Goal: Information Seeking & Learning: Learn about a topic

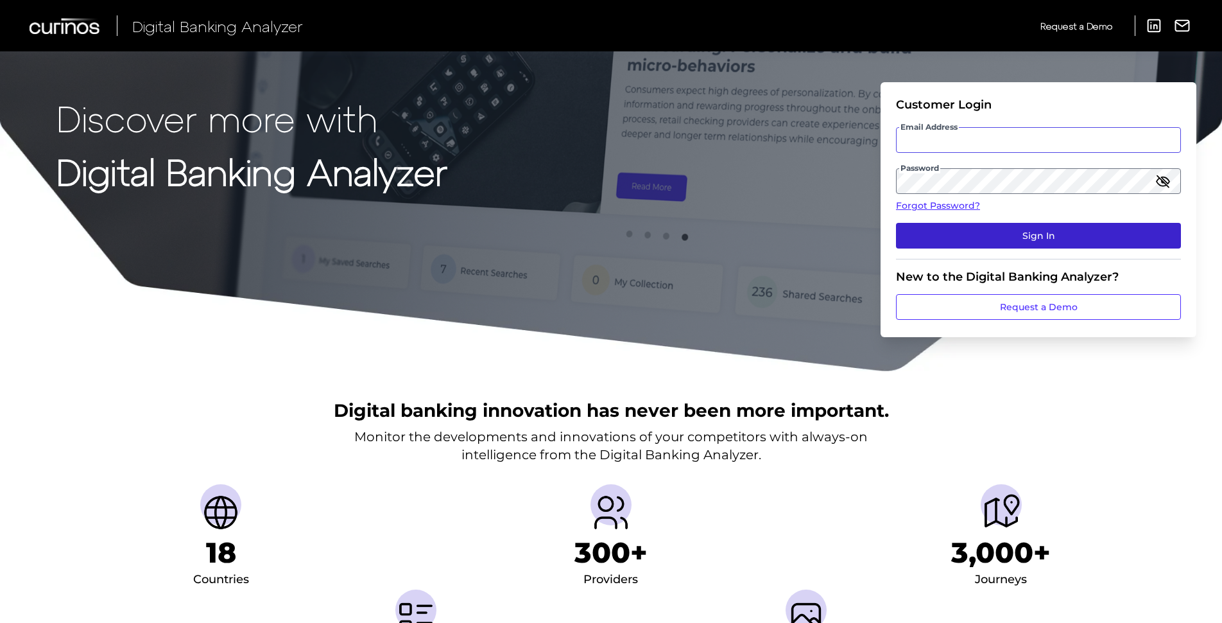
type input "[PERSON_NAME][EMAIL_ADDRESS][PERSON_NAME][DOMAIN_NAME]"
click at [995, 243] on button "Sign In" at bounding box center [1038, 236] width 285 height 26
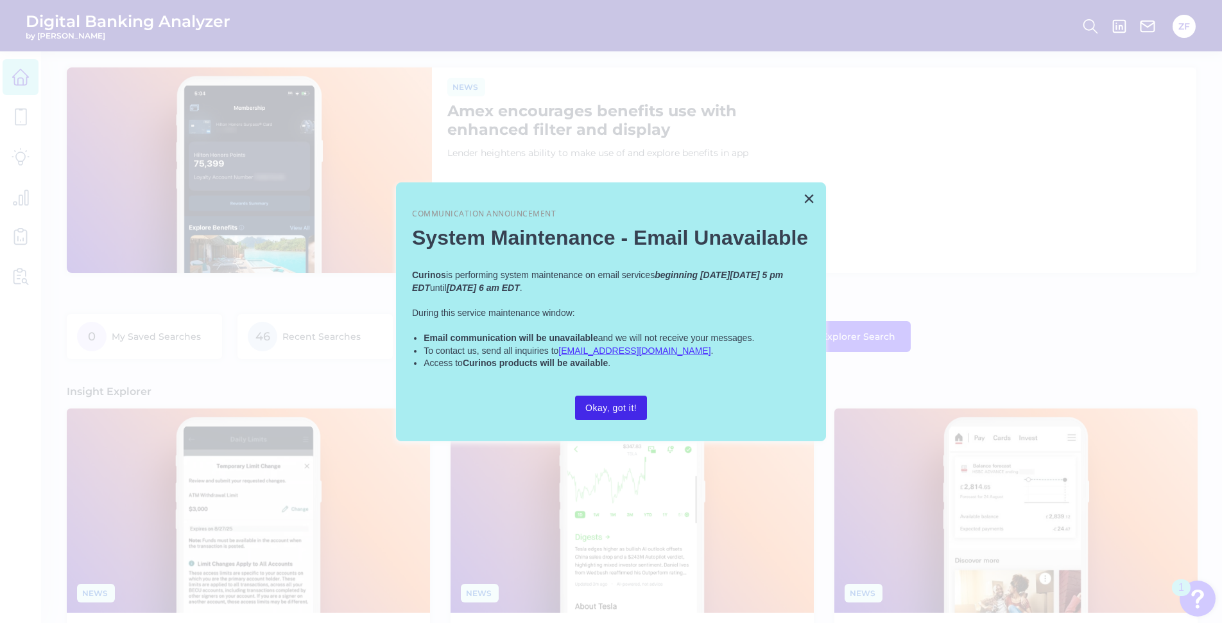
click at [630, 399] on button "Okay, got it!" at bounding box center [611, 407] width 72 height 24
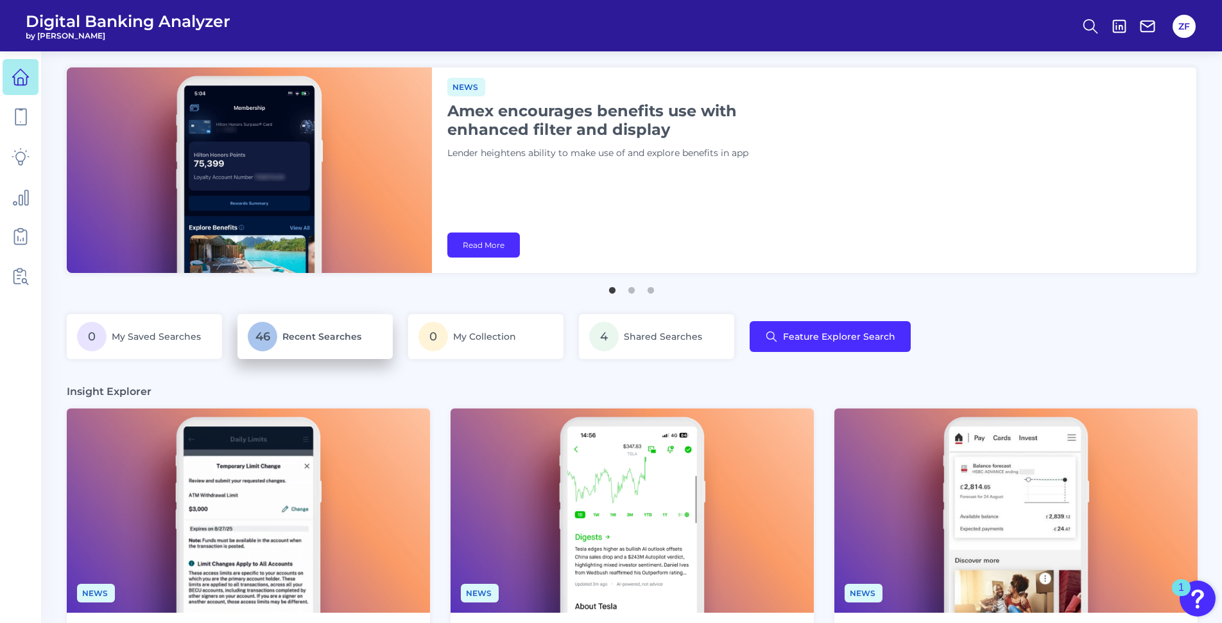
click at [290, 335] on span "Recent Searches" at bounding box center [321, 337] width 79 height 12
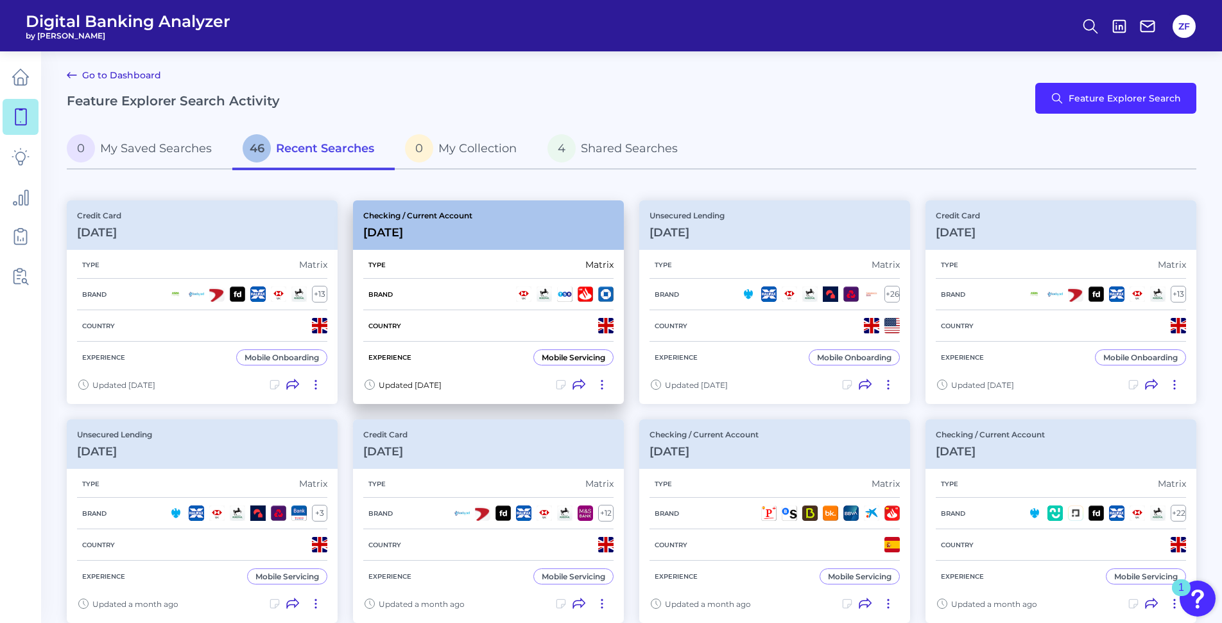
click at [505, 214] on div "Checking / Current Account [DATE]" at bounding box center [488, 224] width 271 height 49
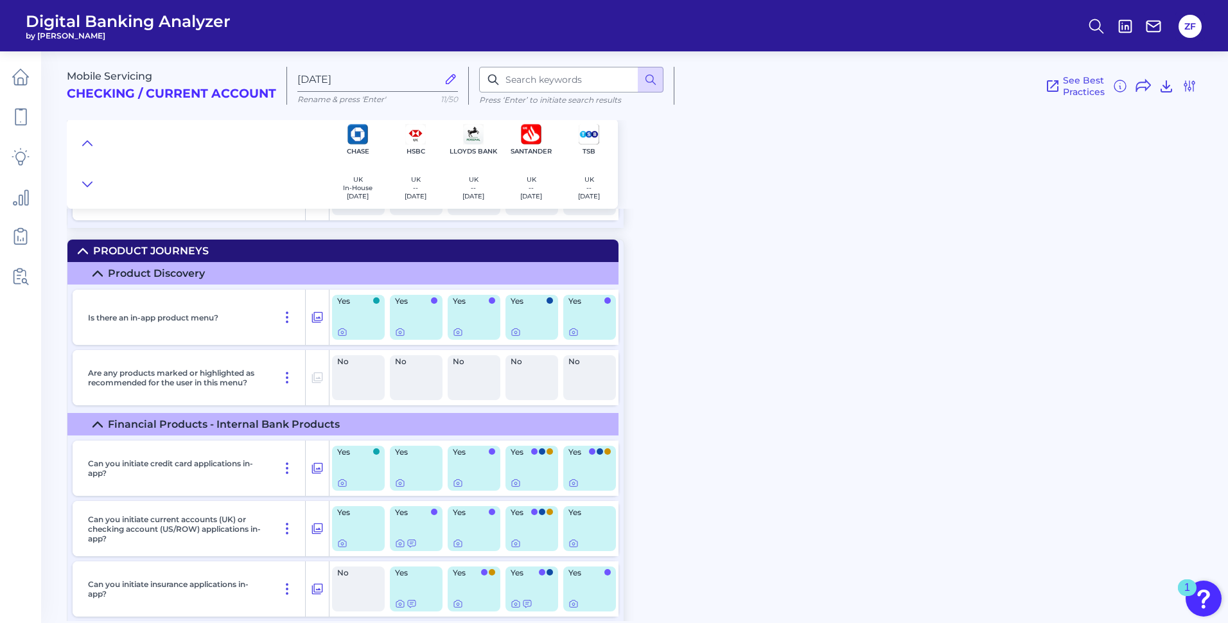
scroll to position [18959, 0]
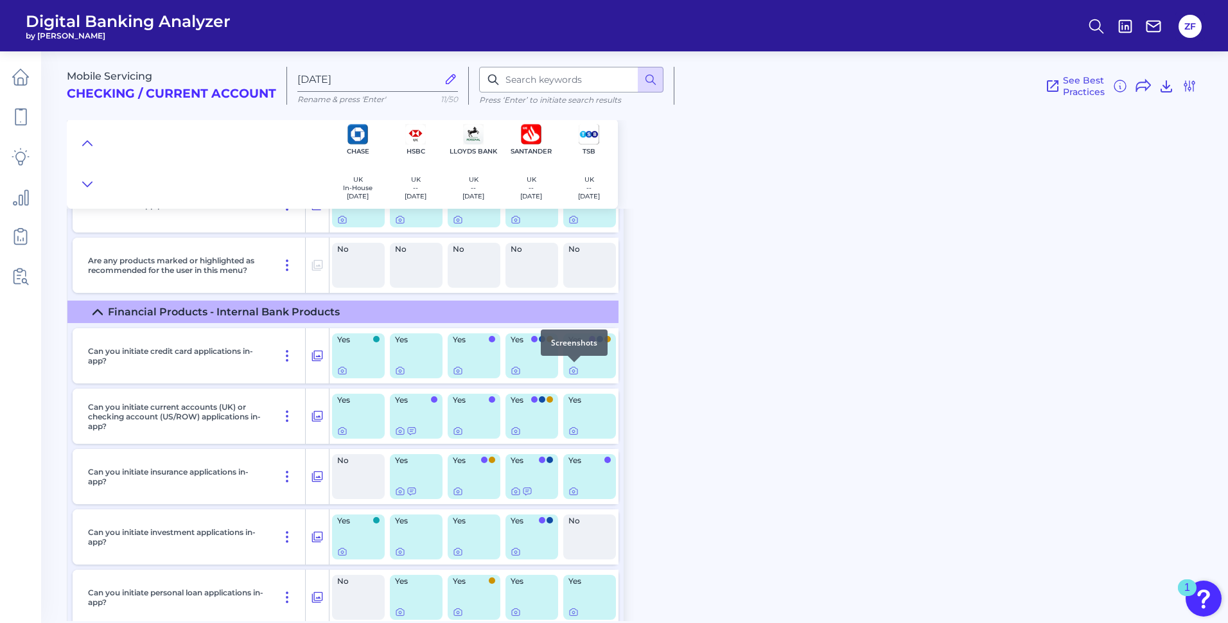
click at [569, 367] on div at bounding box center [574, 362] width 13 height 13
click at [576, 372] on icon at bounding box center [573, 370] width 10 height 10
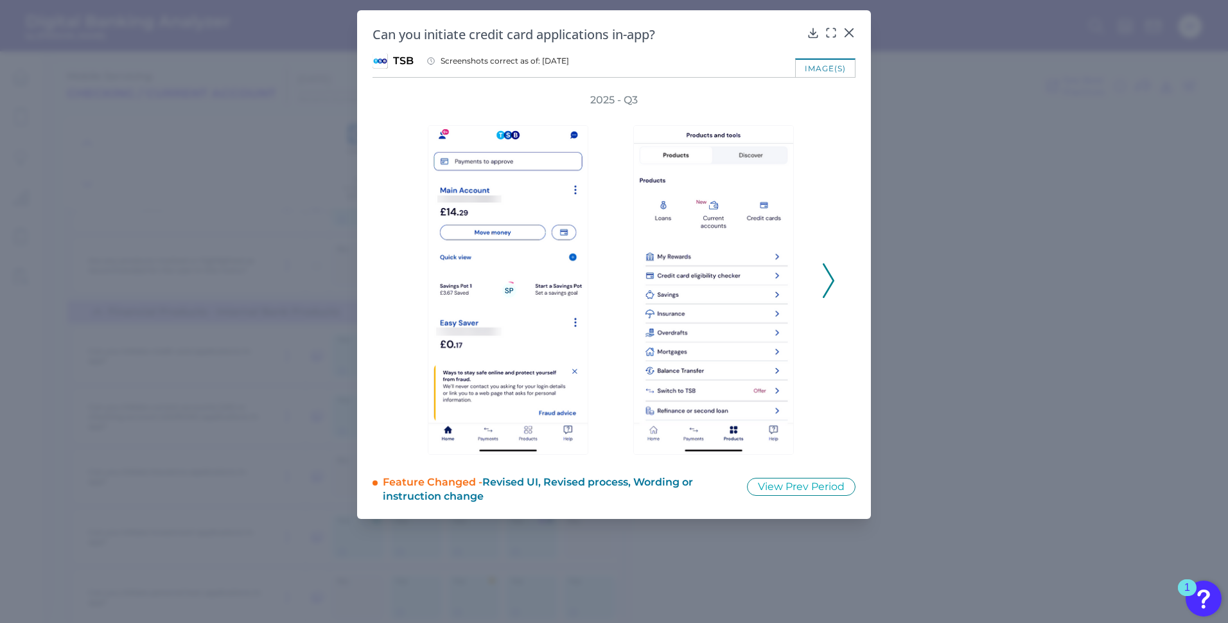
click at [829, 276] on icon at bounding box center [828, 280] width 12 height 35
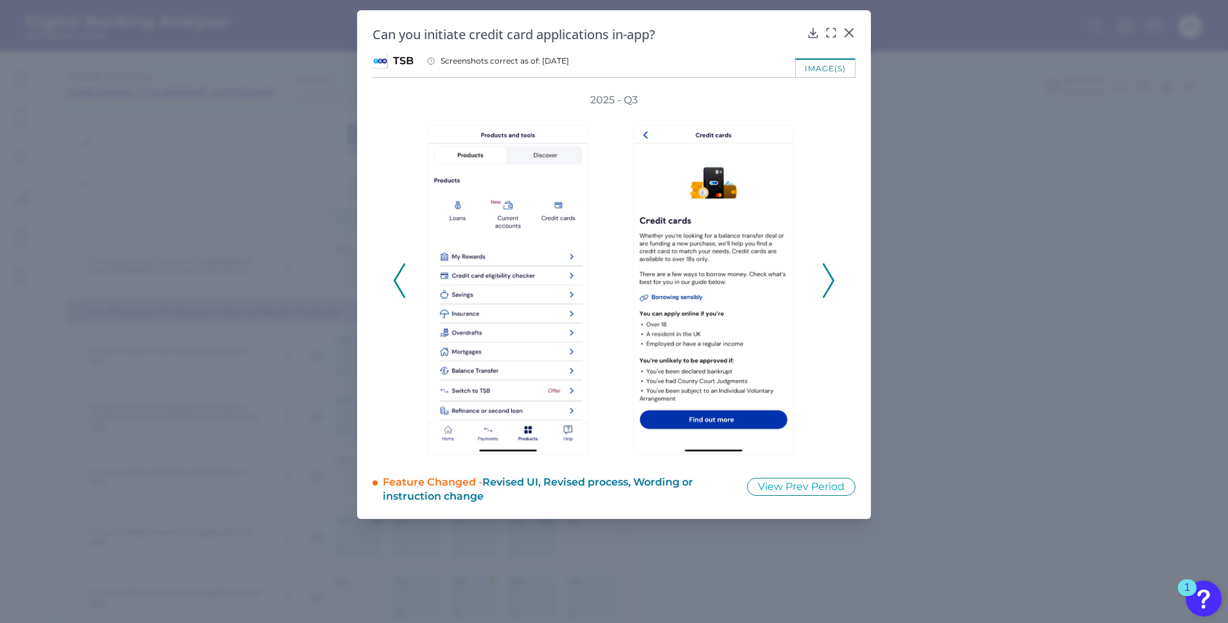
click at [829, 276] on icon at bounding box center [828, 280] width 12 height 35
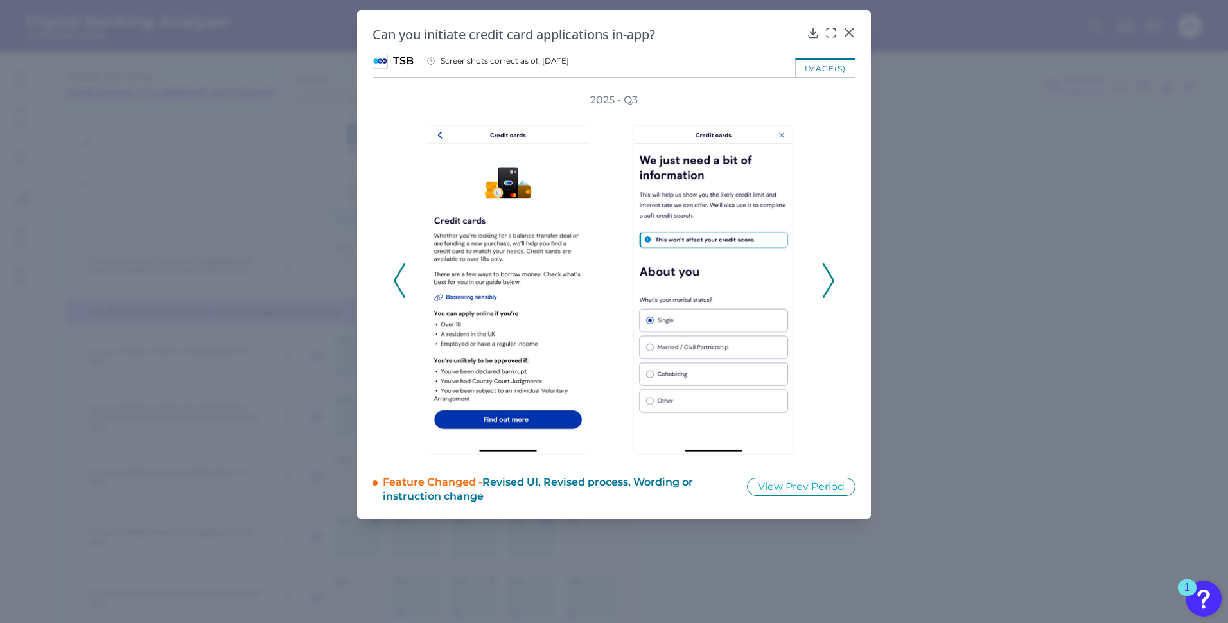
click at [829, 276] on icon at bounding box center [828, 280] width 12 height 35
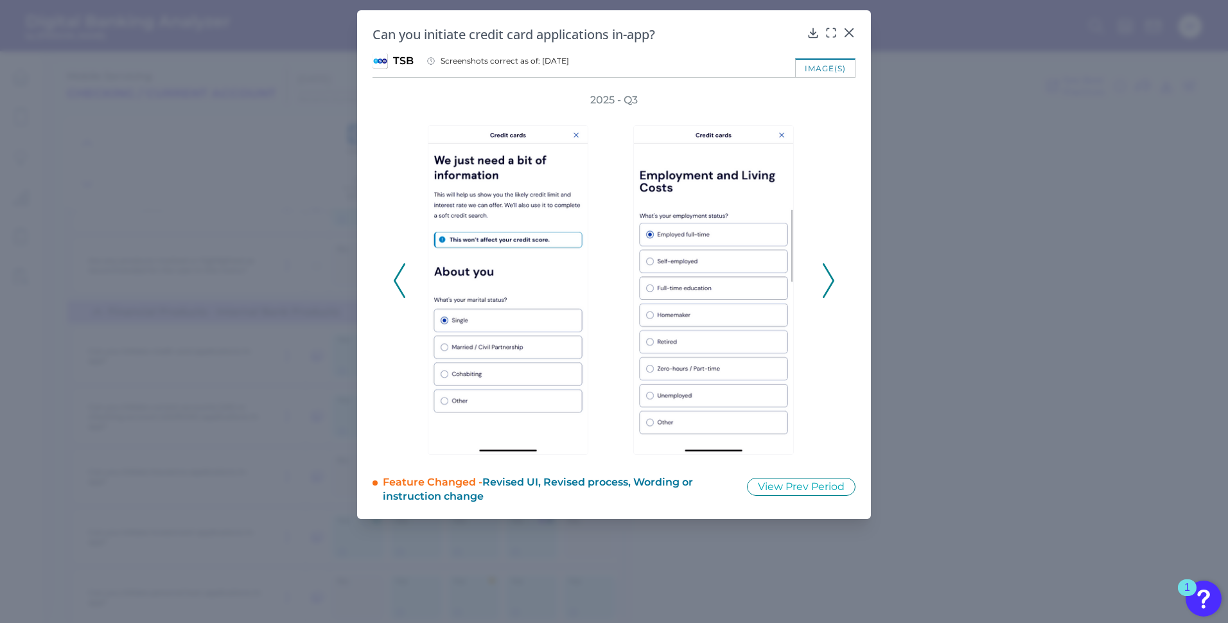
click at [829, 276] on icon at bounding box center [828, 280] width 12 height 35
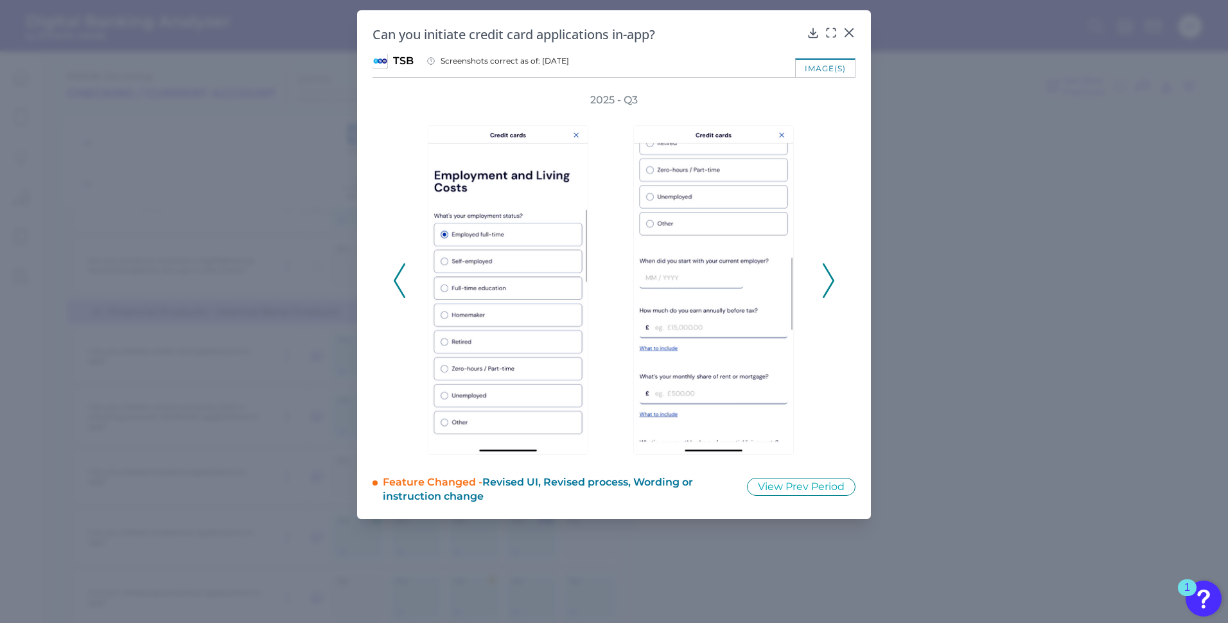
click at [829, 276] on icon at bounding box center [828, 280] width 12 height 35
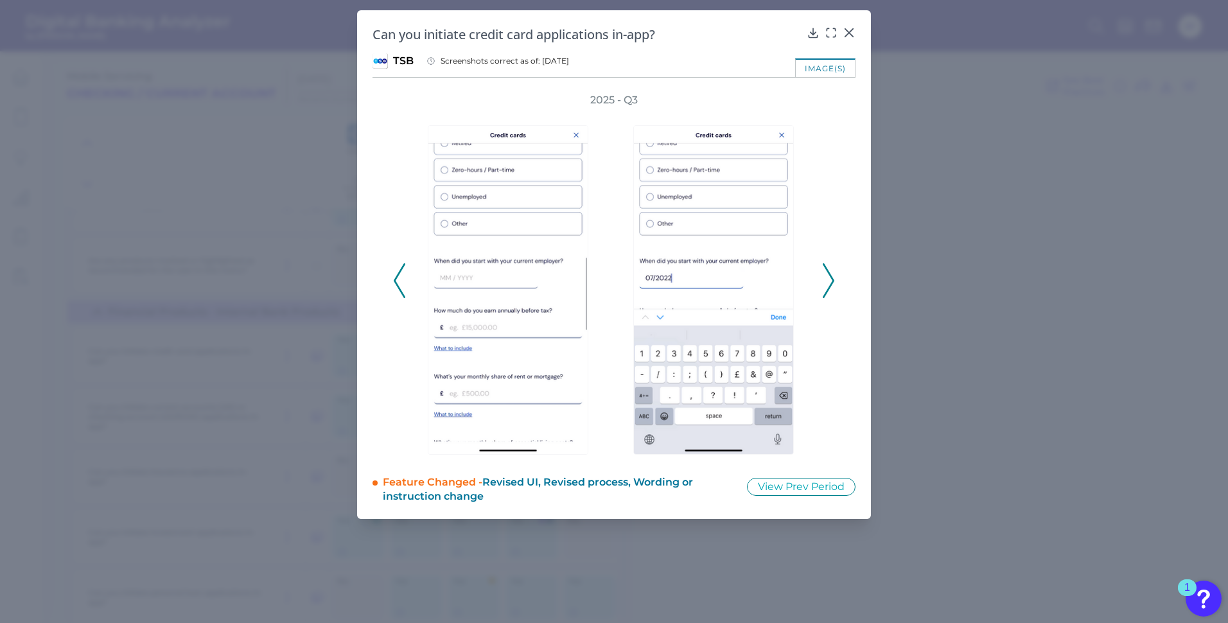
click at [829, 276] on icon at bounding box center [828, 280] width 12 height 35
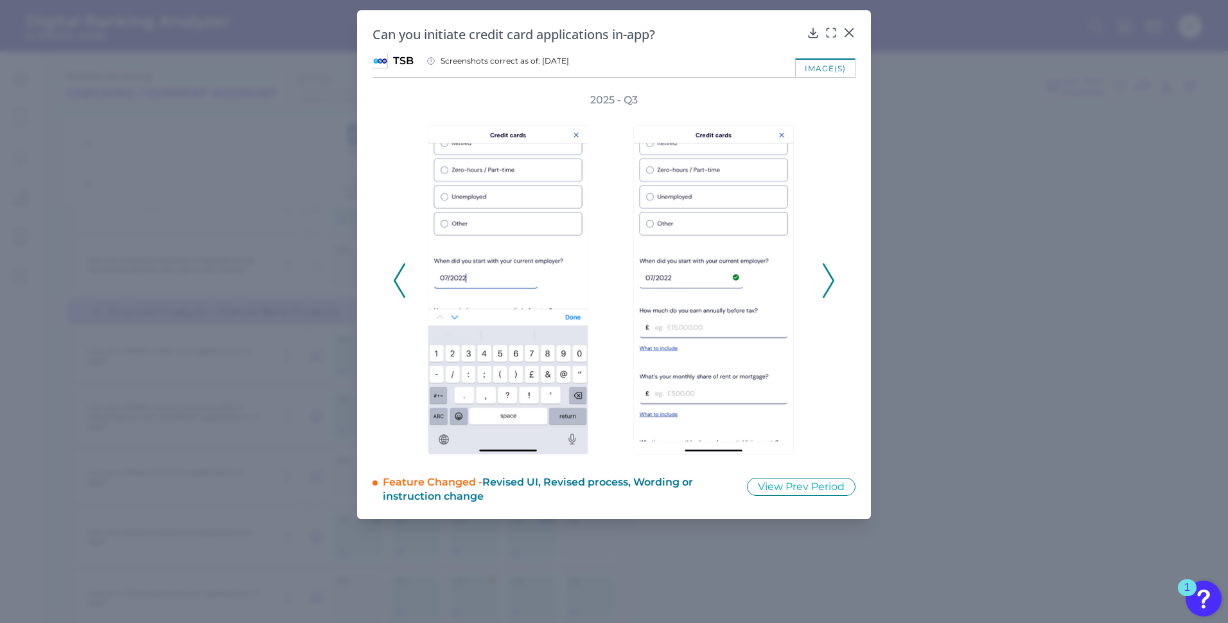
click at [829, 276] on icon at bounding box center [828, 280] width 12 height 35
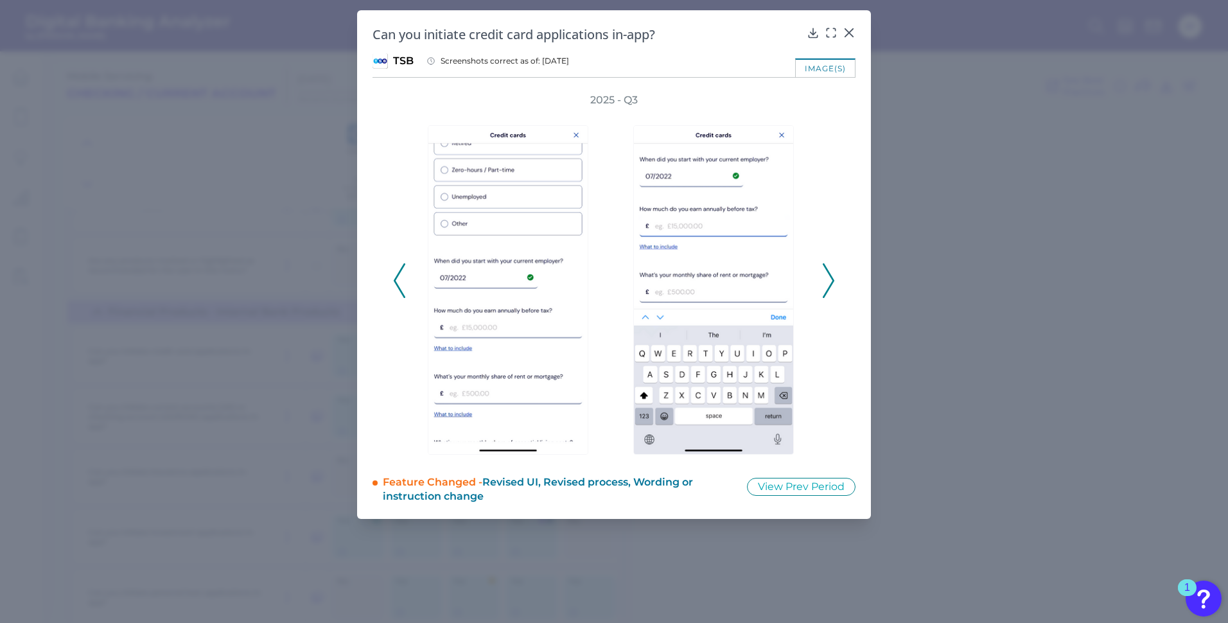
click at [829, 276] on icon at bounding box center [828, 280] width 12 height 35
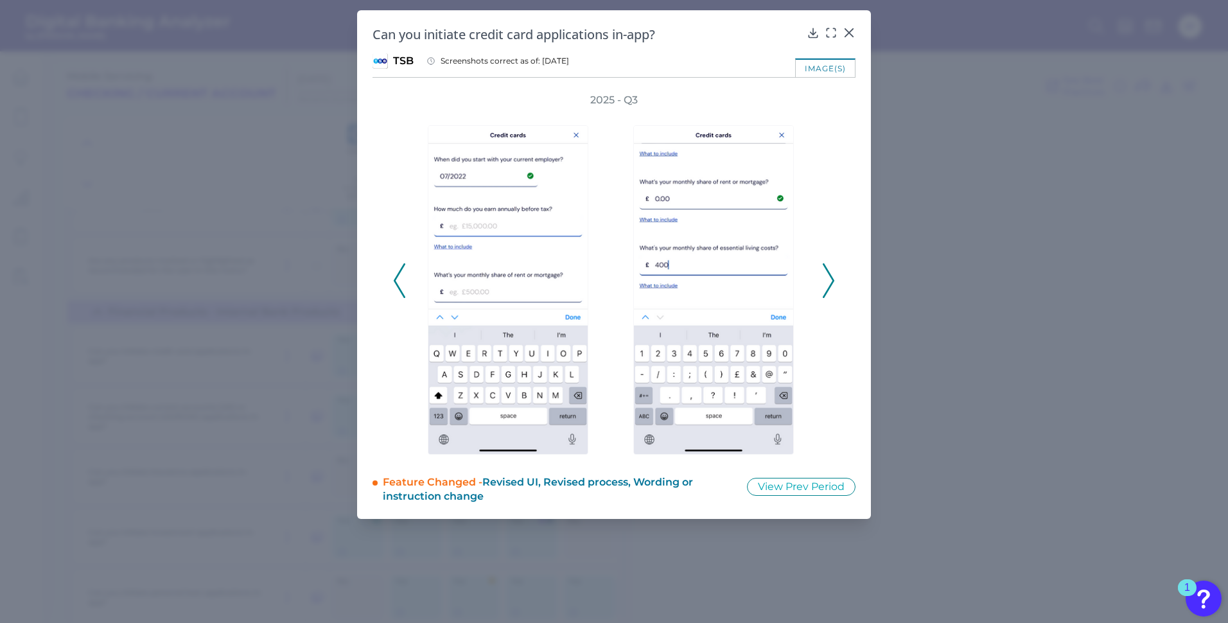
click at [829, 276] on icon at bounding box center [828, 280] width 12 height 35
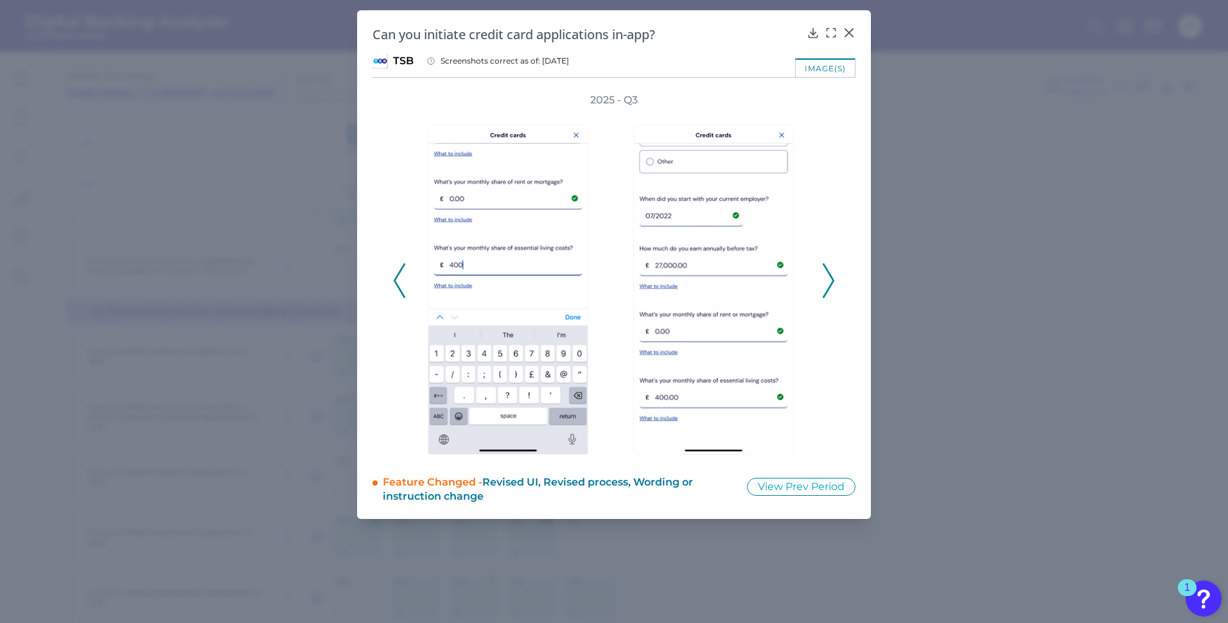
click at [829, 276] on icon at bounding box center [828, 280] width 12 height 35
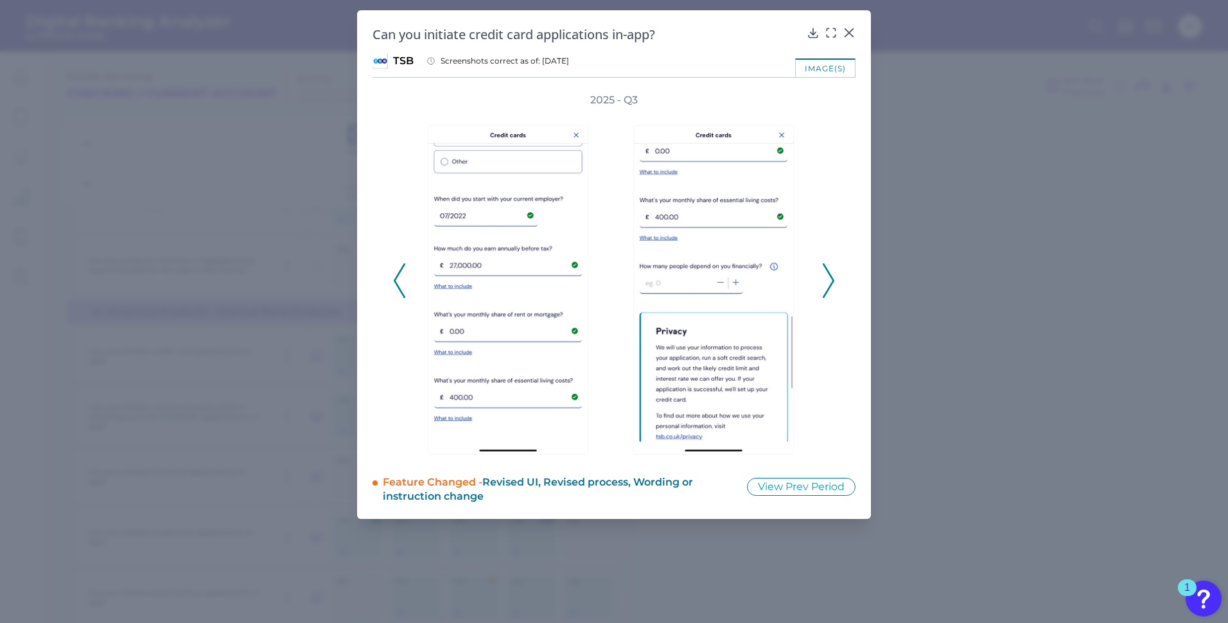
click at [829, 276] on icon at bounding box center [828, 280] width 12 height 35
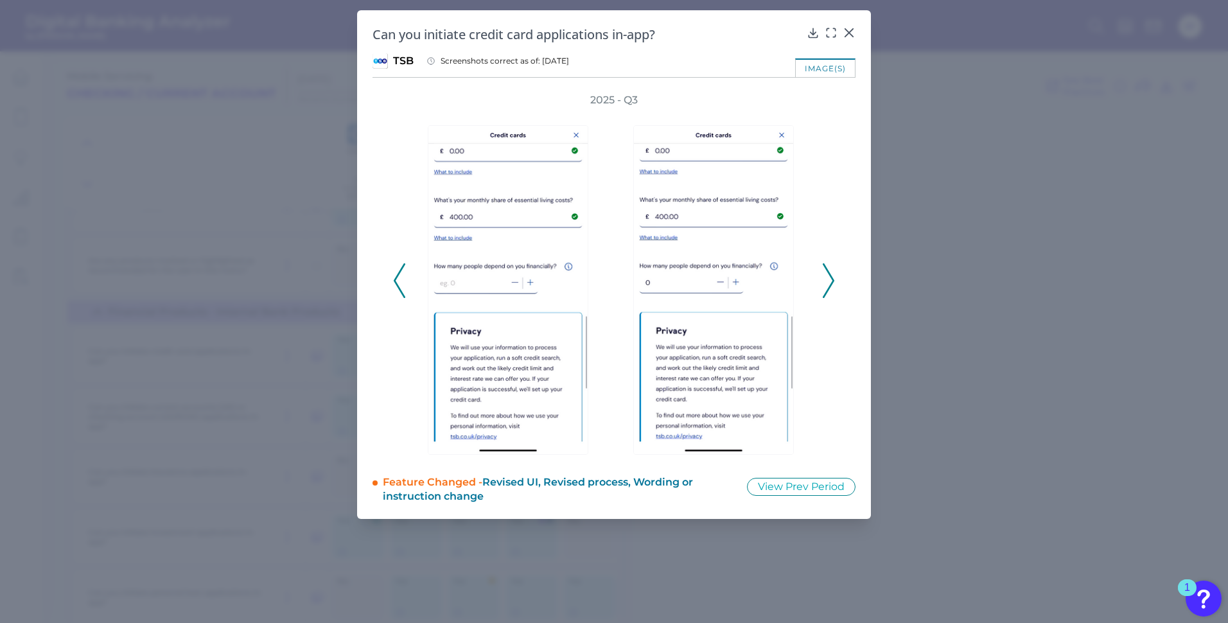
click at [829, 276] on icon at bounding box center [828, 280] width 12 height 35
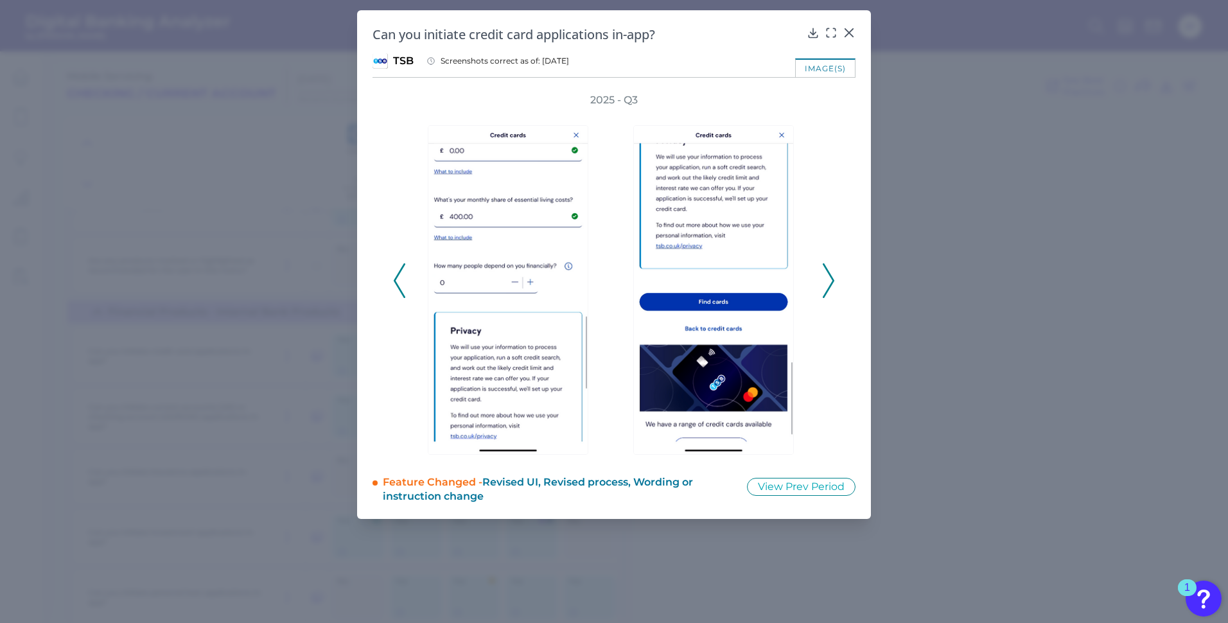
click at [829, 276] on icon at bounding box center [828, 280] width 12 height 35
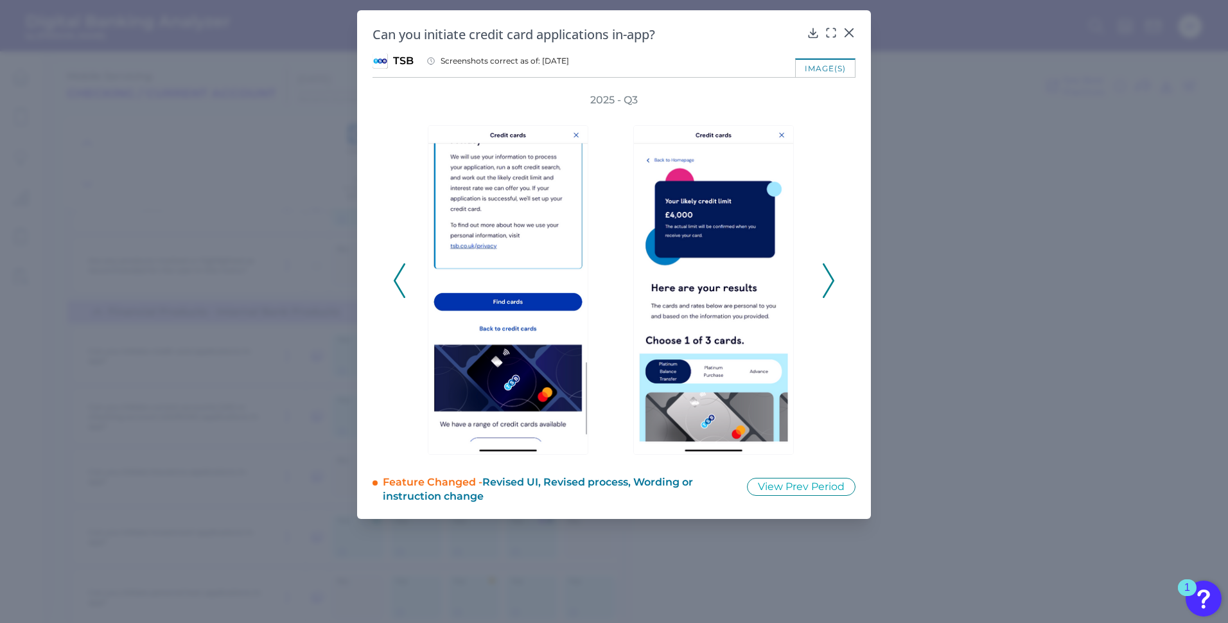
click at [829, 276] on icon at bounding box center [828, 280] width 12 height 35
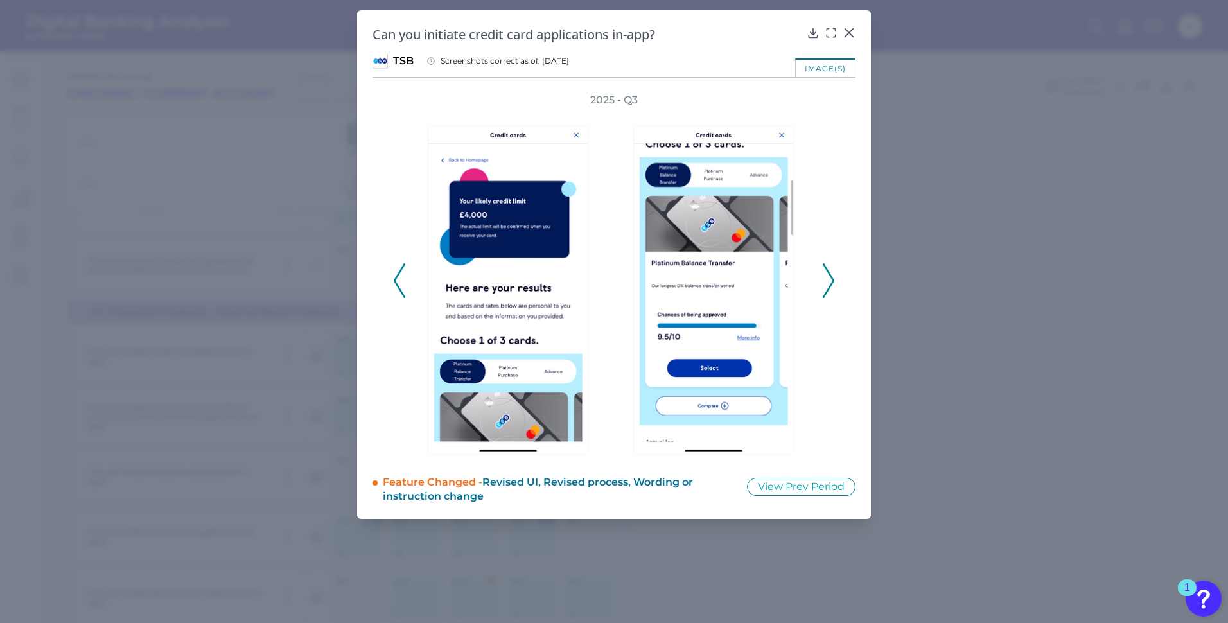
click at [829, 276] on icon at bounding box center [828, 280] width 12 height 35
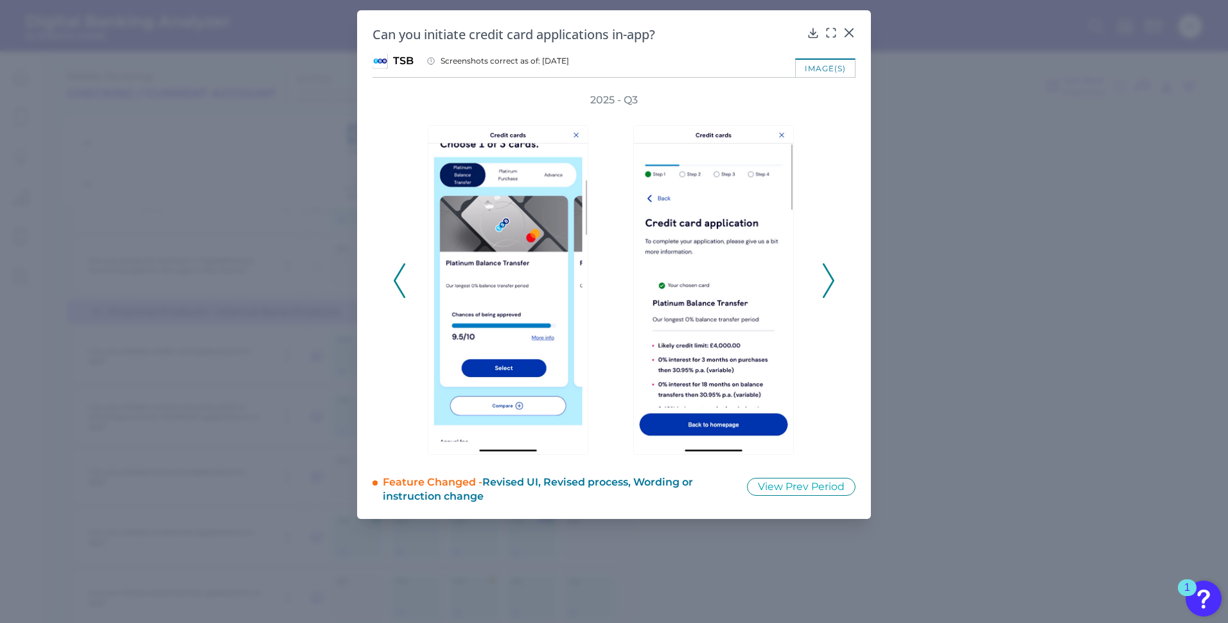
click at [829, 276] on icon at bounding box center [828, 280] width 12 height 35
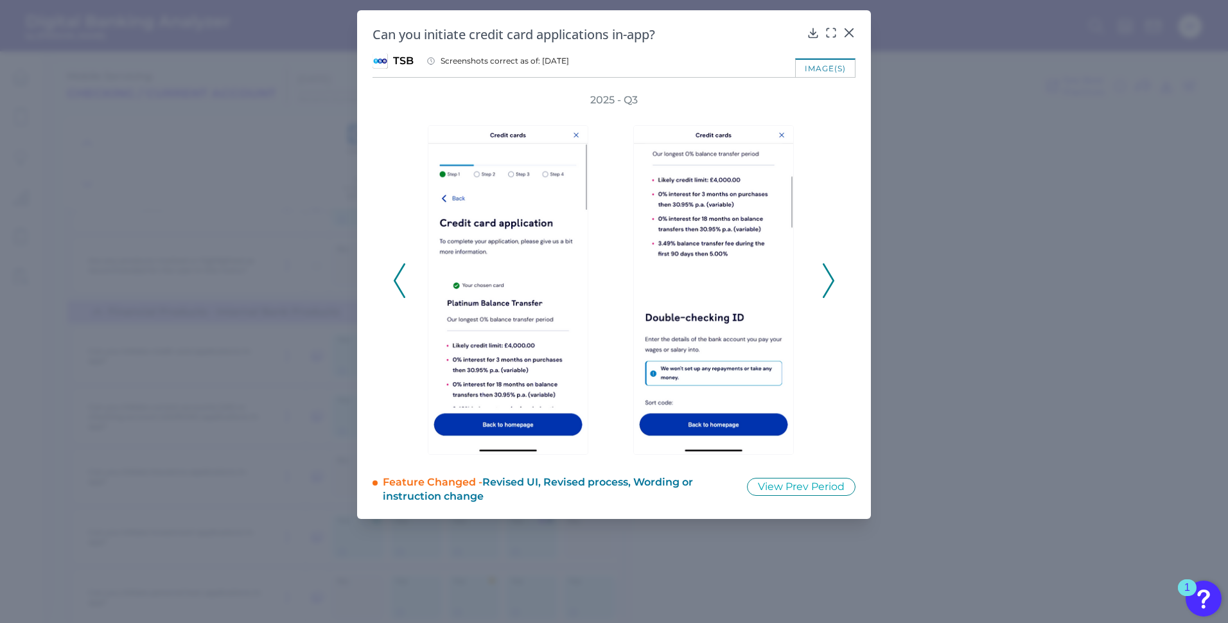
click at [829, 276] on icon at bounding box center [828, 280] width 12 height 35
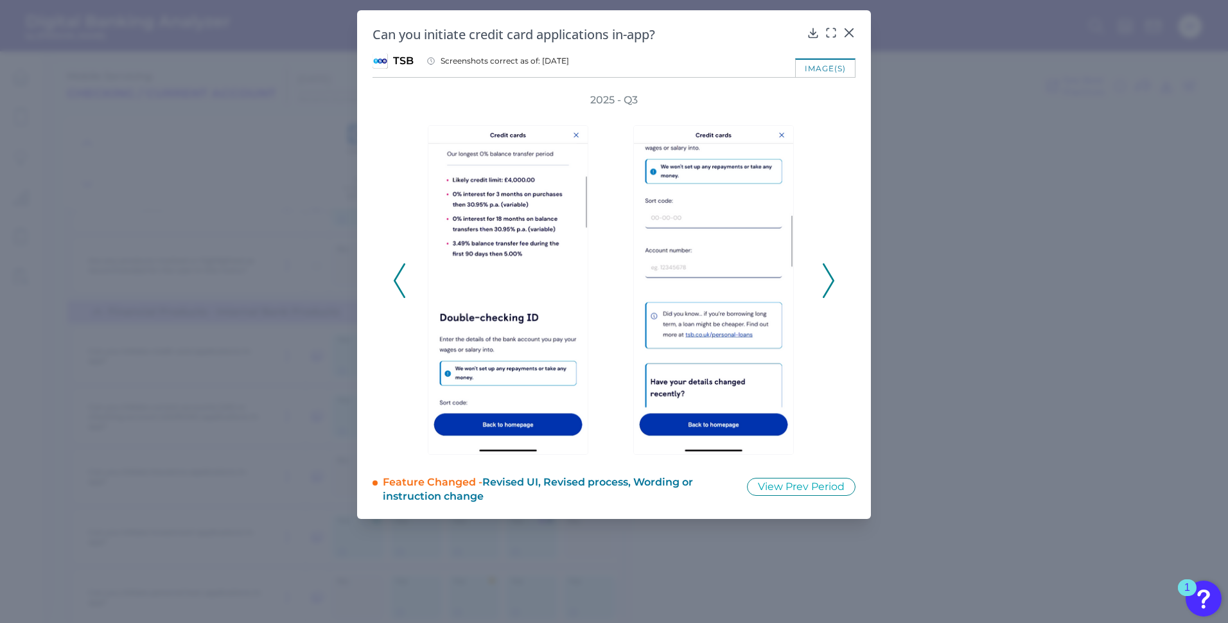
click at [829, 276] on icon at bounding box center [828, 280] width 12 height 35
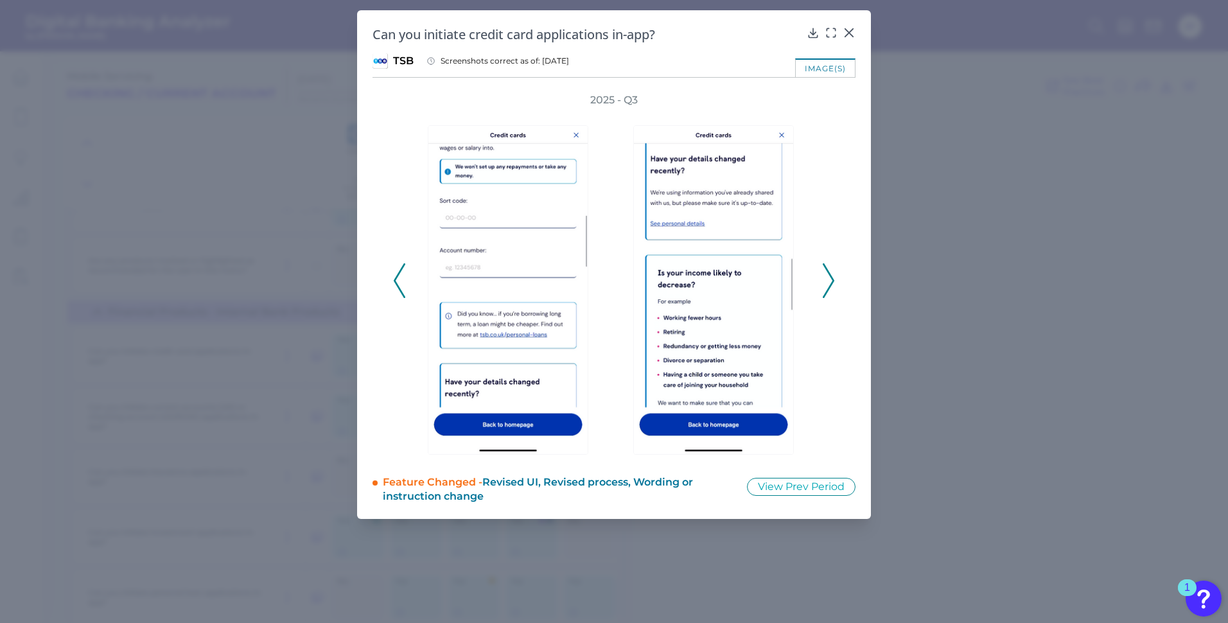
click at [829, 276] on icon at bounding box center [828, 280] width 12 height 35
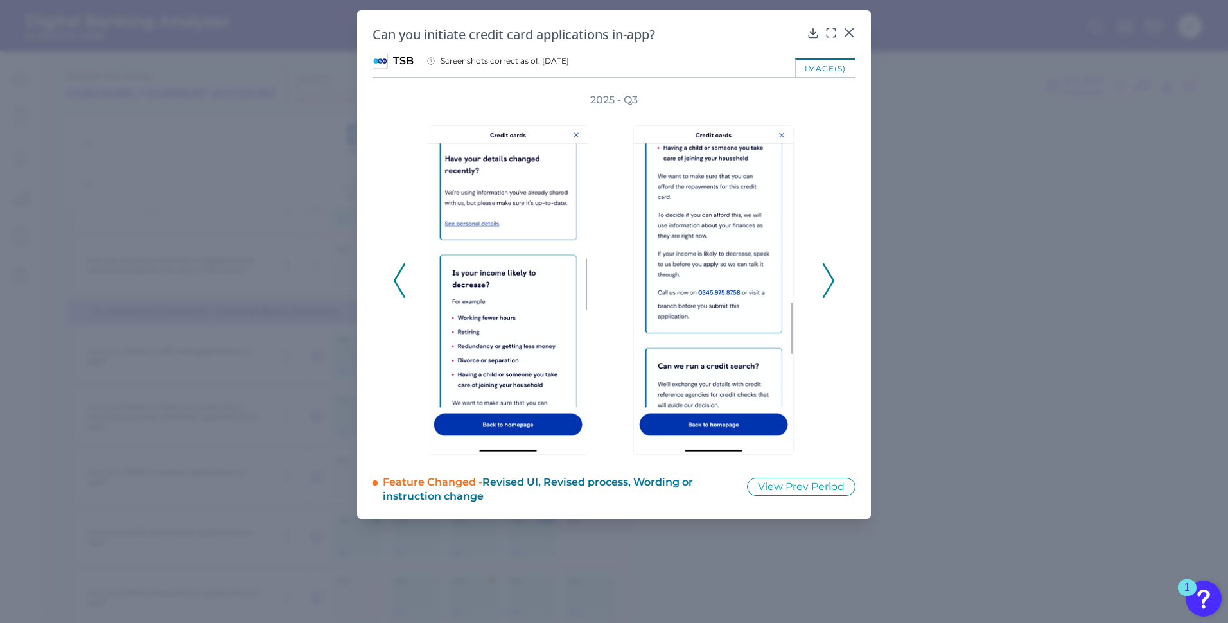
click at [398, 281] on icon at bounding box center [400, 280] width 12 height 35
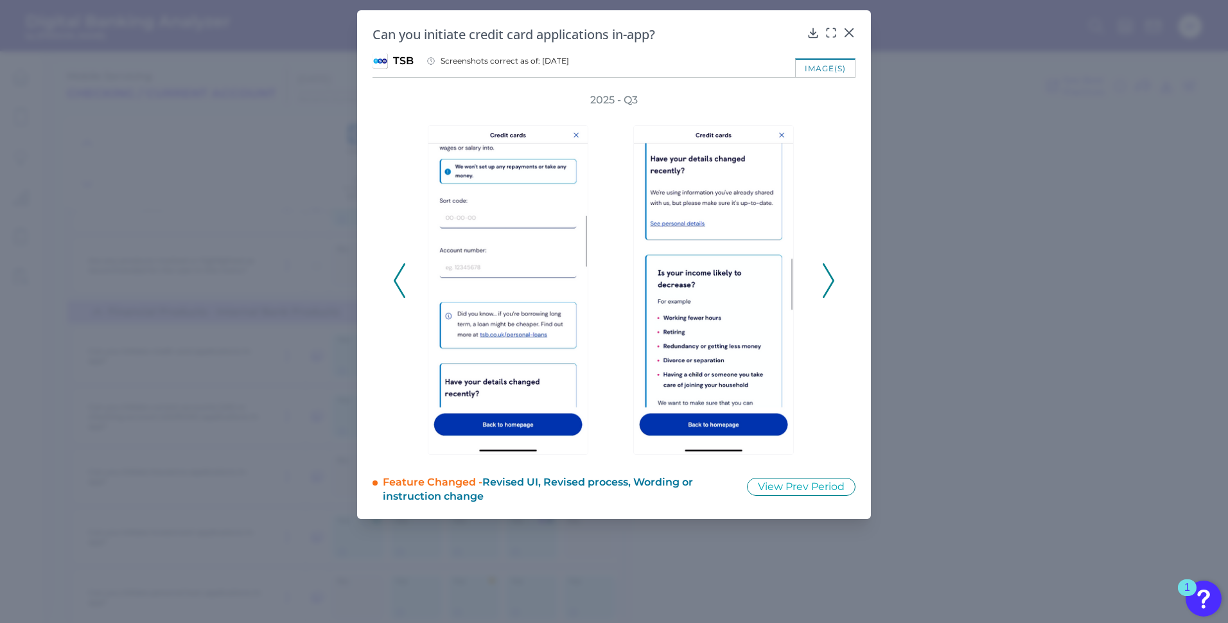
click at [826, 275] on icon at bounding box center [828, 280] width 12 height 35
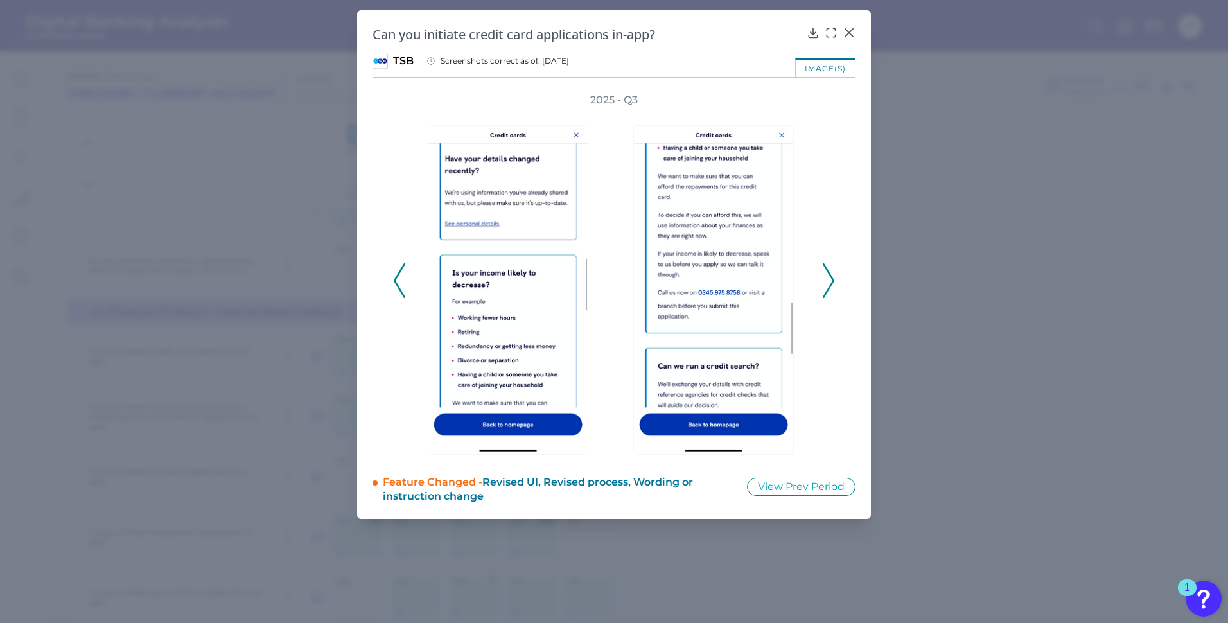
click at [827, 278] on icon at bounding box center [828, 280] width 12 height 35
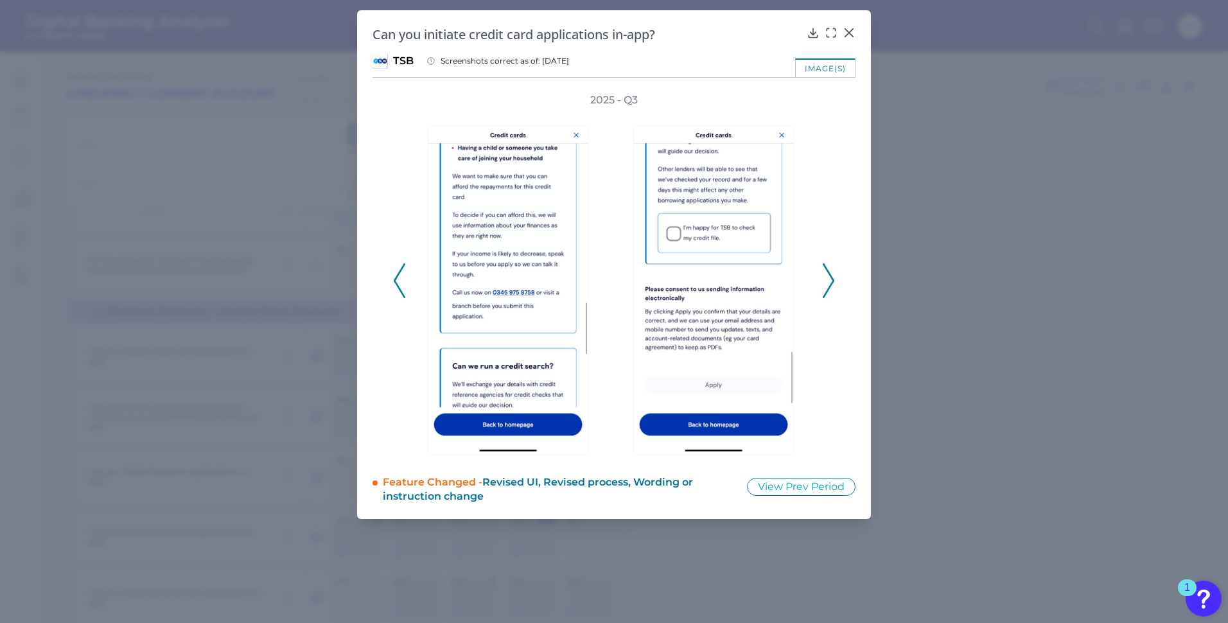
click at [827, 278] on icon at bounding box center [828, 280] width 12 height 35
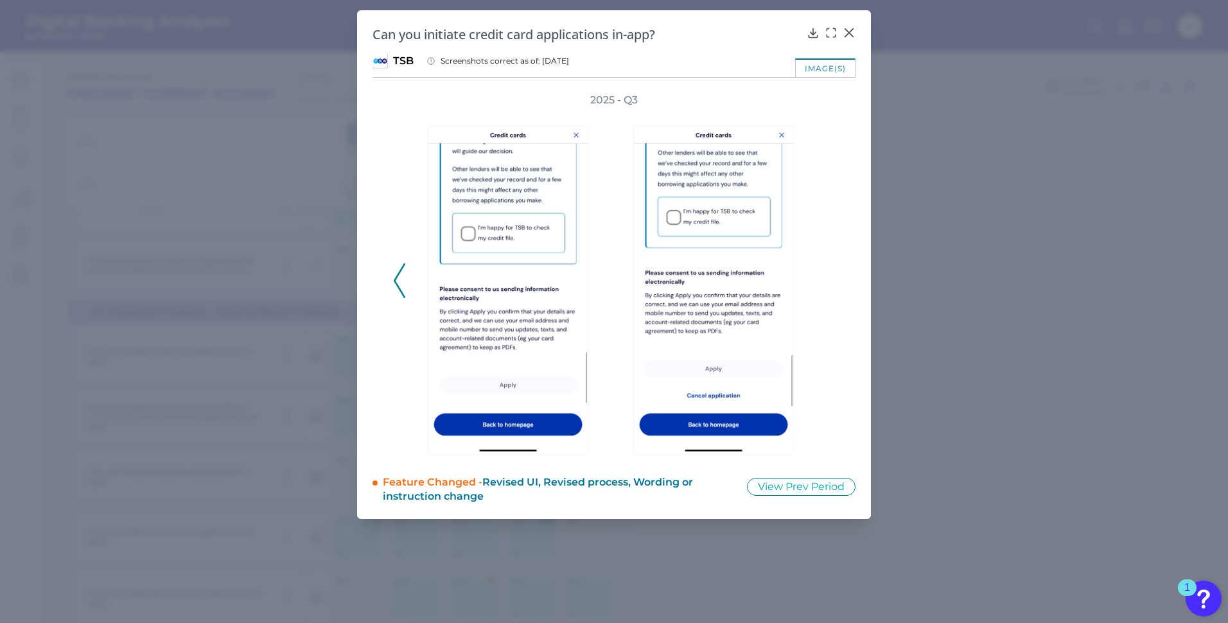
click at [827, 278] on div "2025 - Q3" at bounding box center [614, 273] width 442 height 361
click at [845, 32] on icon at bounding box center [848, 32] width 13 height 13
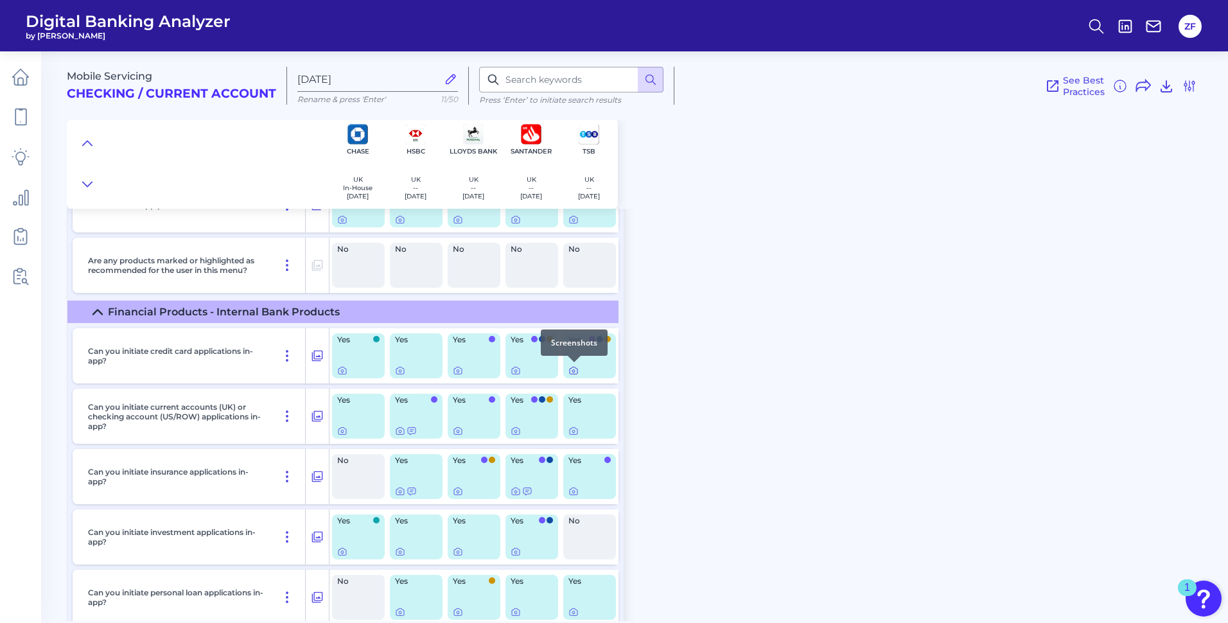
click at [572, 370] on icon at bounding box center [573, 370] width 10 height 10
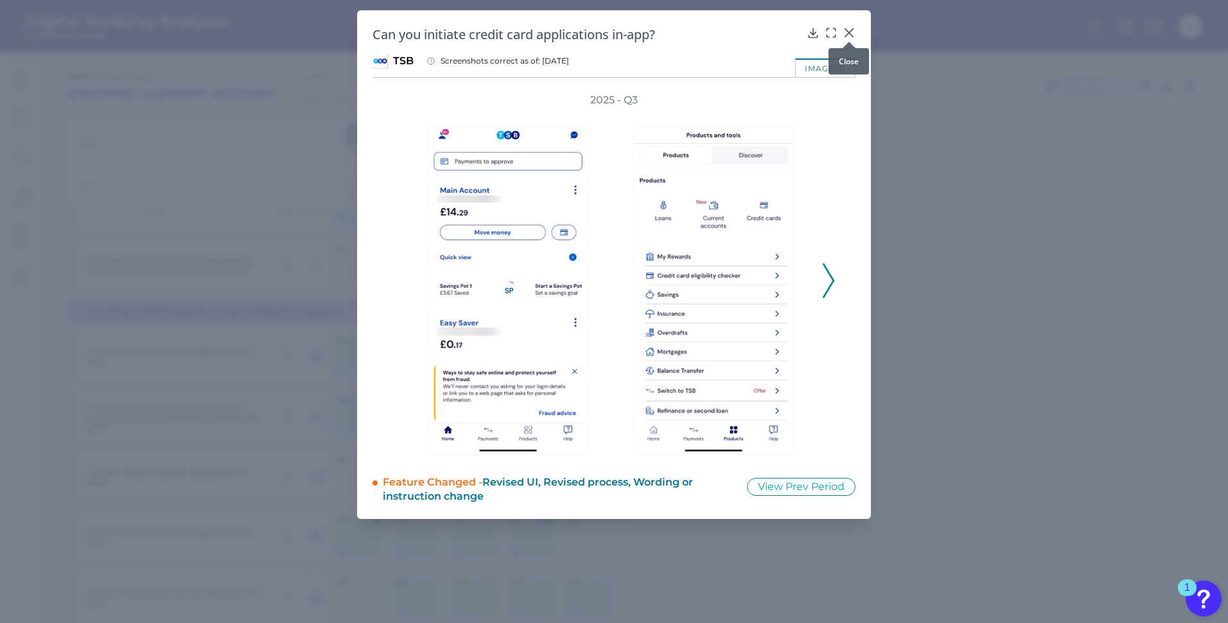
click at [853, 33] on icon at bounding box center [848, 32] width 13 height 13
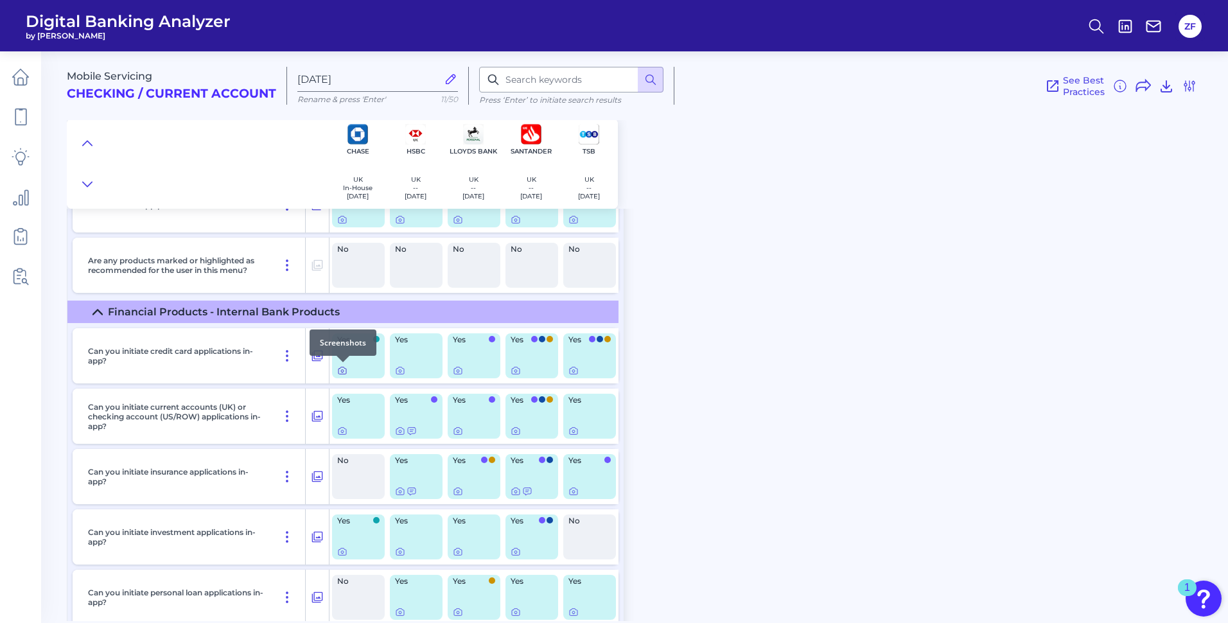
click at [347, 370] on icon at bounding box center [342, 370] width 10 height 10
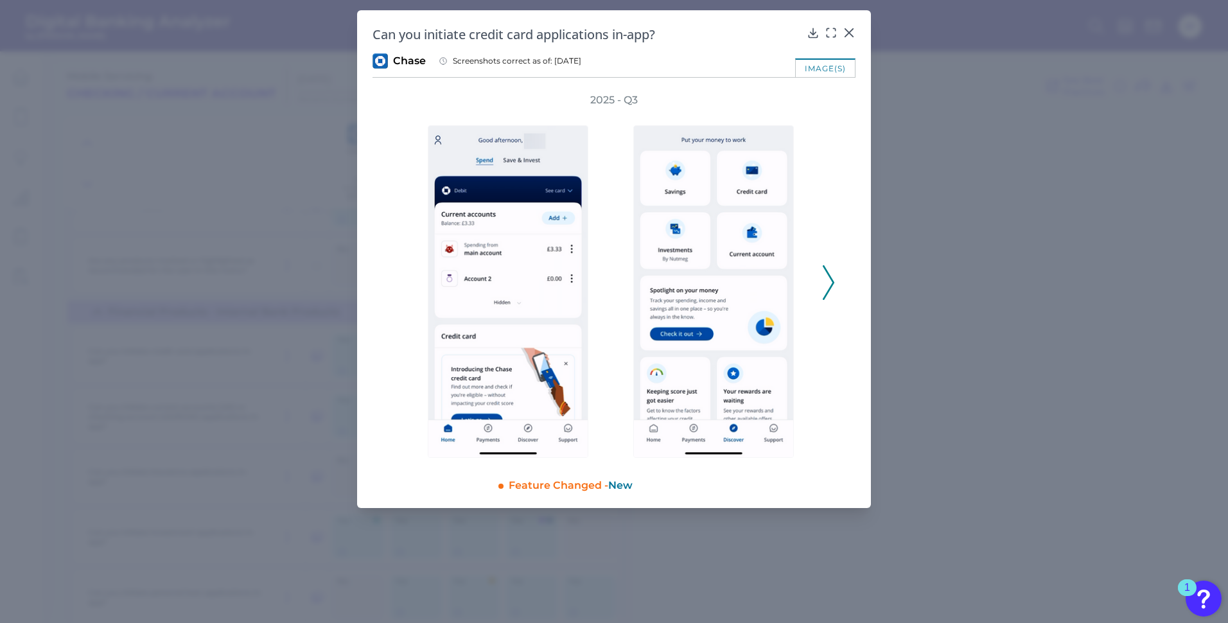
click at [832, 274] on icon at bounding box center [828, 282] width 12 height 35
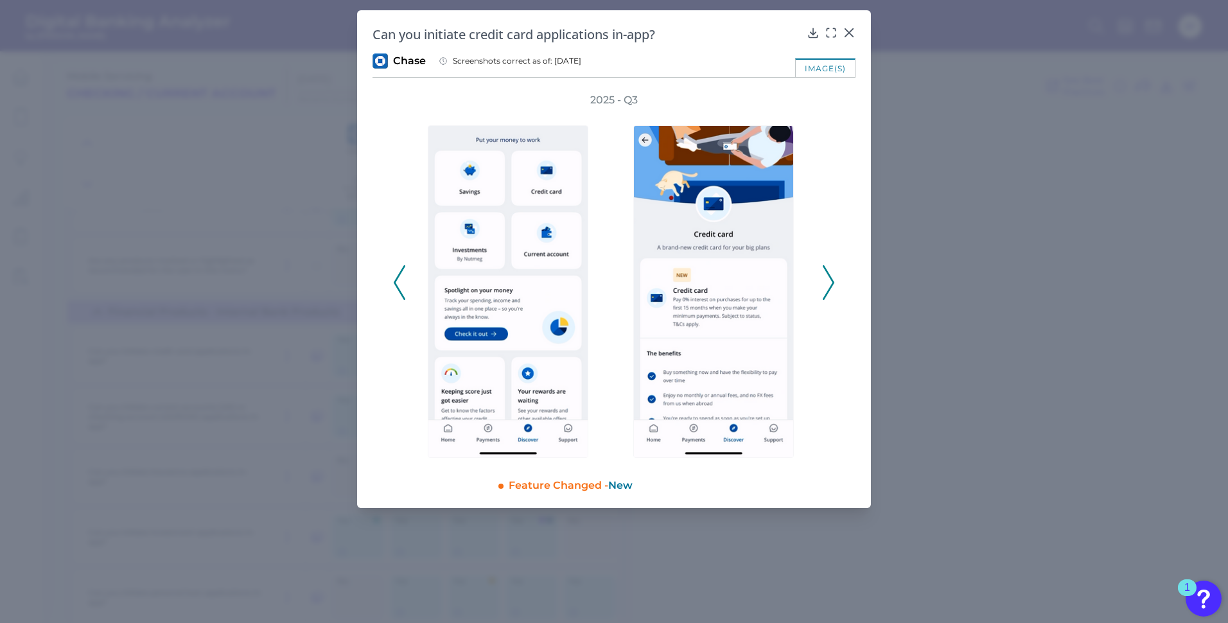
click at [832, 274] on icon at bounding box center [828, 282] width 12 height 35
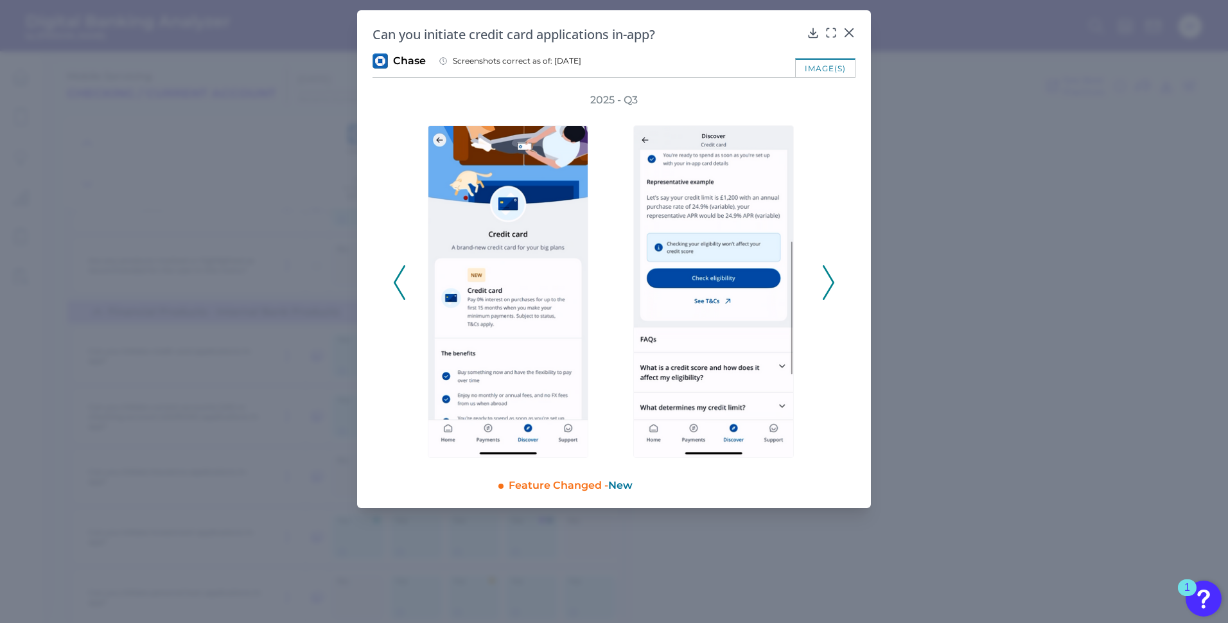
click at [832, 274] on icon at bounding box center [828, 282] width 12 height 35
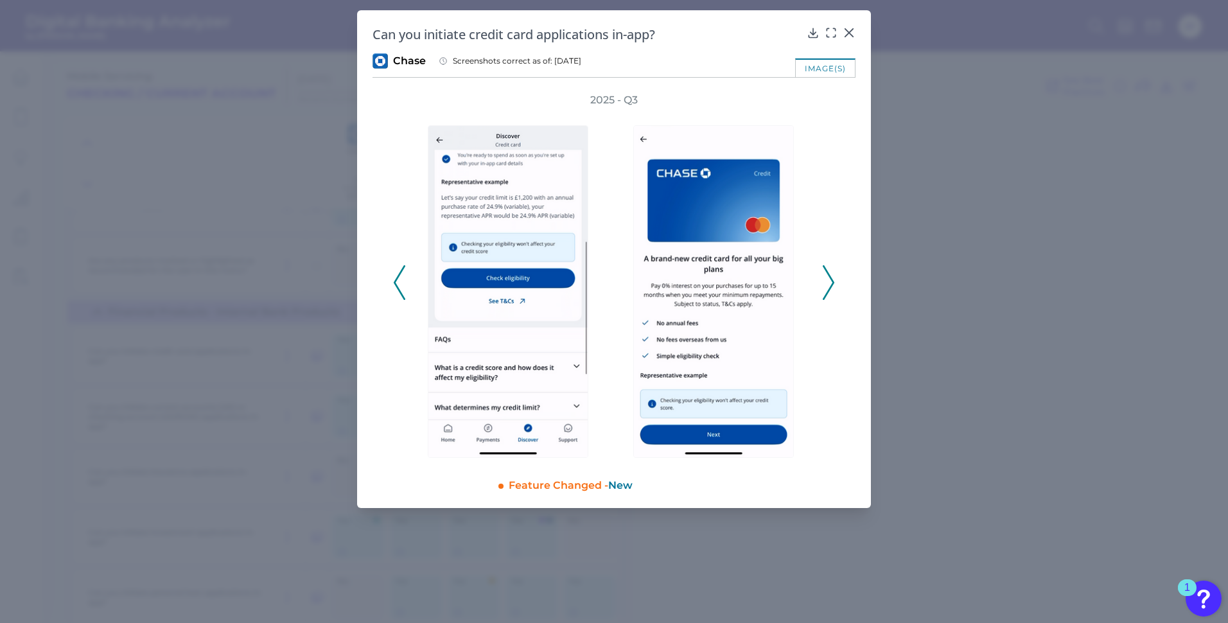
click at [832, 274] on icon at bounding box center [828, 282] width 12 height 35
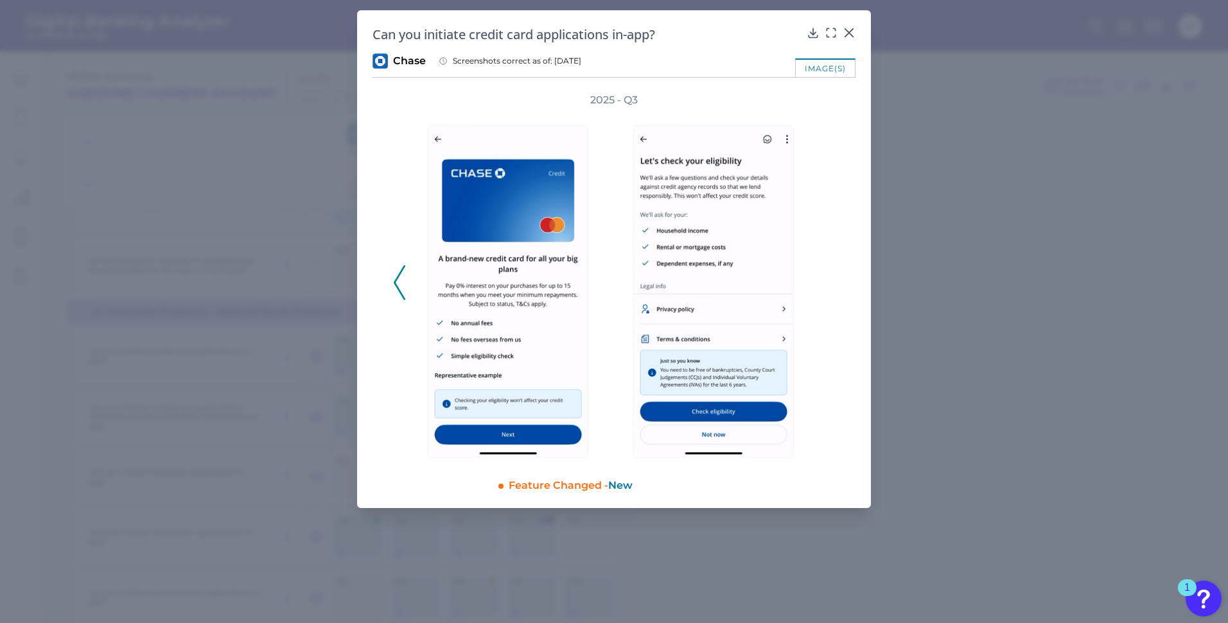
click at [832, 274] on div "2025 - Q3" at bounding box center [614, 275] width 442 height 365
click at [850, 34] on icon at bounding box center [849, 33] width 8 height 8
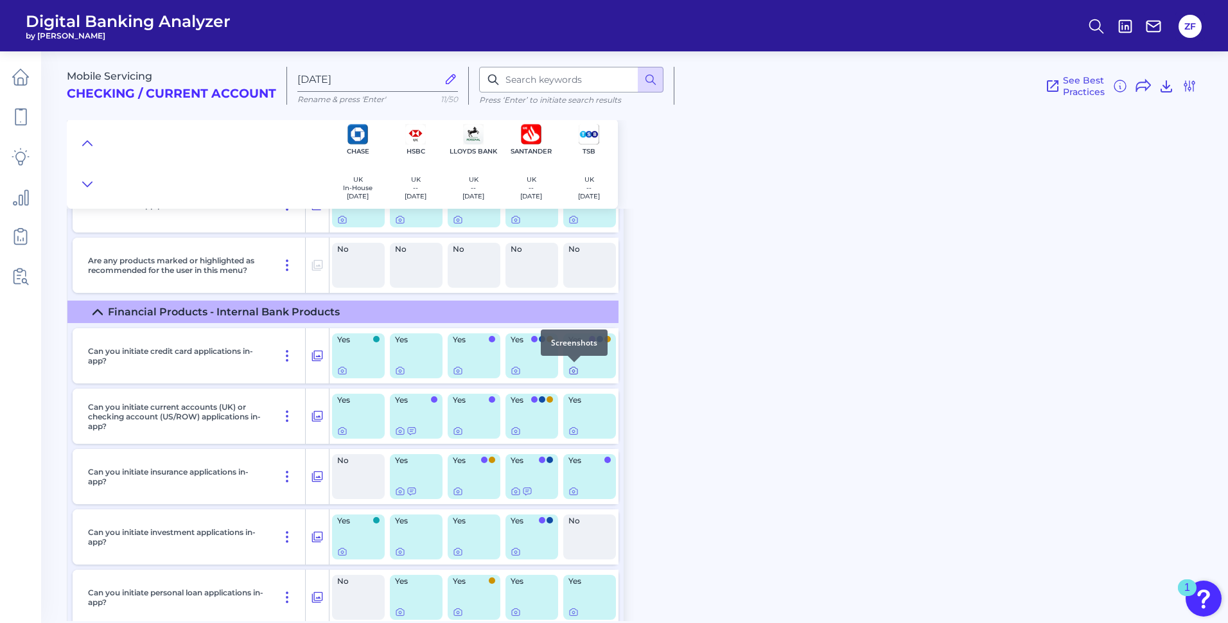
click at [576, 371] on icon at bounding box center [573, 370] width 10 height 10
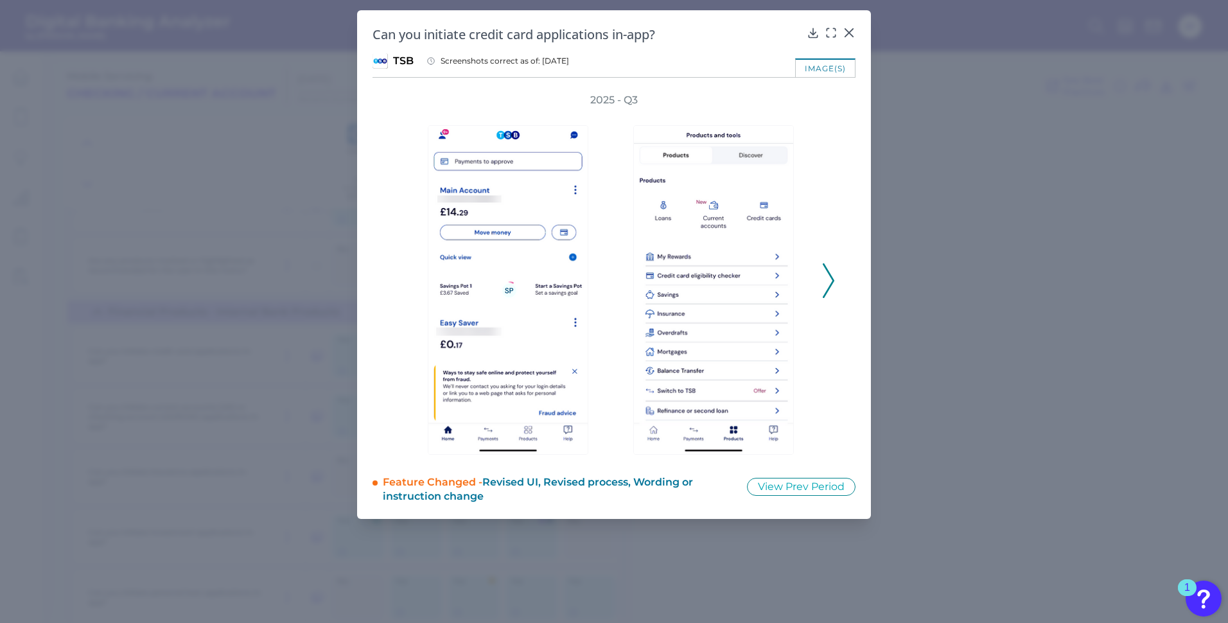
click at [827, 279] on icon at bounding box center [828, 280] width 12 height 35
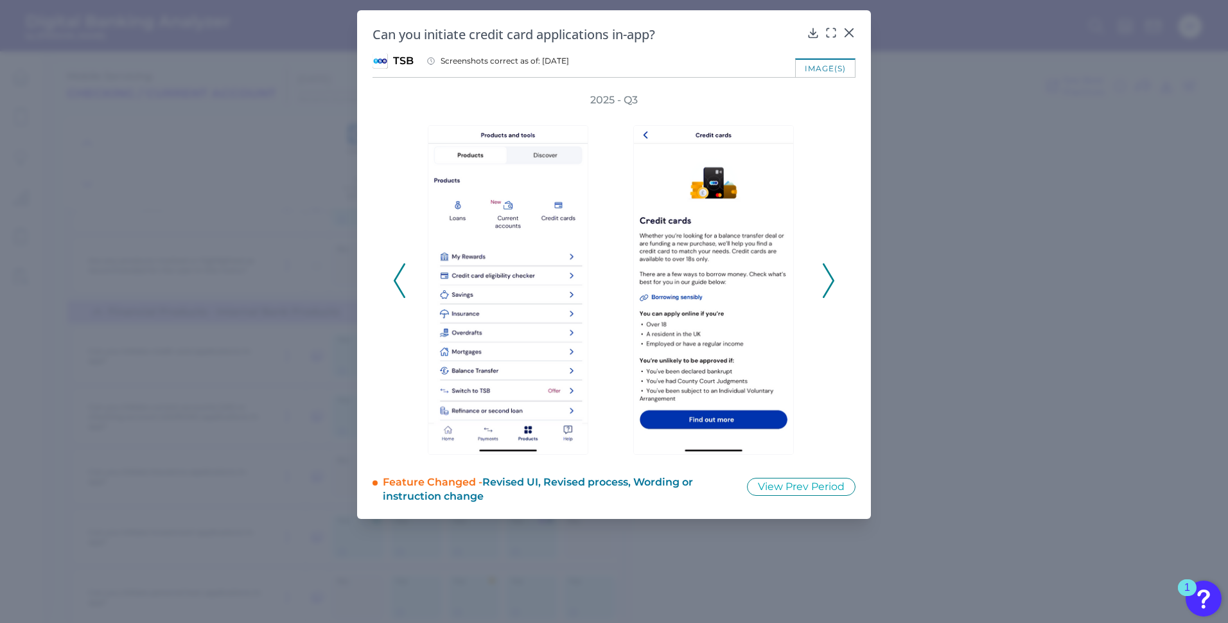
click at [827, 279] on icon at bounding box center [828, 280] width 12 height 35
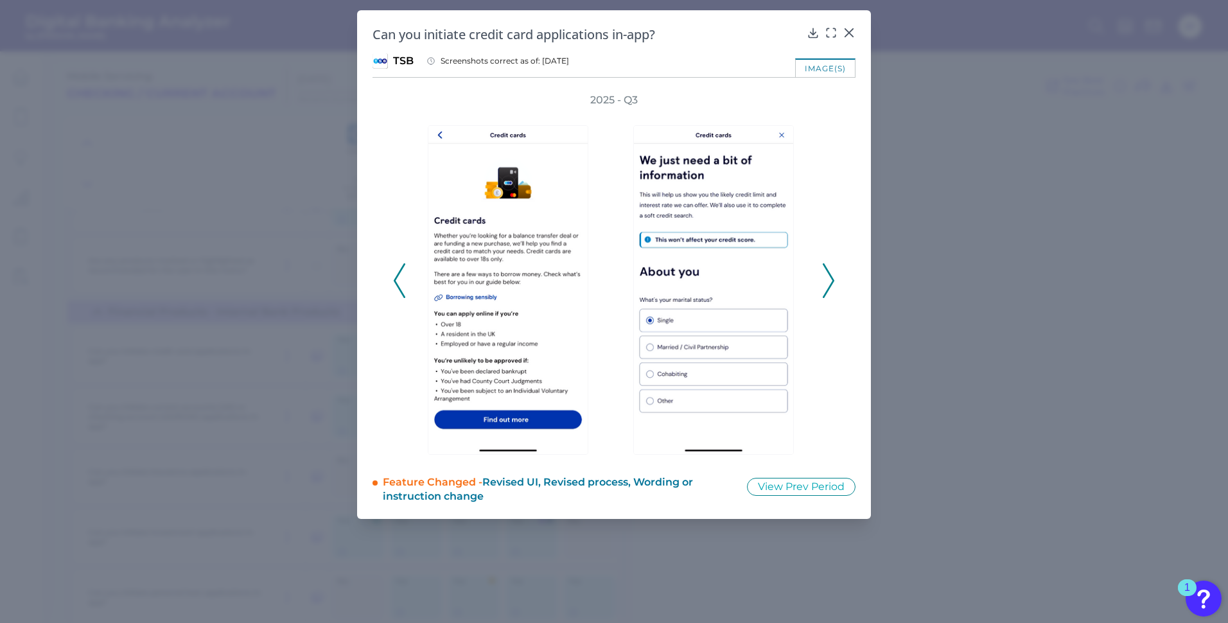
click at [827, 279] on icon at bounding box center [828, 280] width 12 height 35
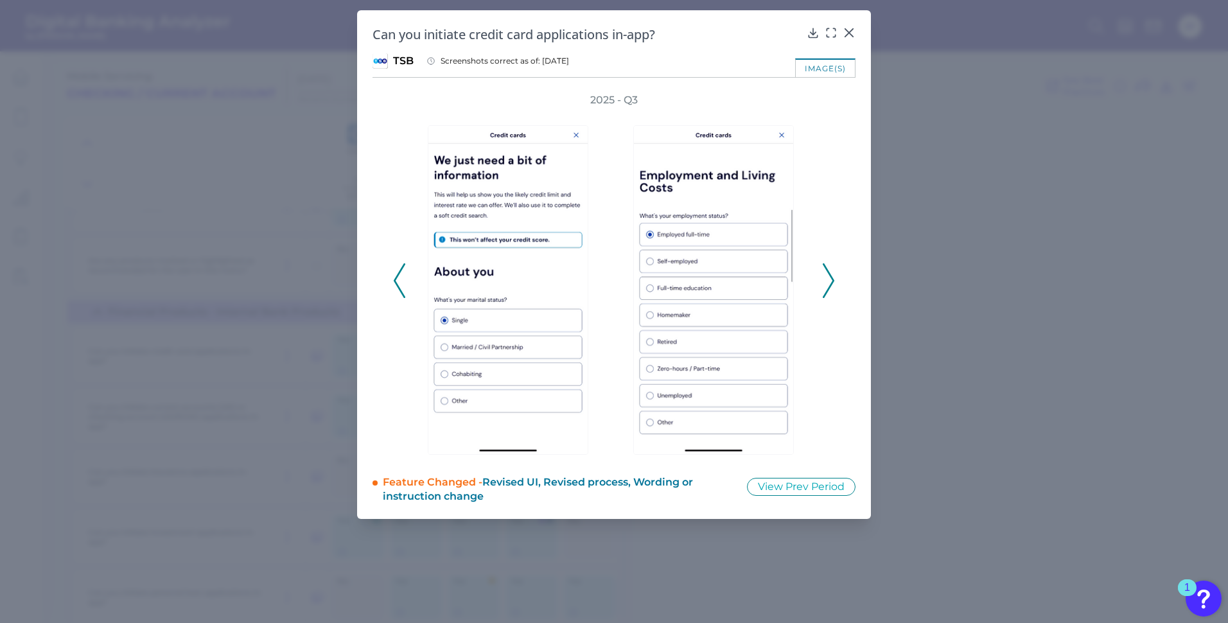
click at [827, 279] on icon at bounding box center [828, 280] width 12 height 35
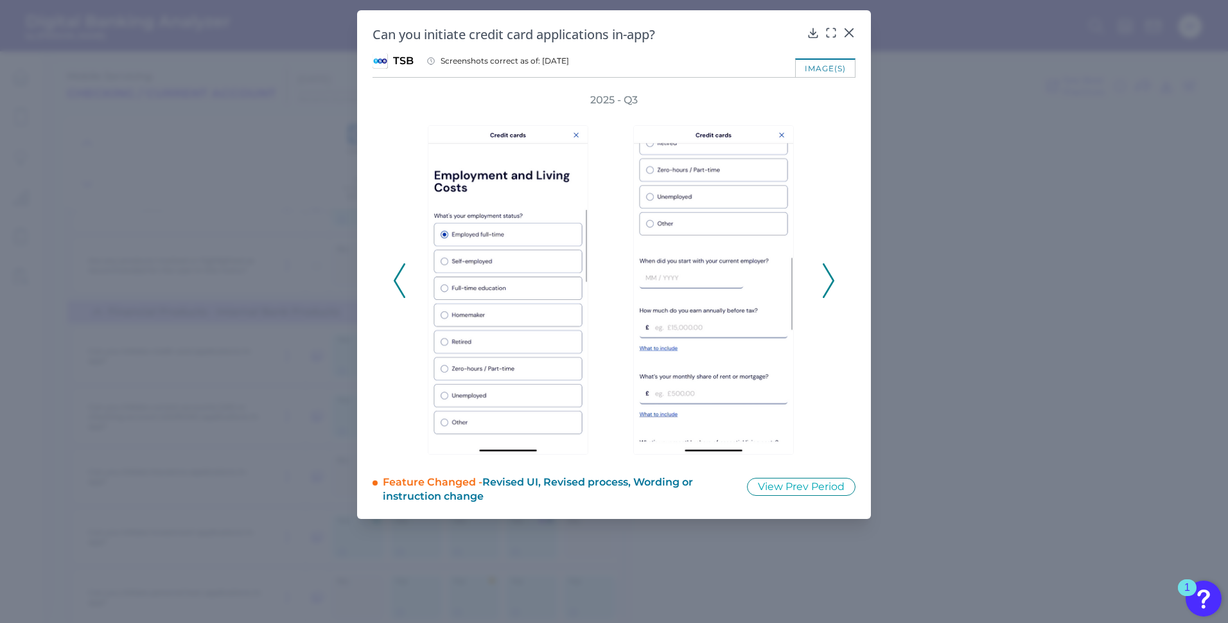
click at [827, 279] on icon at bounding box center [828, 280] width 12 height 35
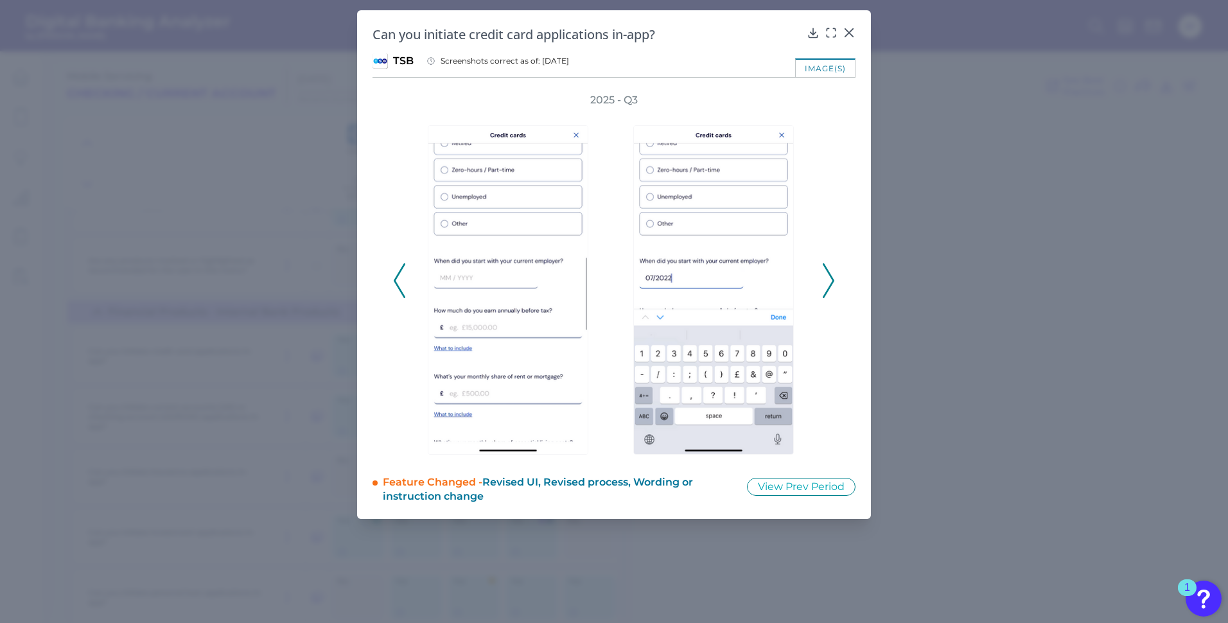
click at [827, 279] on icon at bounding box center [828, 280] width 12 height 35
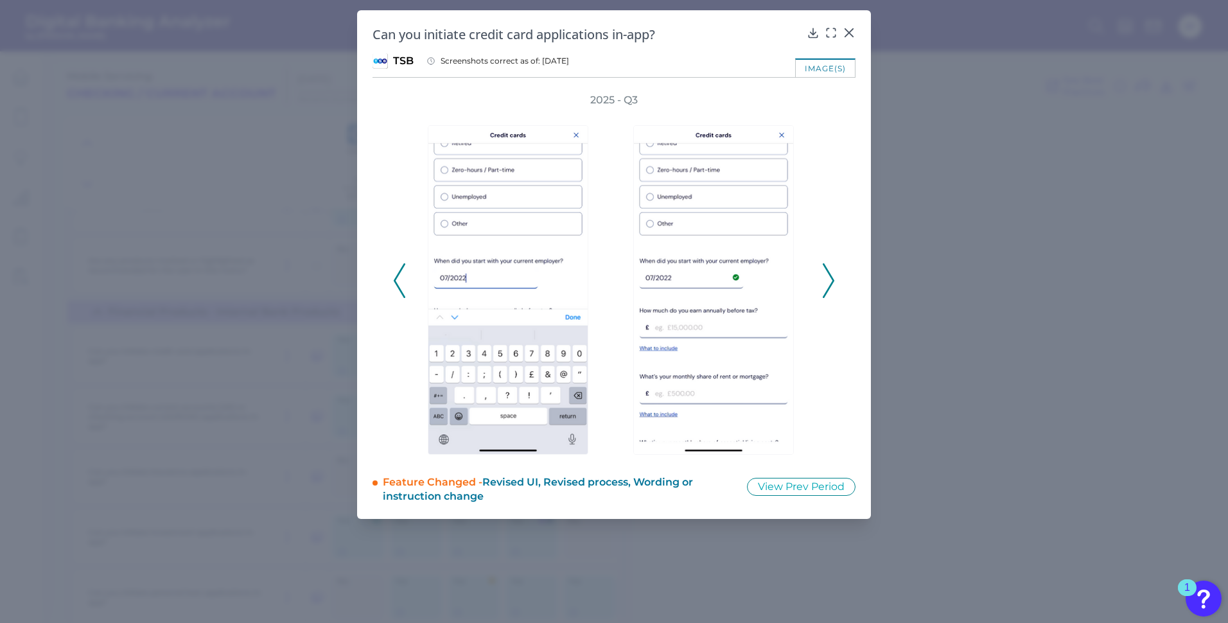
click at [827, 279] on icon at bounding box center [828, 280] width 12 height 35
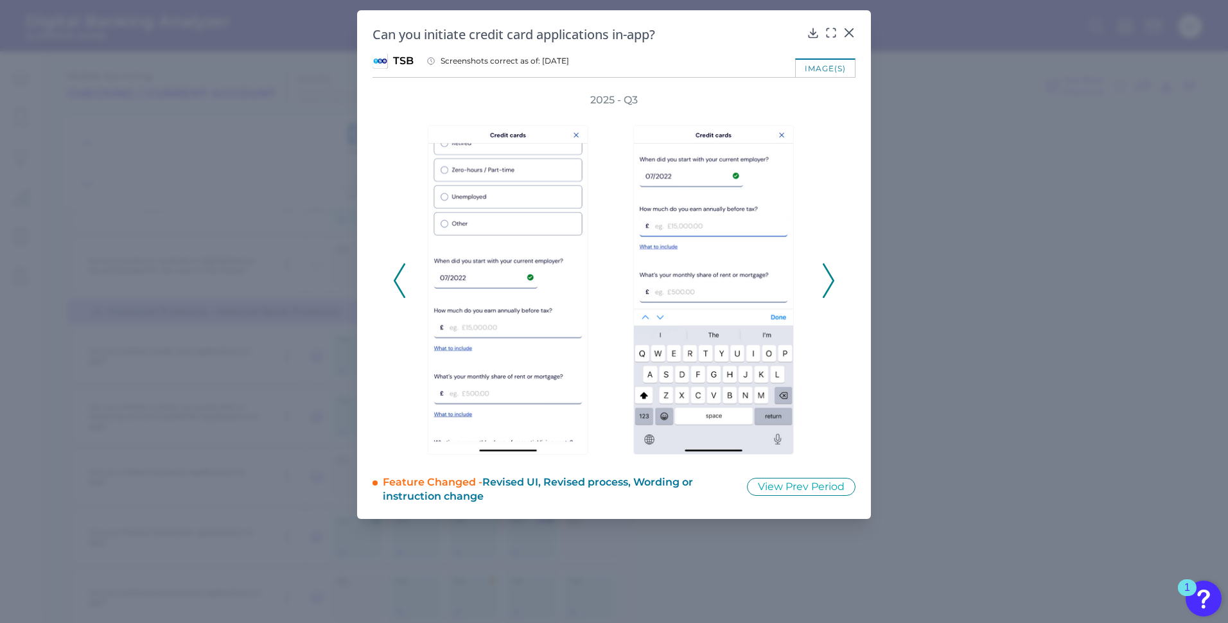
click at [827, 279] on icon at bounding box center [828, 280] width 12 height 35
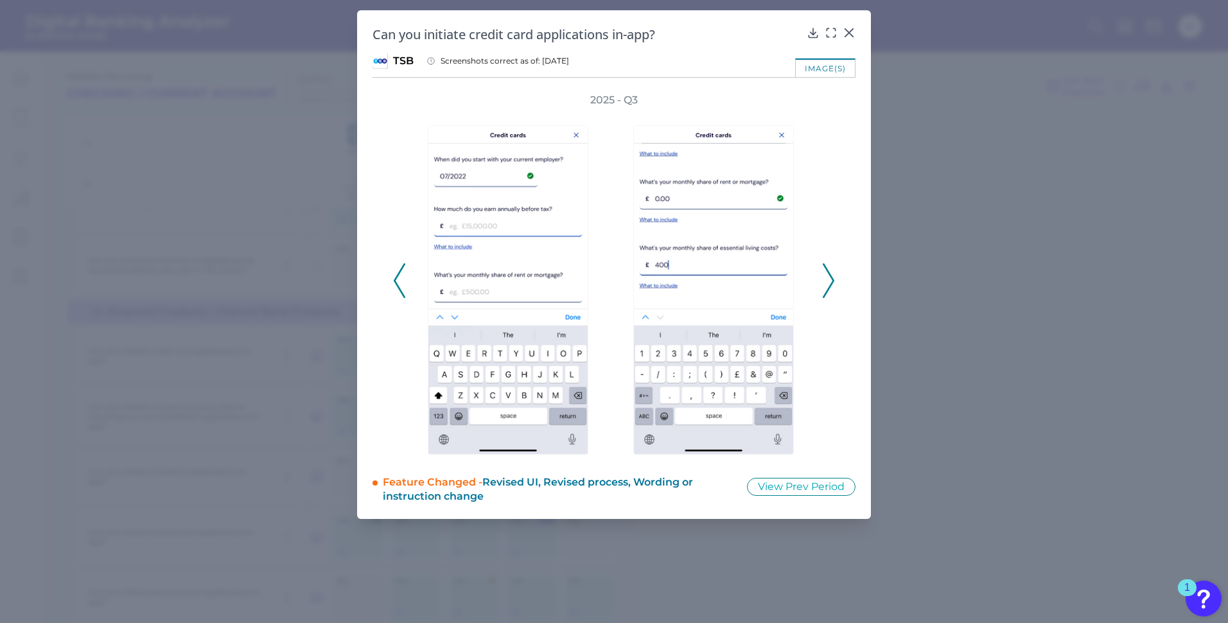
click at [827, 279] on icon at bounding box center [828, 280] width 12 height 35
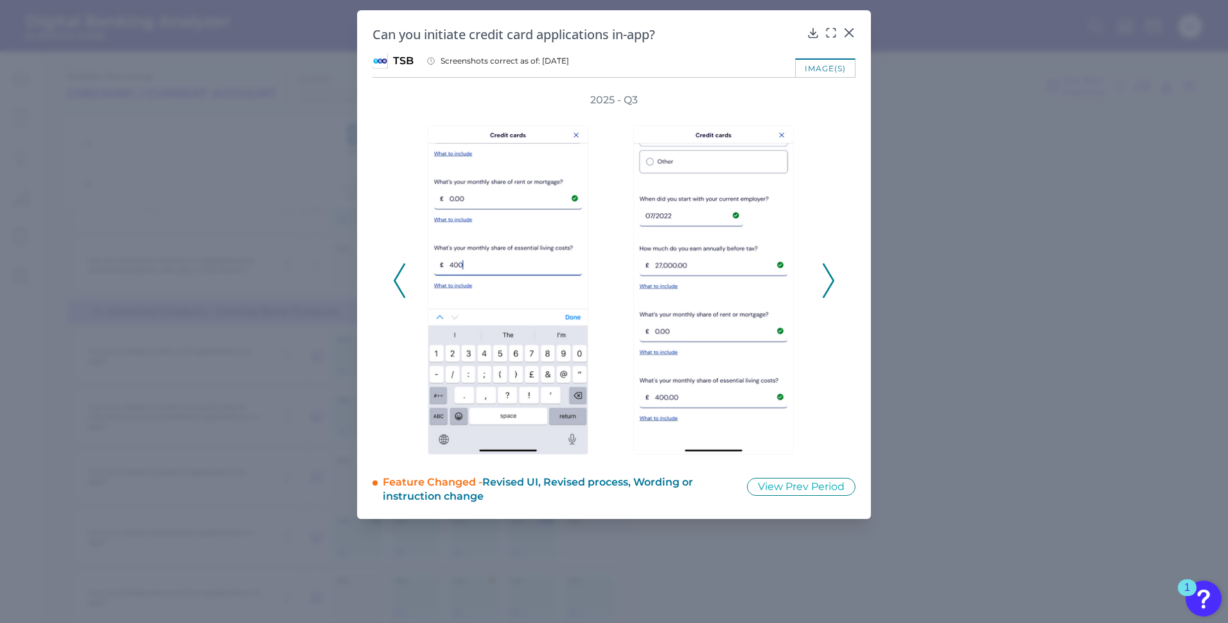
click at [827, 279] on icon at bounding box center [828, 280] width 12 height 35
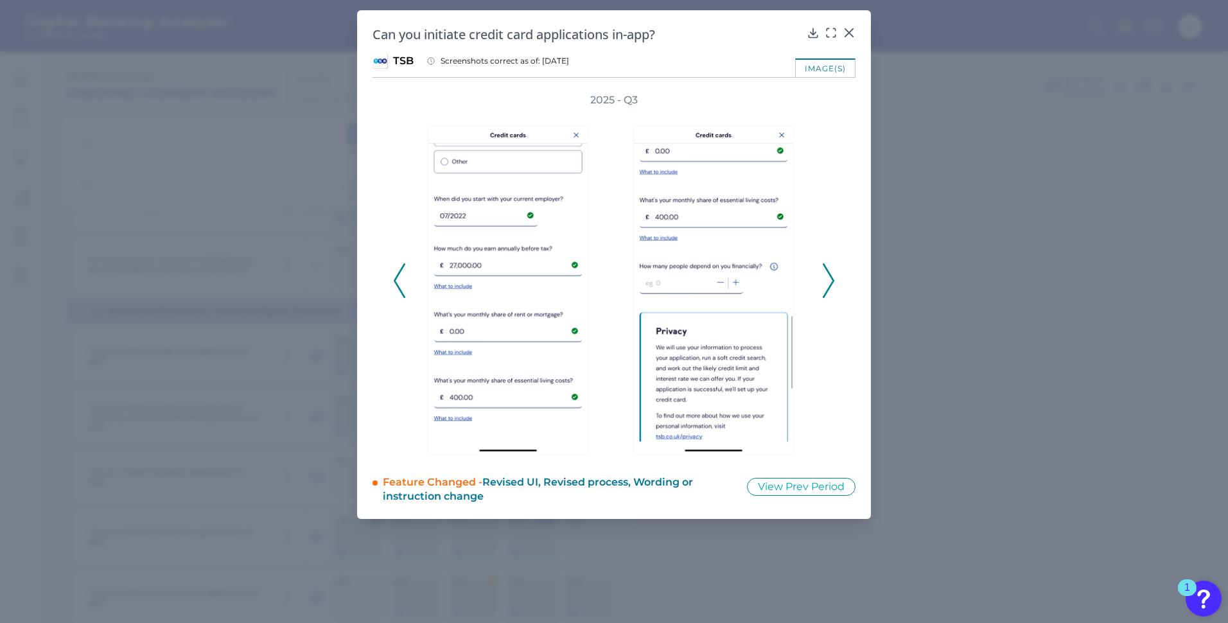
click at [827, 279] on icon at bounding box center [828, 280] width 12 height 35
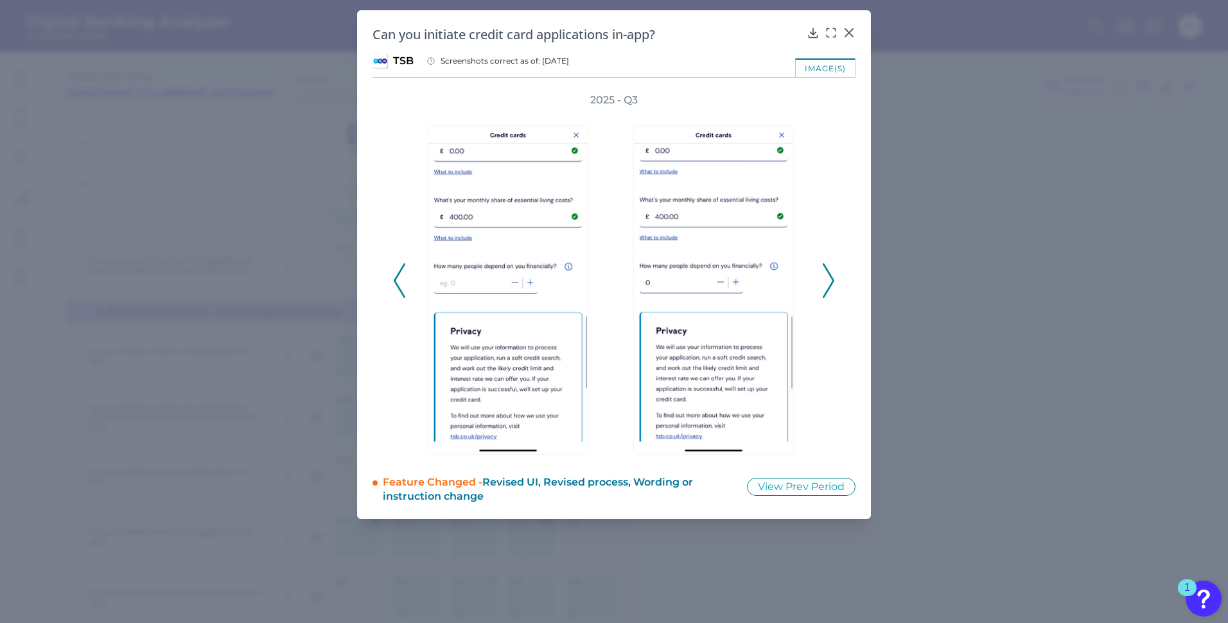
click at [827, 279] on icon at bounding box center [828, 280] width 12 height 35
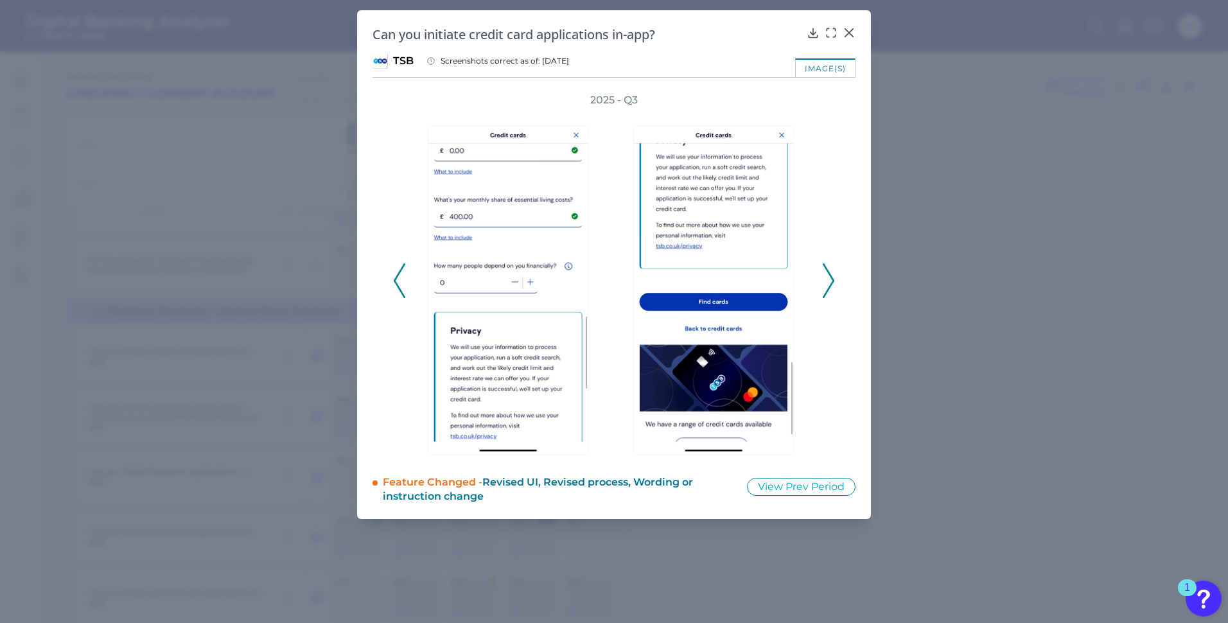
click at [827, 279] on icon at bounding box center [828, 280] width 12 height 35
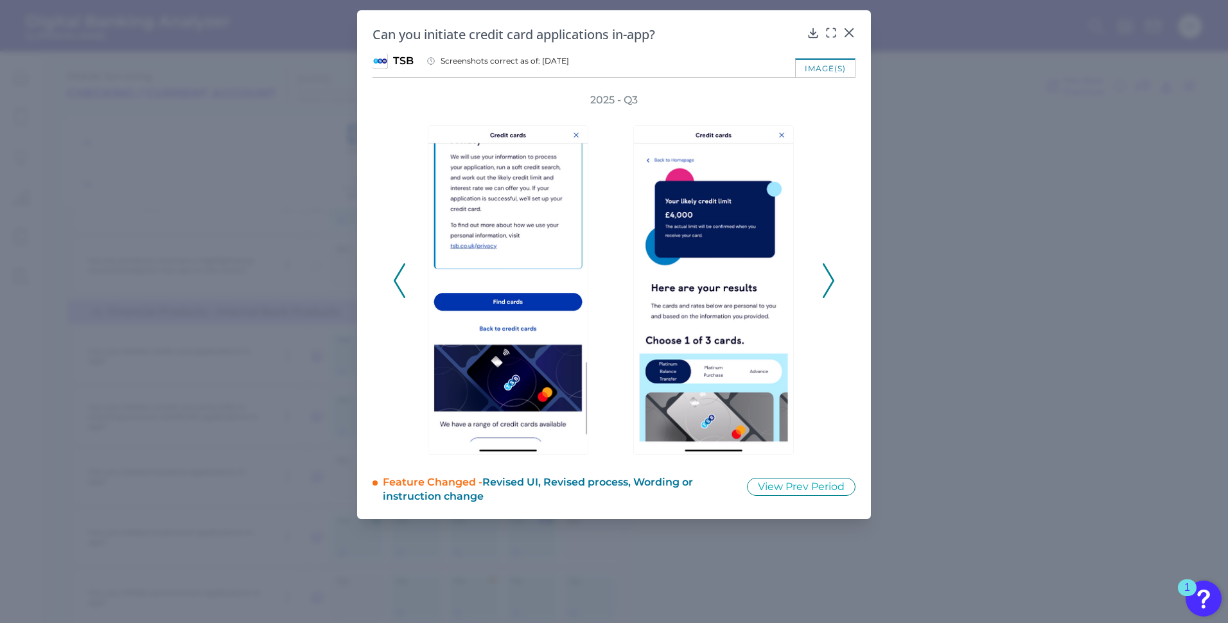
click at [827, 279] on icon at bounding box center [828, 280] width 12 height 35
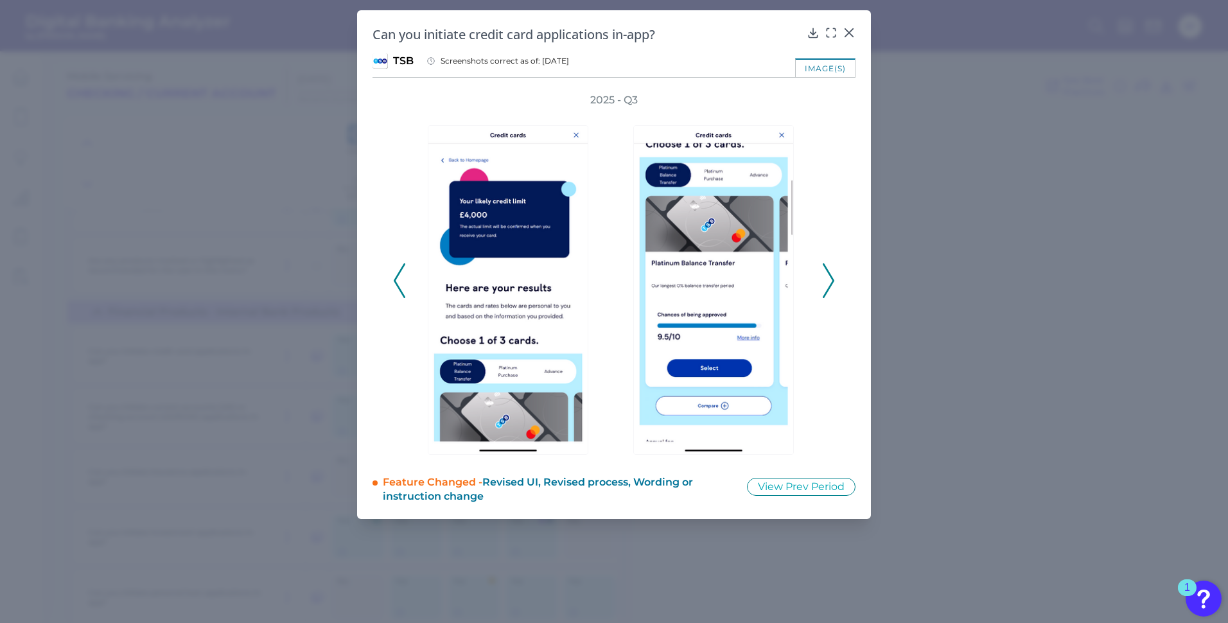
click at [827, 279] on icon at bounding box center [828, 280] width 12 height 35
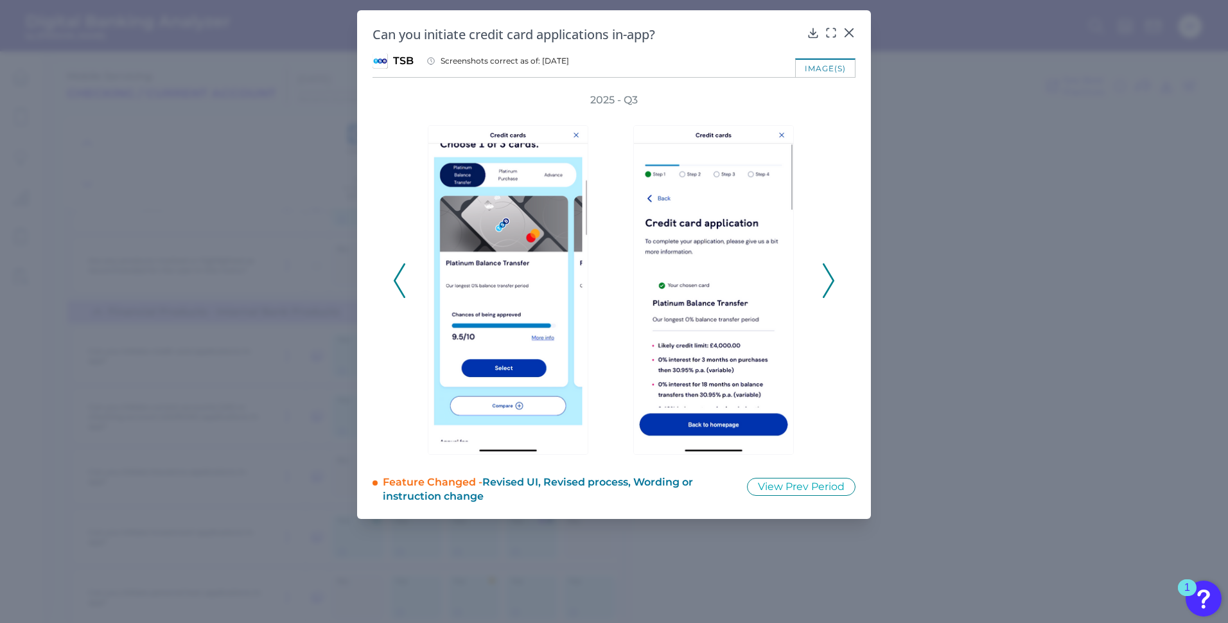
click at [827, 279] on icon at bounding box center [828, 280] width 12 height 35
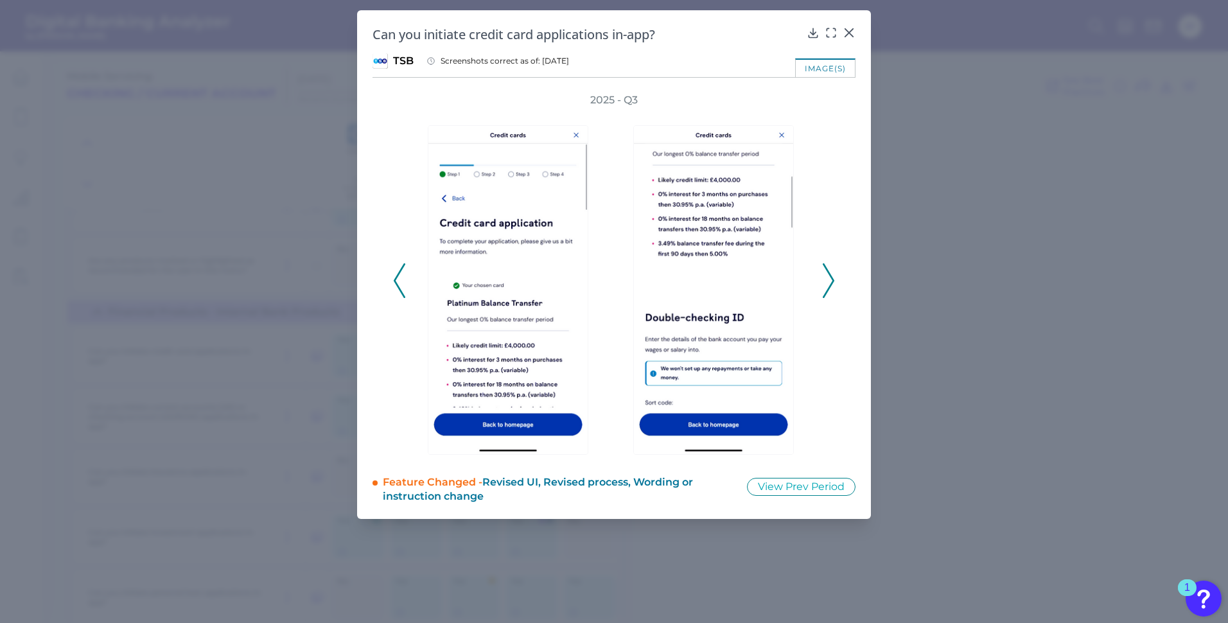
click at [827, 279] on icon at bounding box center [828, 280] width 12 height 35
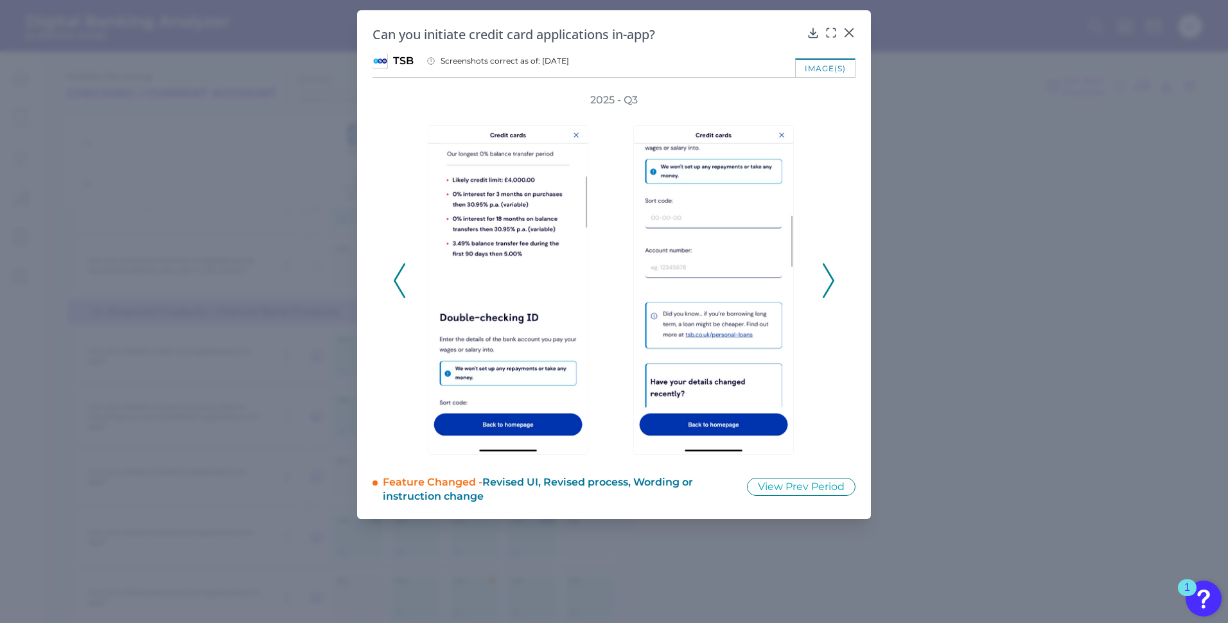
click at [827, 279] on icon at bounding box center [828, 280] width 12 height 35
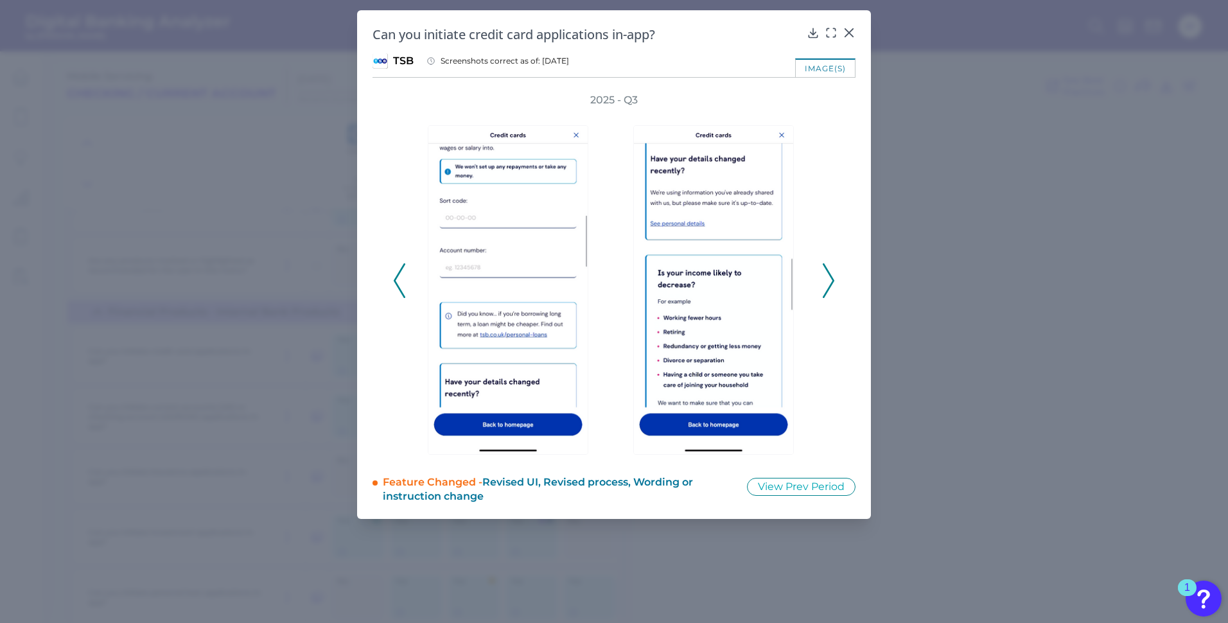
click at [827, 279] on icon at bounding box center [828, 280] width 12 height 35
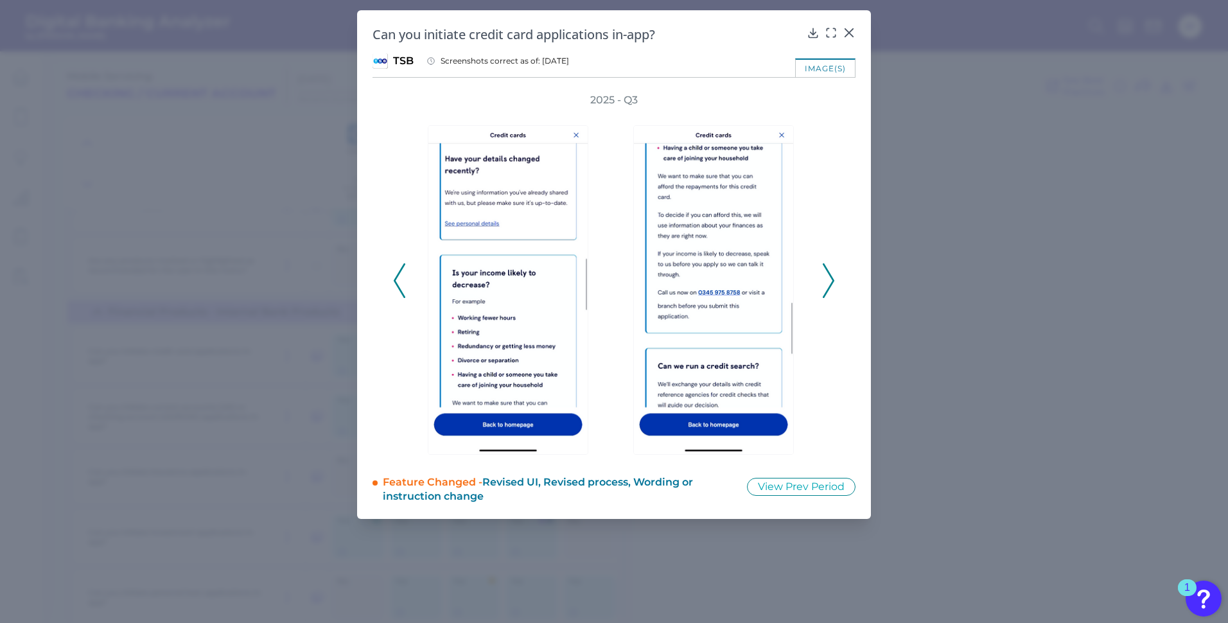
click at [827, 279] on icon at bounding box center [828, 280] width 12 height 35
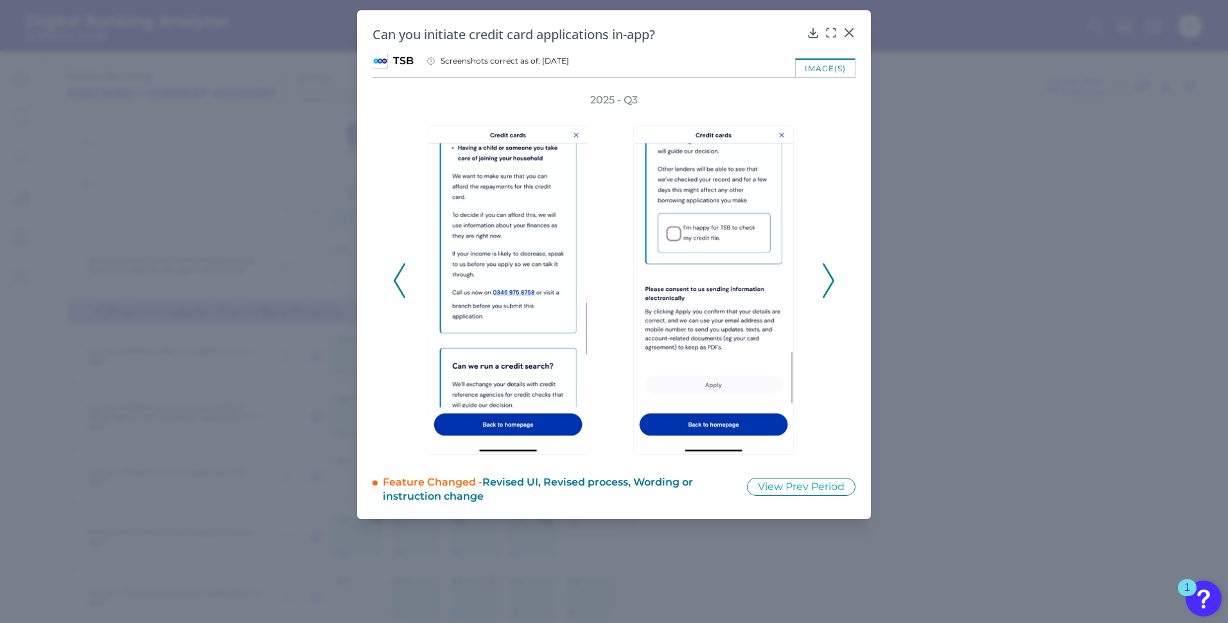
click at [827, 279] on icon at bounding box center [828, 280] width 12 height 35
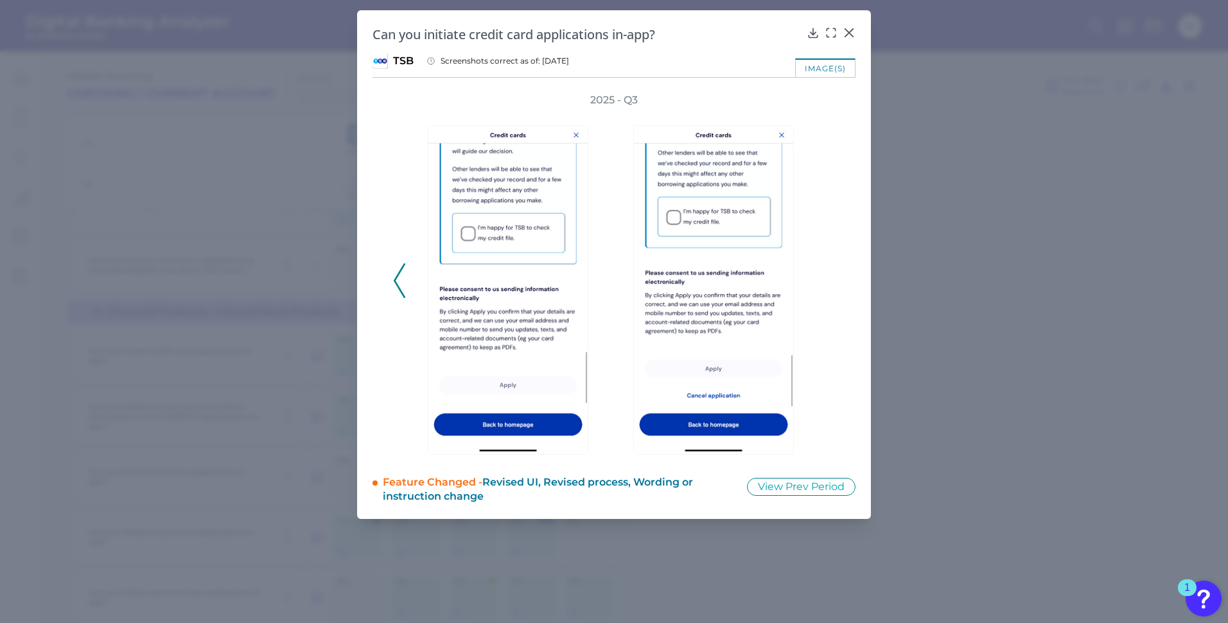
click at [827, 279] on div "2025 - Q3" at bounding box center [614, 273] width 442 height 361
click at [851, 31] on icon at bounding box center [848, 32] width 13 height 13
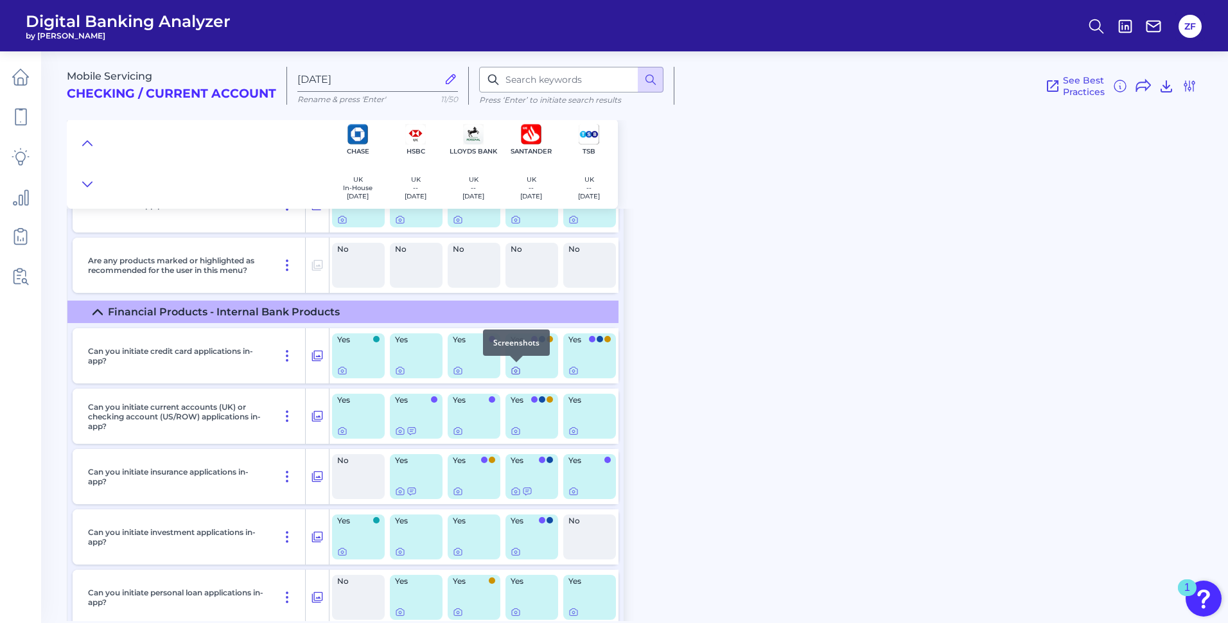
click at [519, 370] on icon at bounding box center [516, 370] width 8 height 7
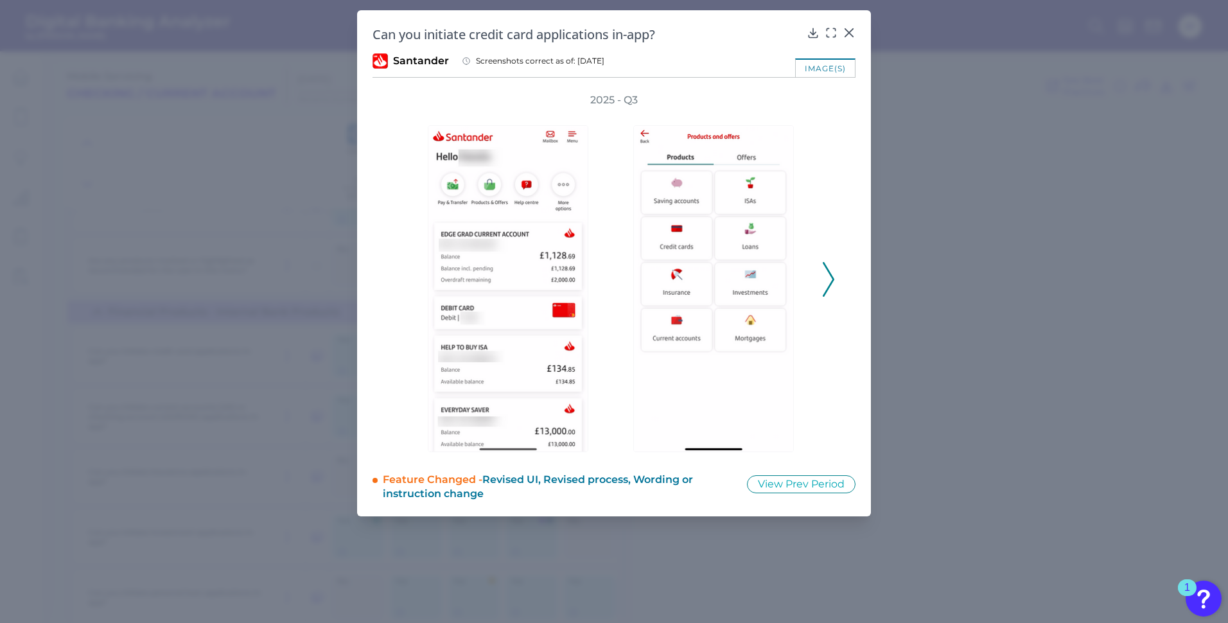
click at [824, 285] on icon at bounding box center [828, 279] width 12 height 35
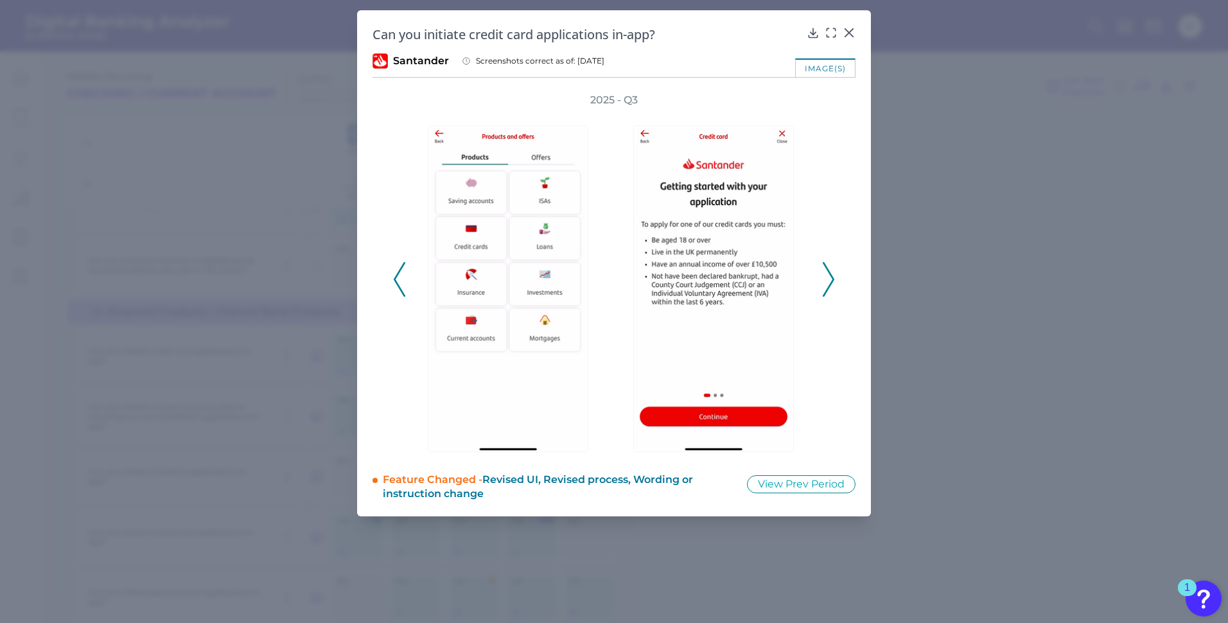
click at [824, 285] on icon at bounding box center [828, 279] width 12 height 35
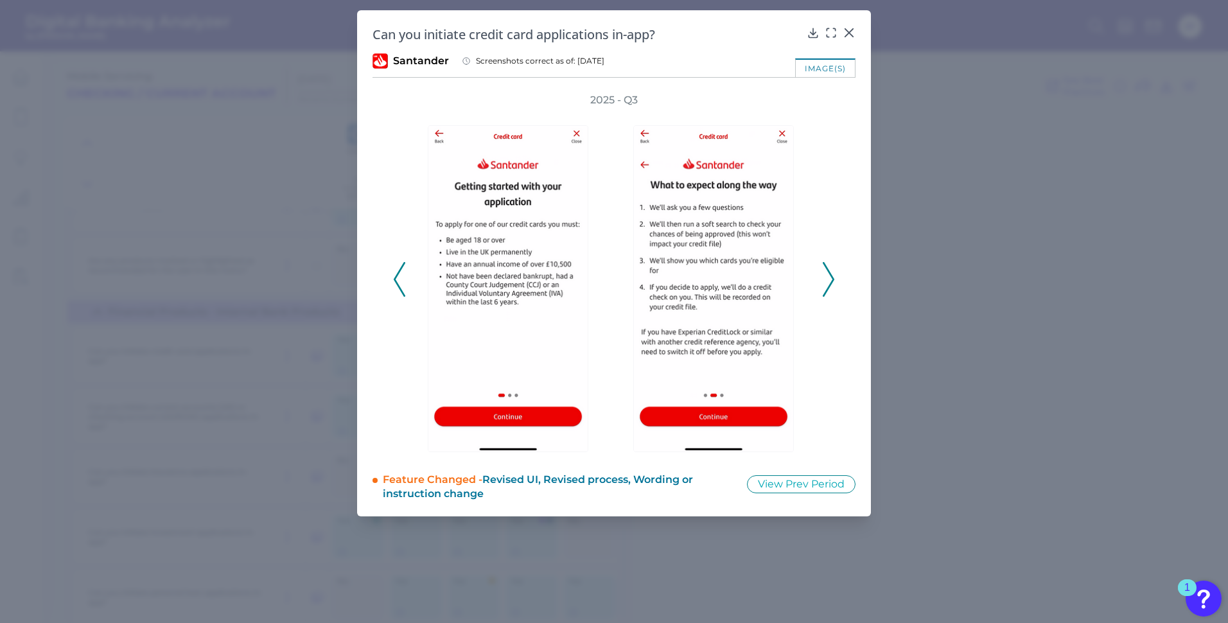
click at [824, 285] on icon at bounding box center [828, 279] width 12 height 35
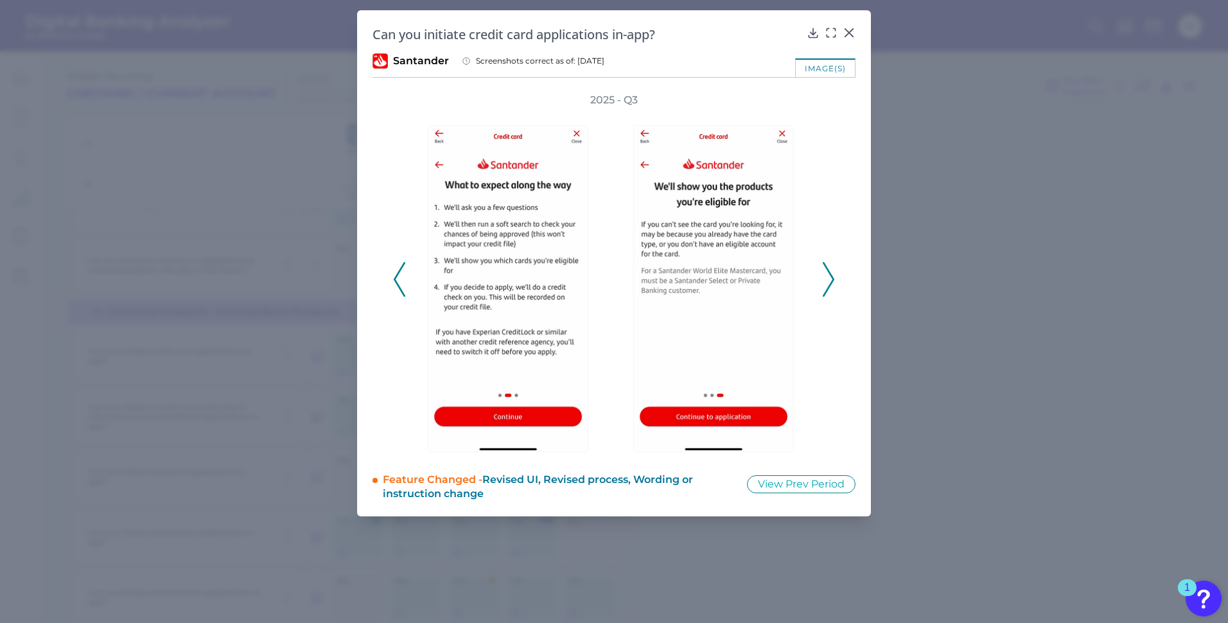
click at [824, 285] on icon at bounding box center [828, 279] width 12 height 35
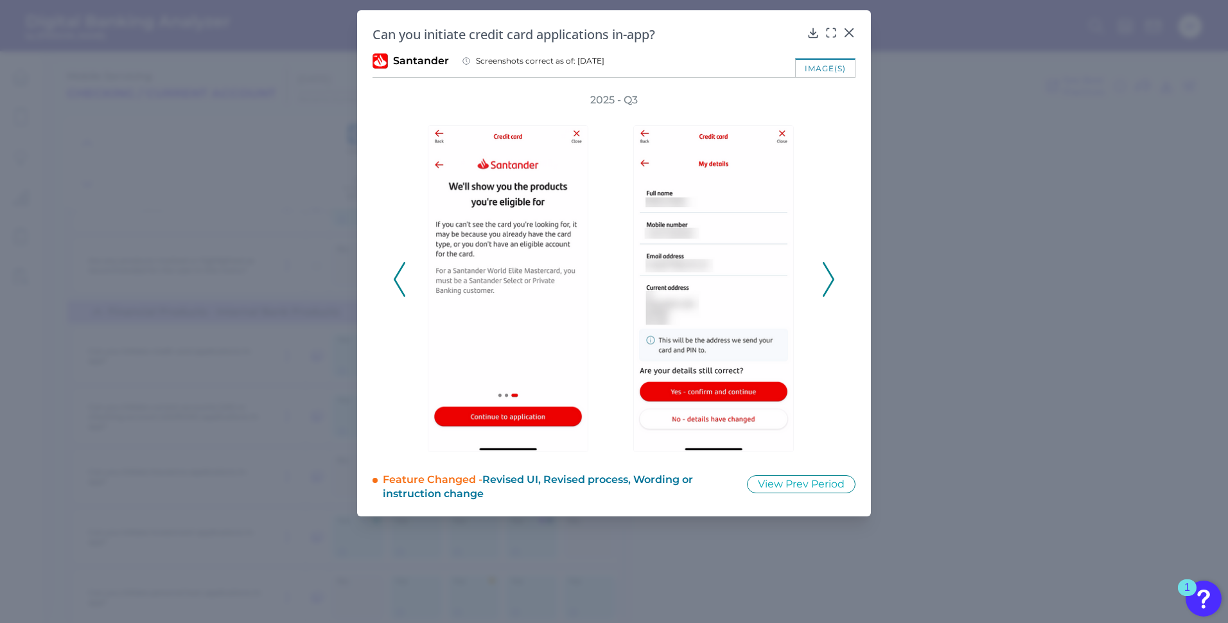
click at [824, 285] on icon at bounding box center [828, 279] width 12 height 35
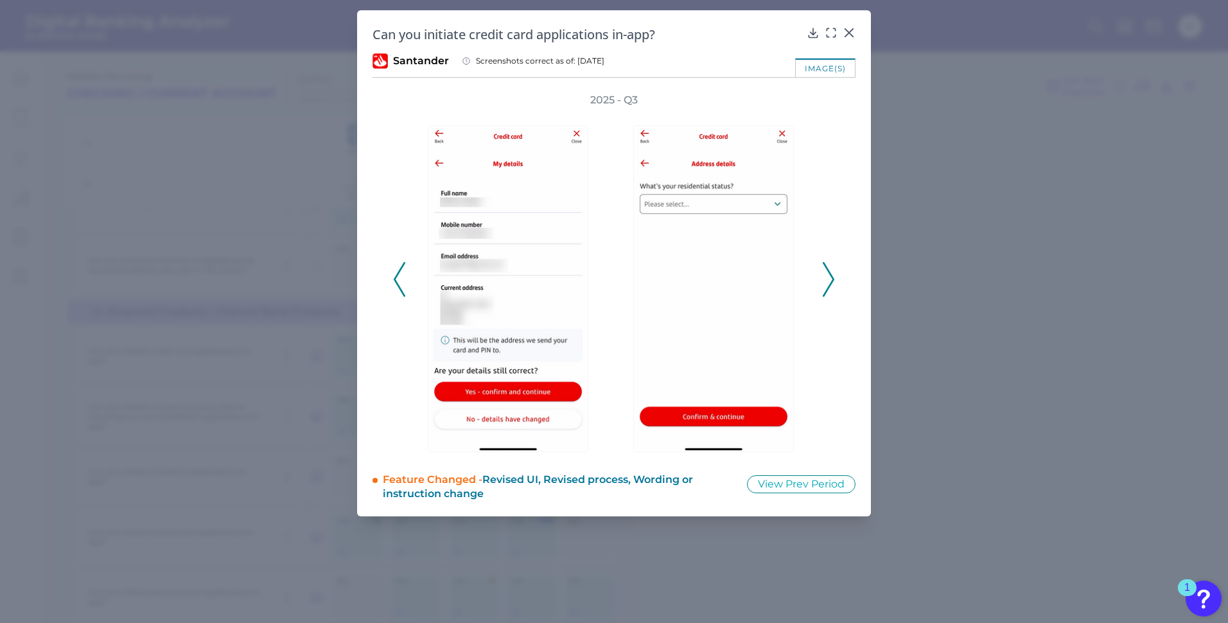
click at [824, 285] on icon at bounding box center [828, 279] width 12 height 35
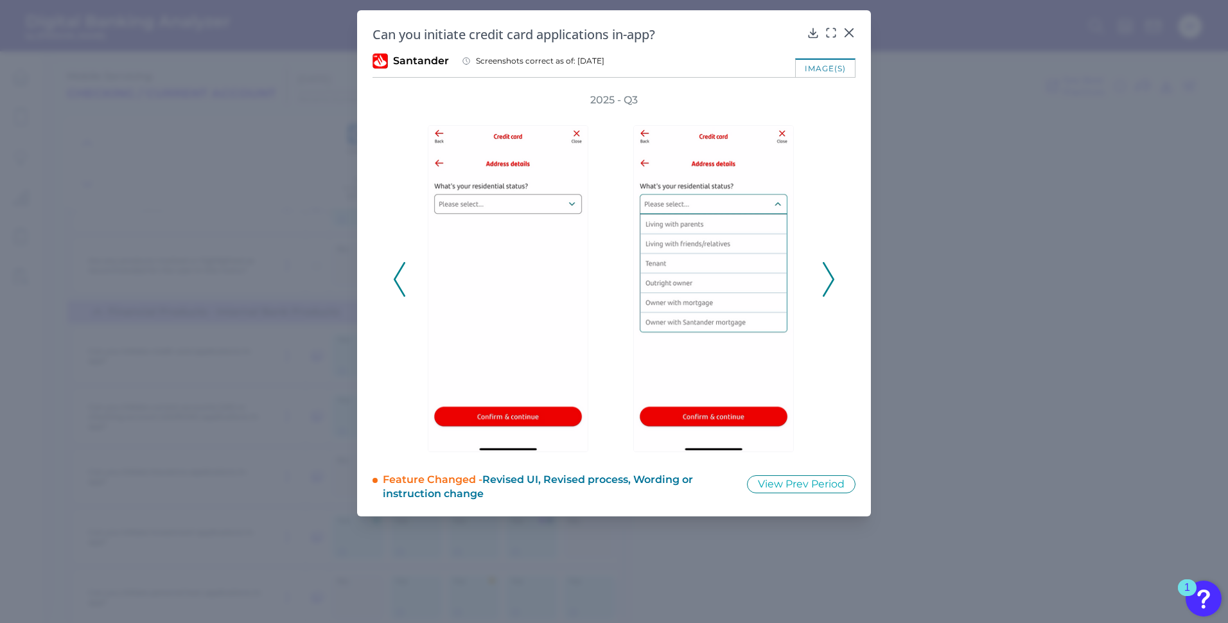
click at [824, 285] on icon at bounding box center [828, 279] width 12 height 35
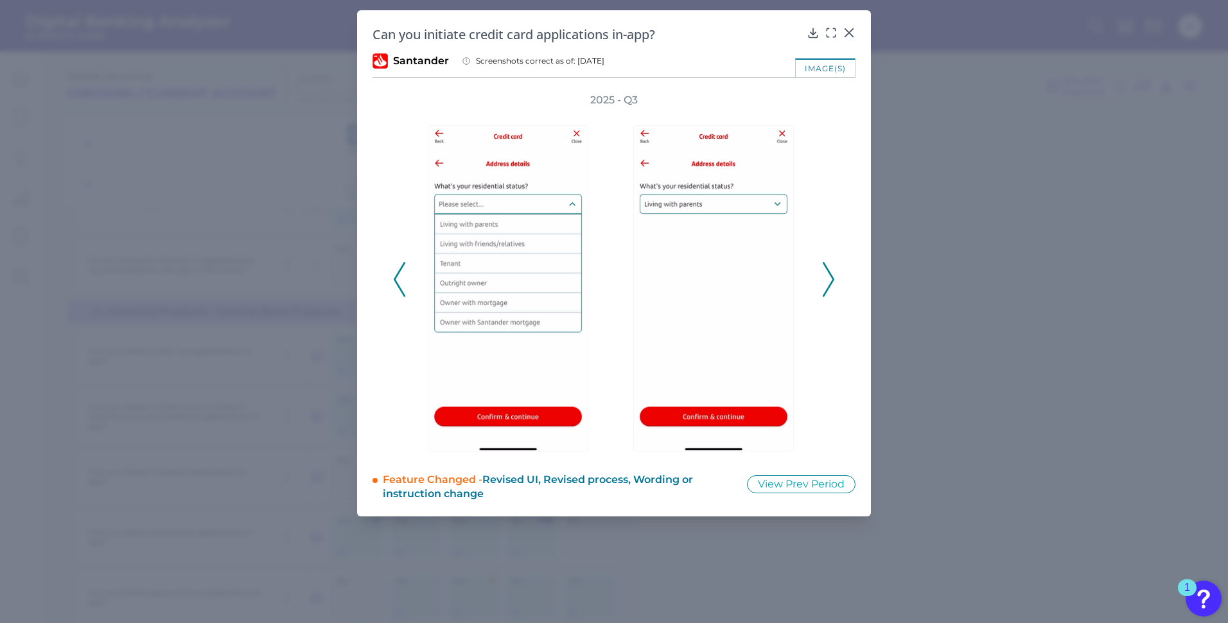
click at [824, 285] on icon at bounding box center [828, 279] width 12 height 35
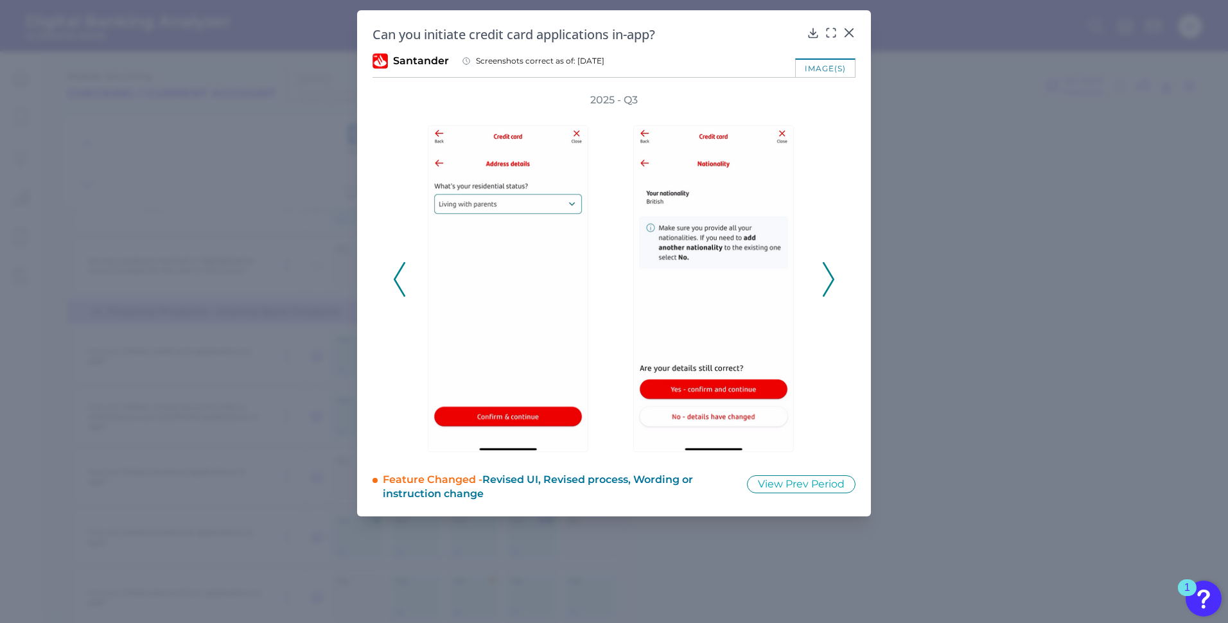
click at [824, 285] on icon at bounding box center [828, 279] width 12 height 35
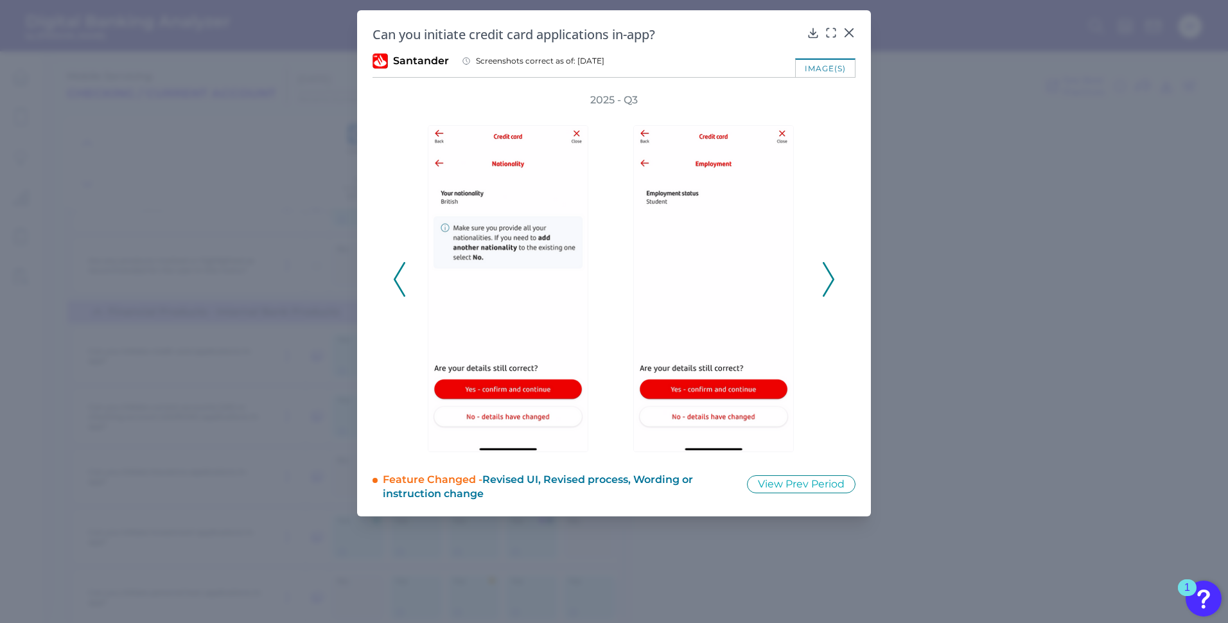
click at [824, 285] on icon at bounding box center [828, 279] width 12 height 35
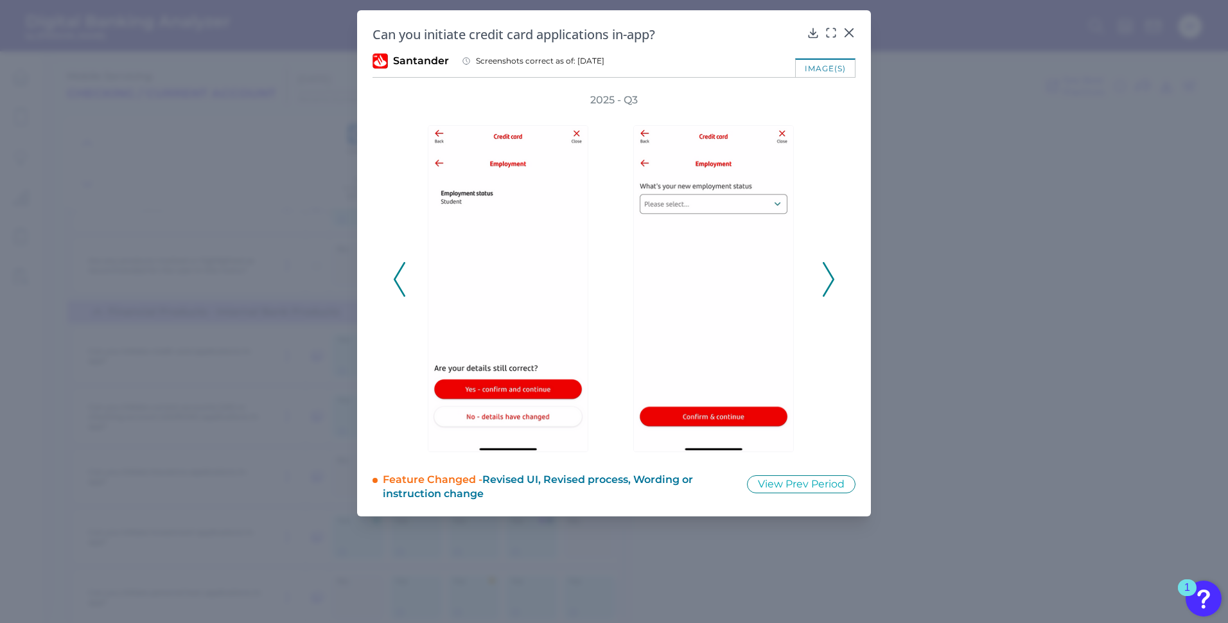
click at [824, 285] on icon at bounding box center [828, 279] width 12 height 35
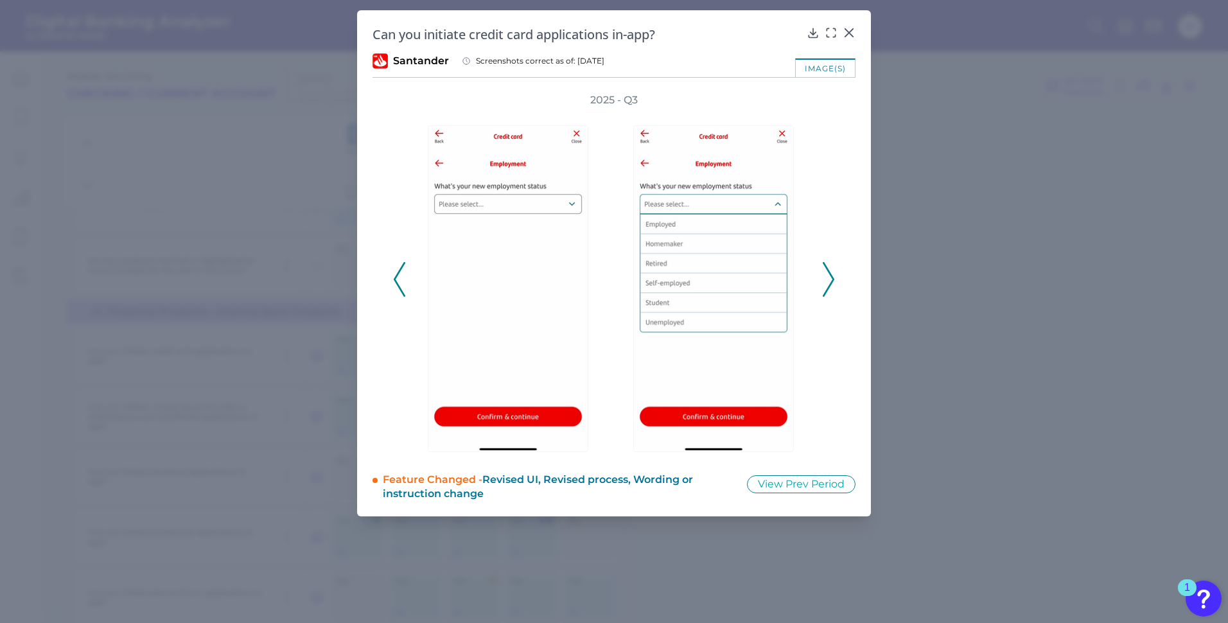
click at [824, 285] on icon at bounding box center [828, 279] width 12 height 35
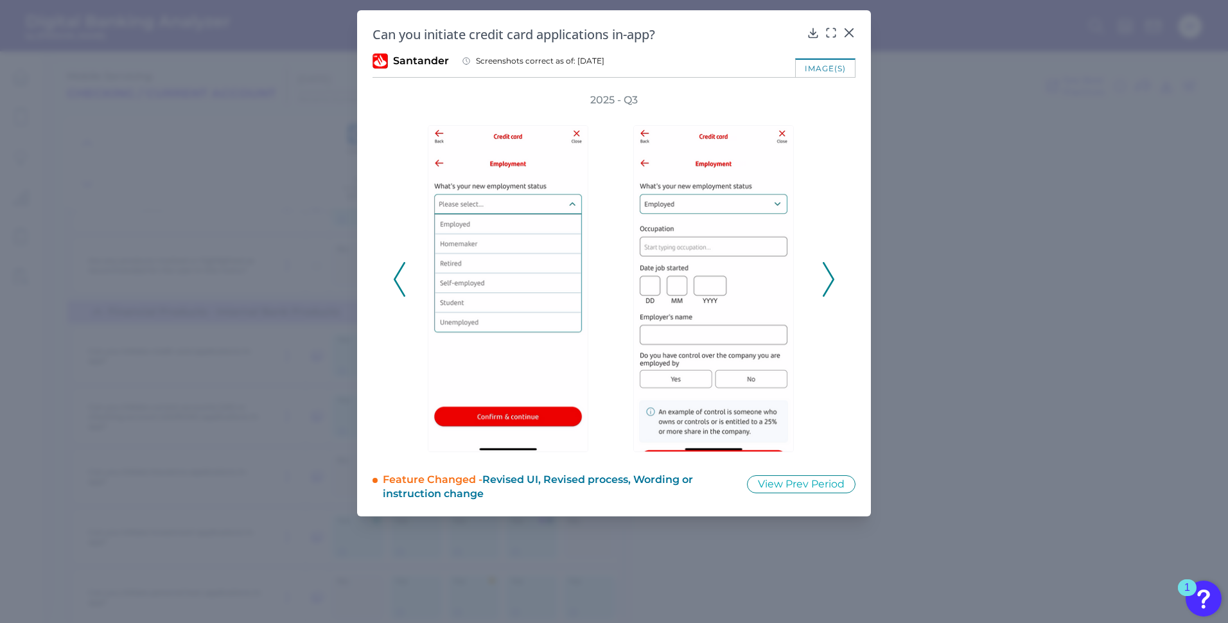
click at [824, 285] on icon at bounding box center [828, 279] width 12 height 35
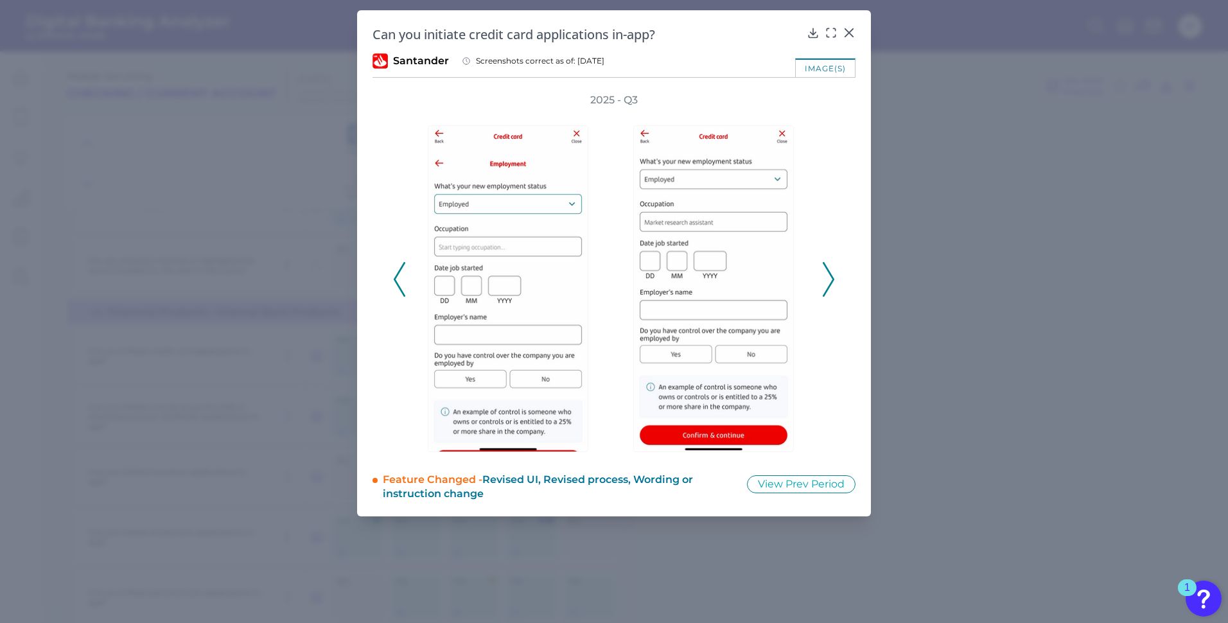
click at [824, 285] on icon at bounding box center [828, 279] width 12 height 35
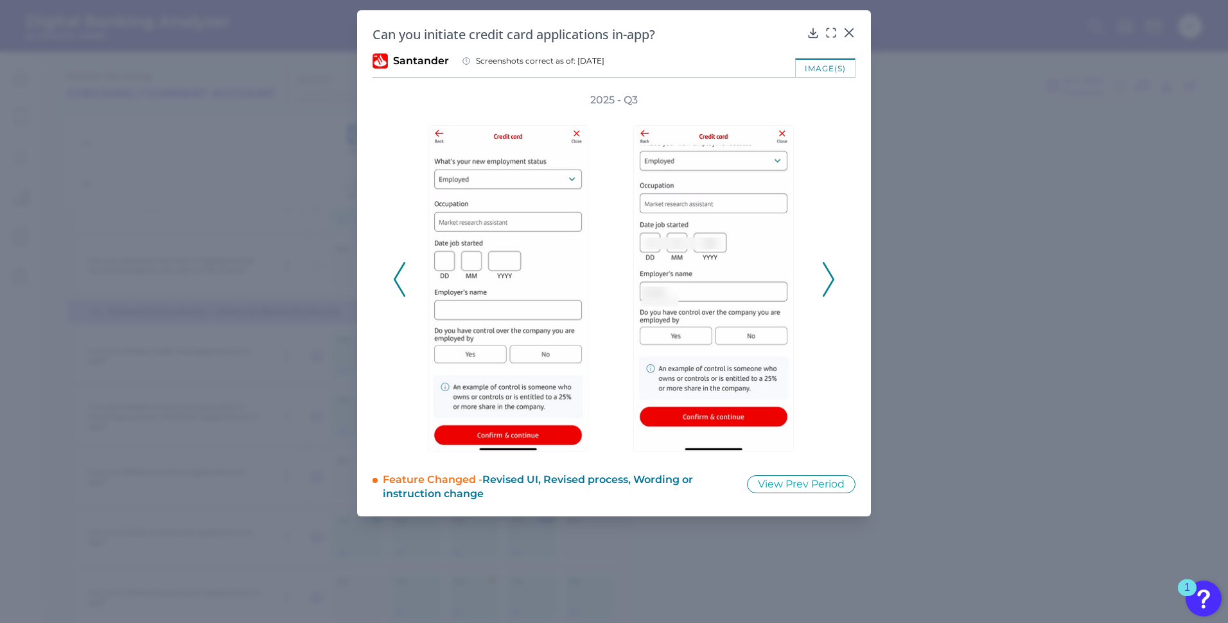
click at [824, 285] on icon at bounding box center [828, 279] width 12 height 35
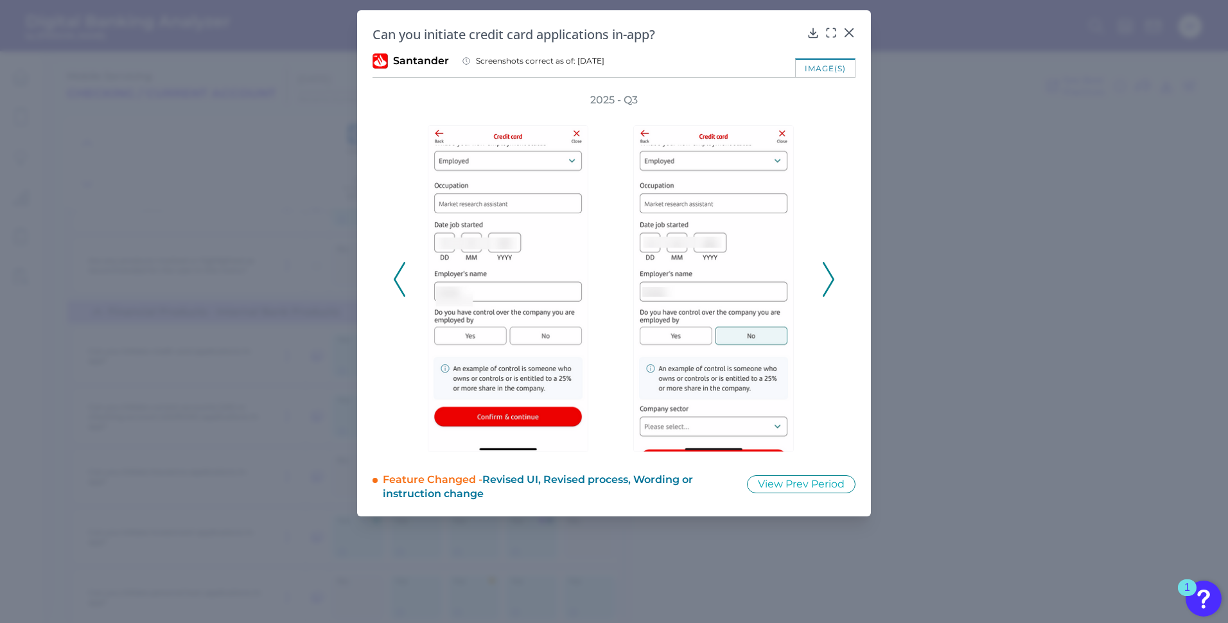
click at [824, 285] on icon at bounding box center [828, 279] width 12 height 35
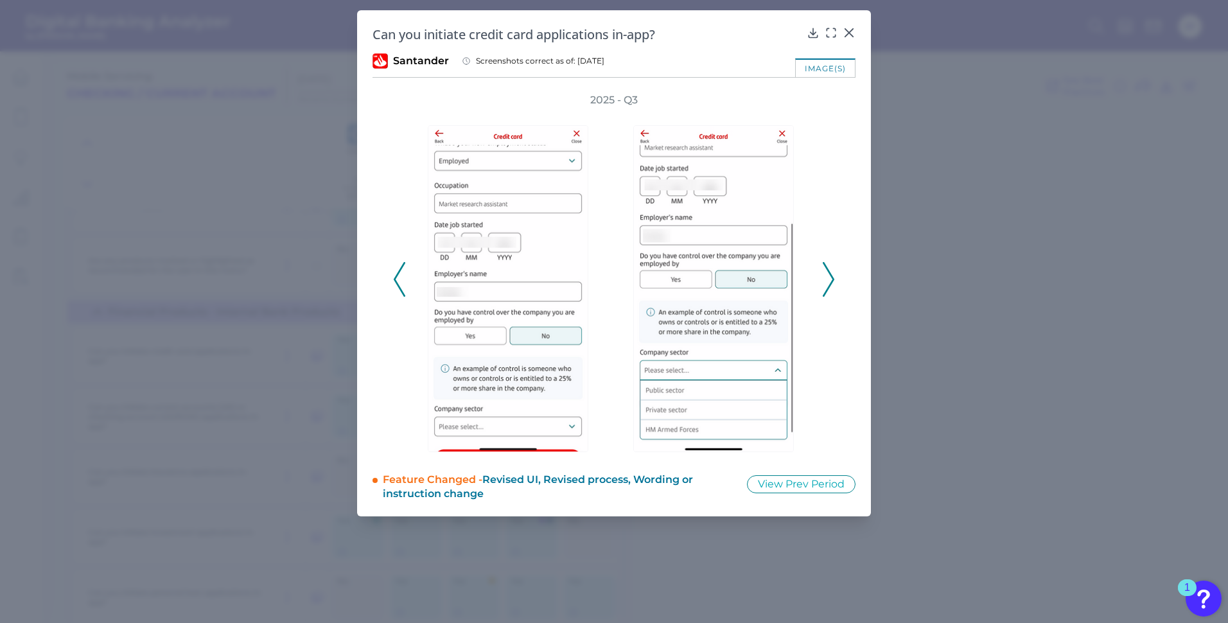
click at [824, 285] on icon at bounding box center [828, 279] width 12 height 35
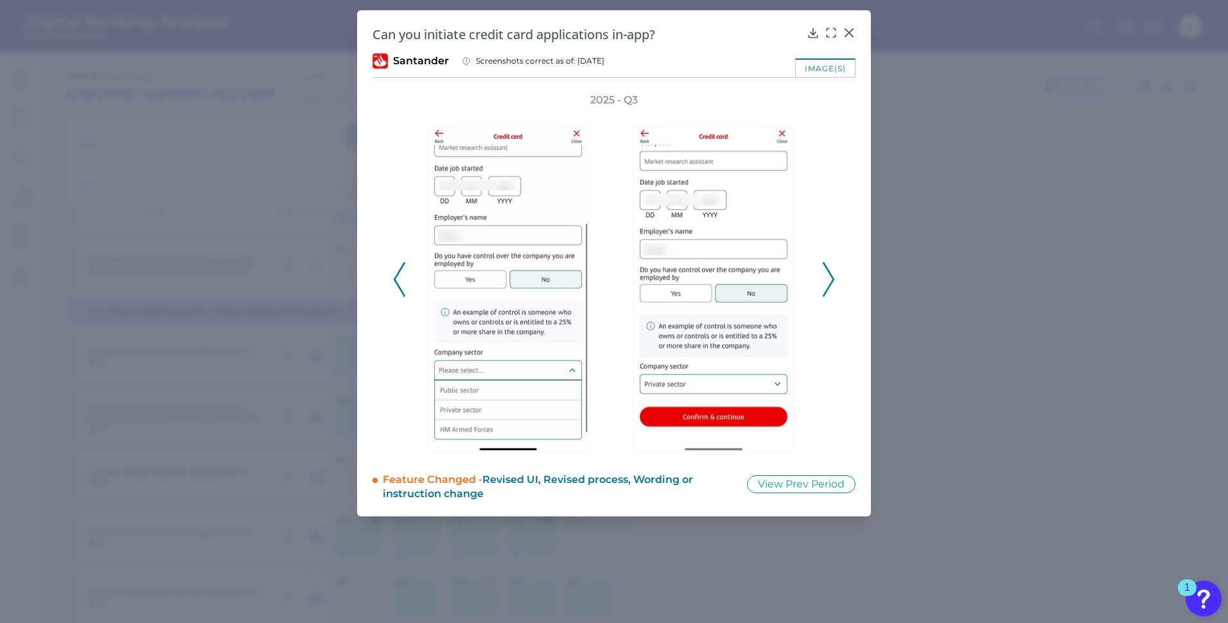
click at [824, 285] on icon at bounding box center [828, 279] width 12 height 35
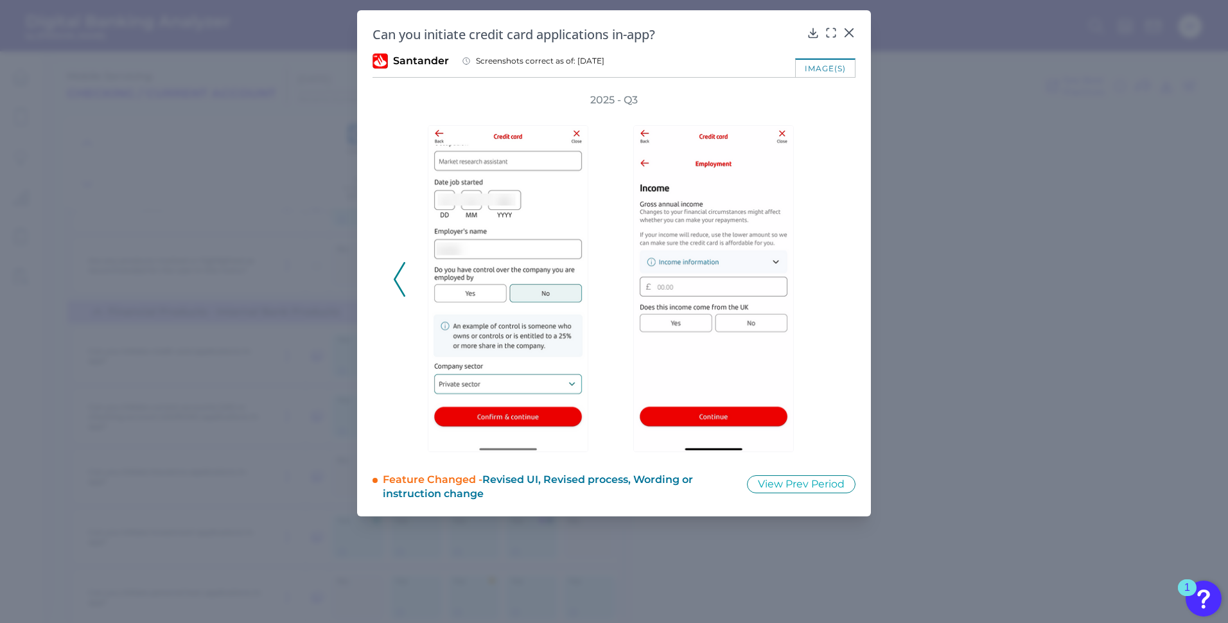
click at [824, 285] on div "2025 - Q3" at bounding box center [614, 272] width 442 height 359
click at [843, 28] on icon at bounding box center [848, 32] width 13 height 13
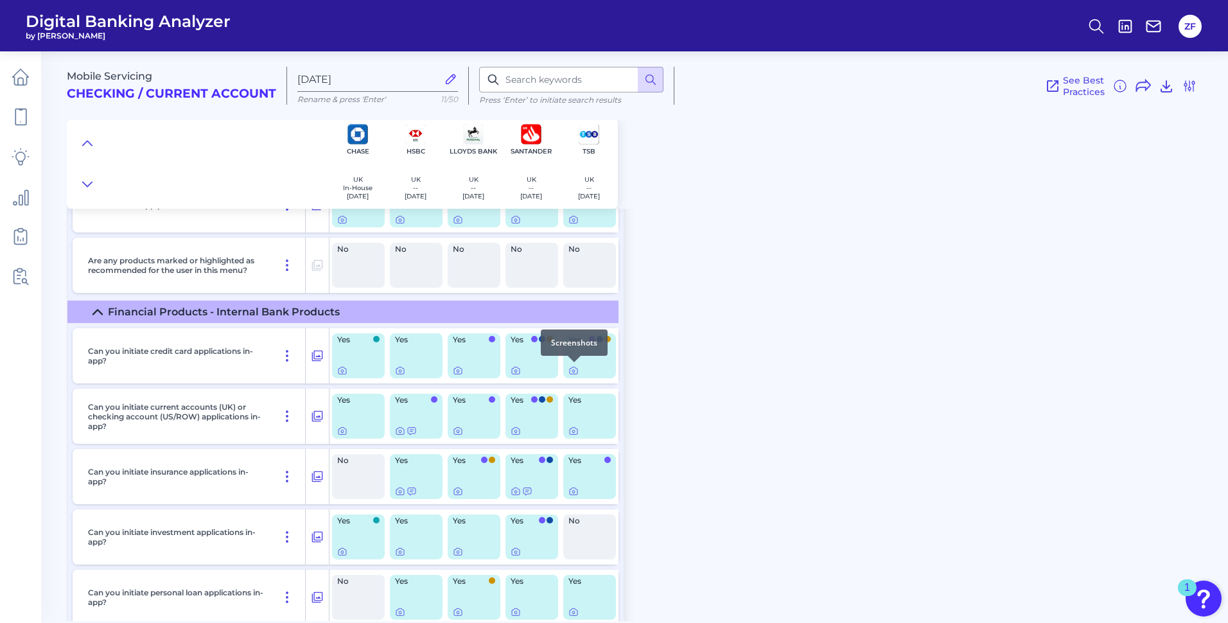
click at [573, 366] on div at bounding box center [574, 362] width 13 height 13
click at [573, 367] on div at bounding box center [574, 362] width 13 height 13
click at [573, 374] on icon at bounding box center [573, 370] width 8 height 7
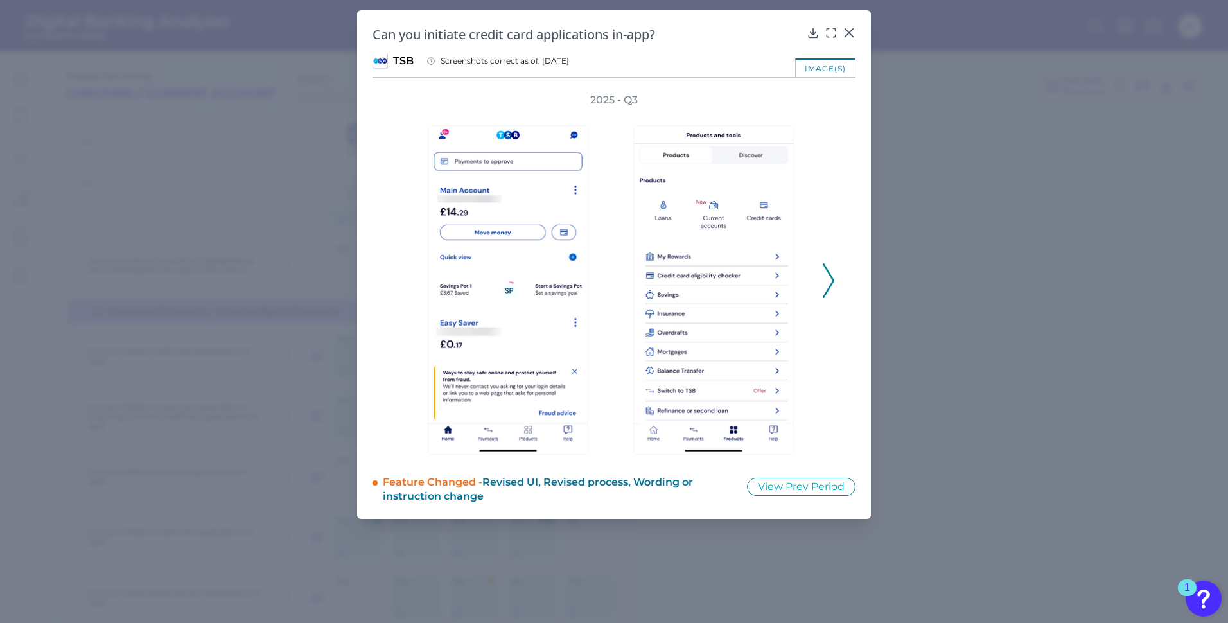
click at [838, 277] on div "2025 - Q3" at bounding box center [613, 273] width 483 height 361
click at [826, 277] on icon at bounding box center [828, 280] width 12 height 35
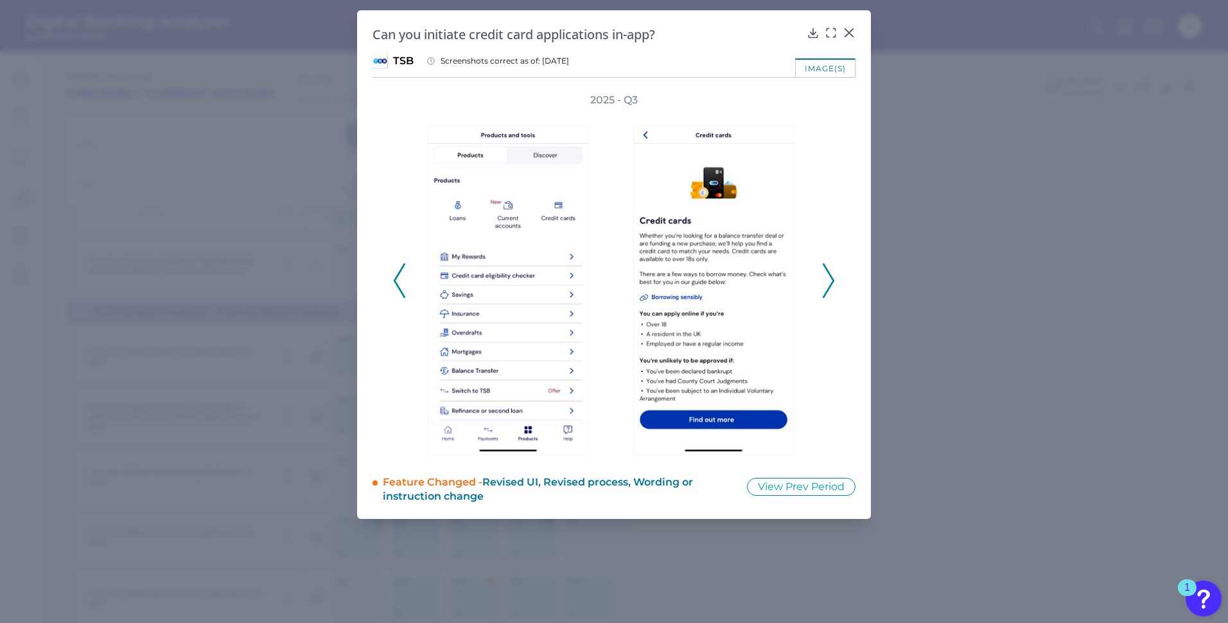
click at [826, 277] on icon at bounding box center [828, 280] width 12 height 35
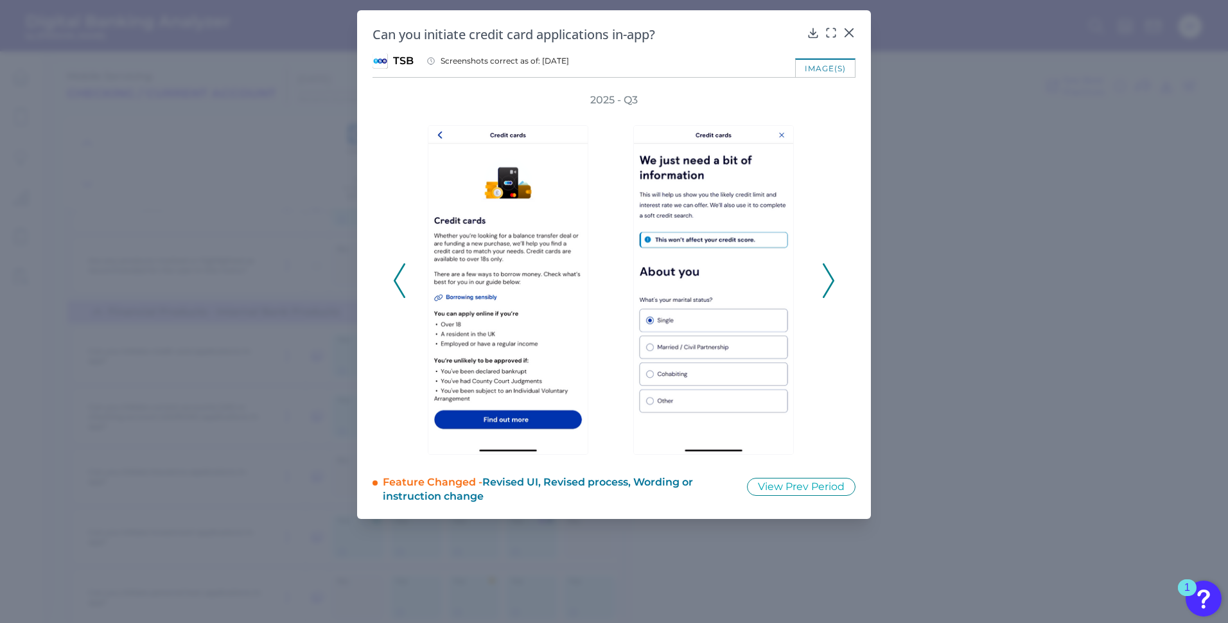
click at [826, 277] on icon at bounding box center [828, 280] width 12 height 35
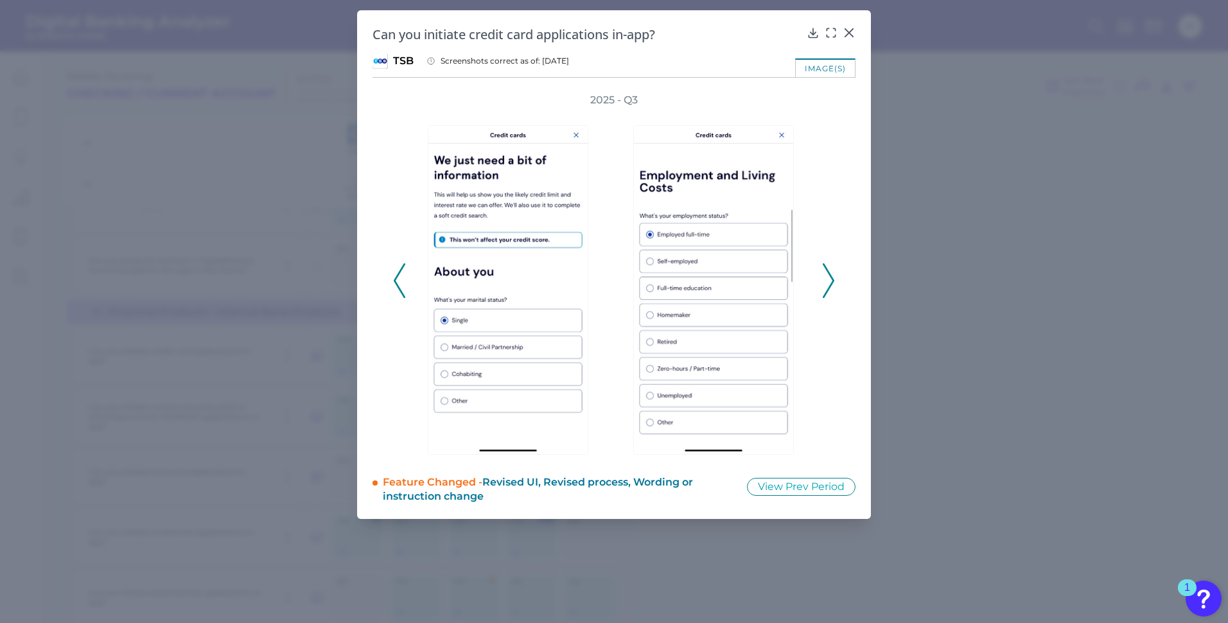
click at [826, 277] on icon at bounding box center [828, 280] width 12 height 35
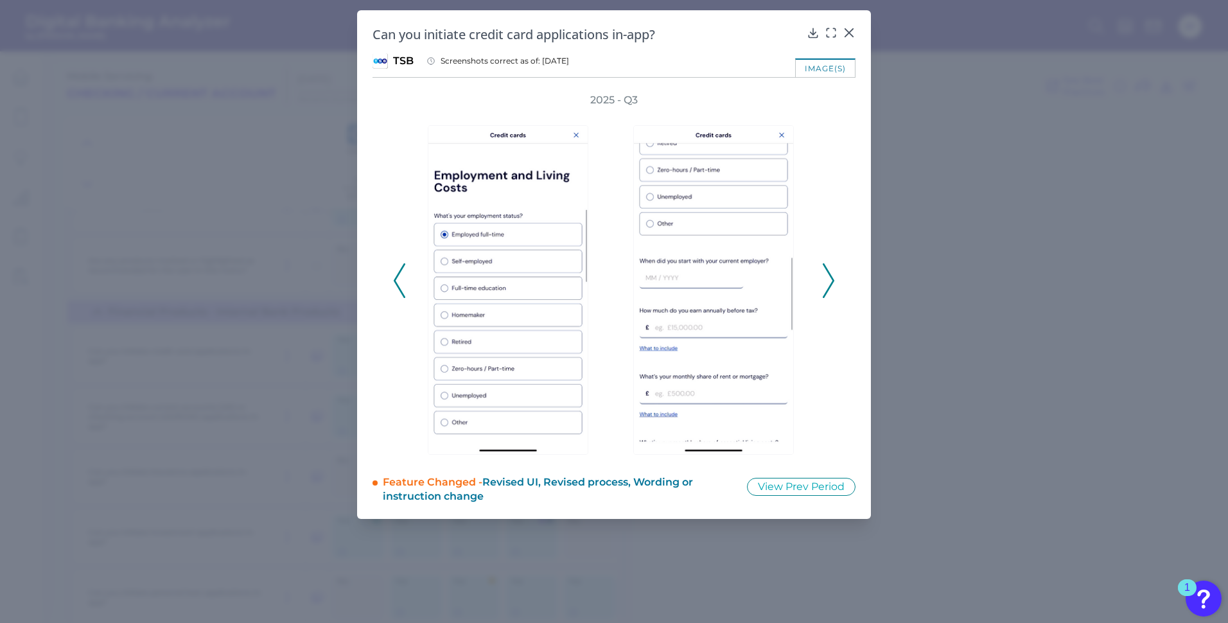
click at [826, 277] on icon at bounding box center [828, 280] width 12 height 35
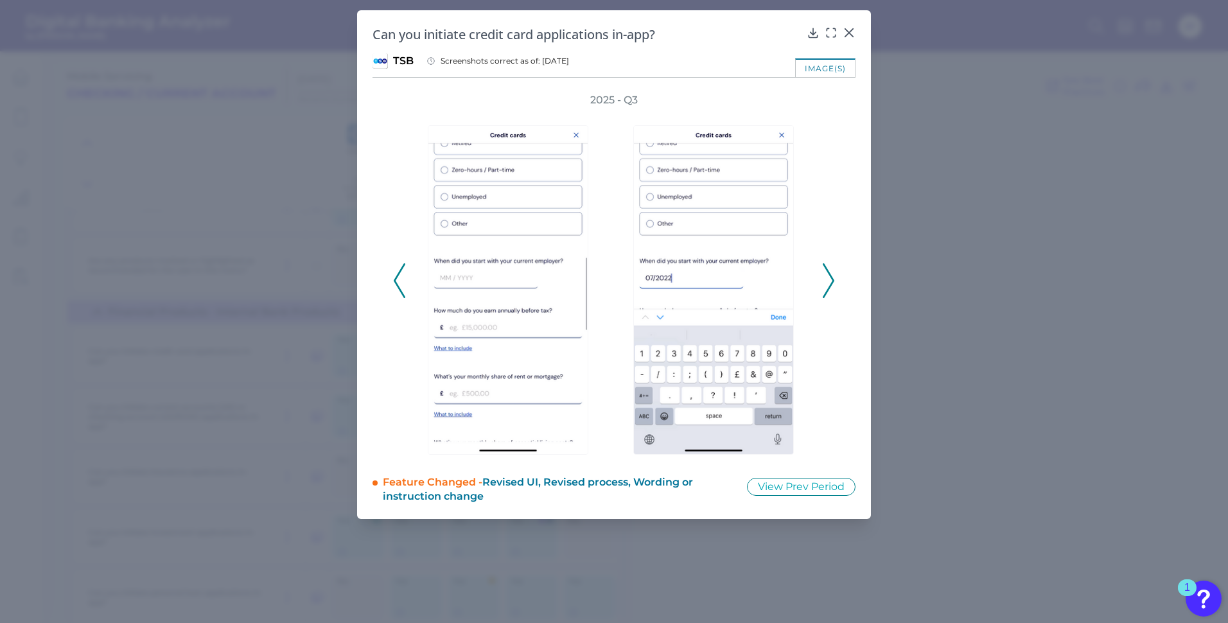
click at [826, 277] on icon at bounding box center [828, 280] width 12 height 35
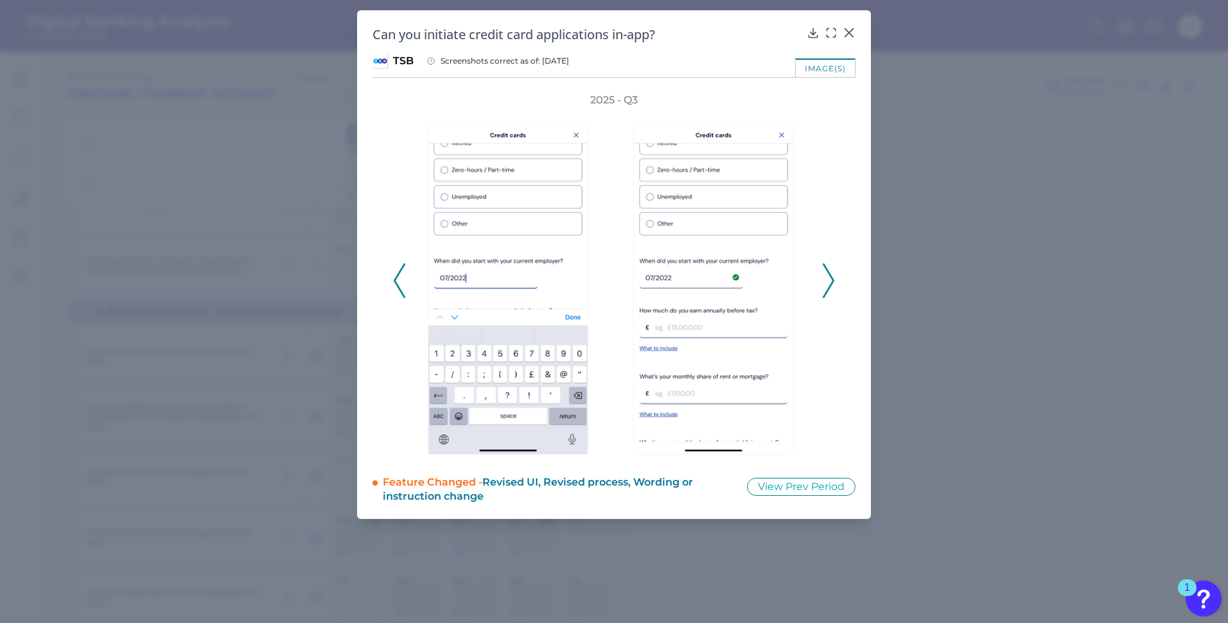
click at [826, 277] on icon at bounding box center [828, 280] width 12 height 35
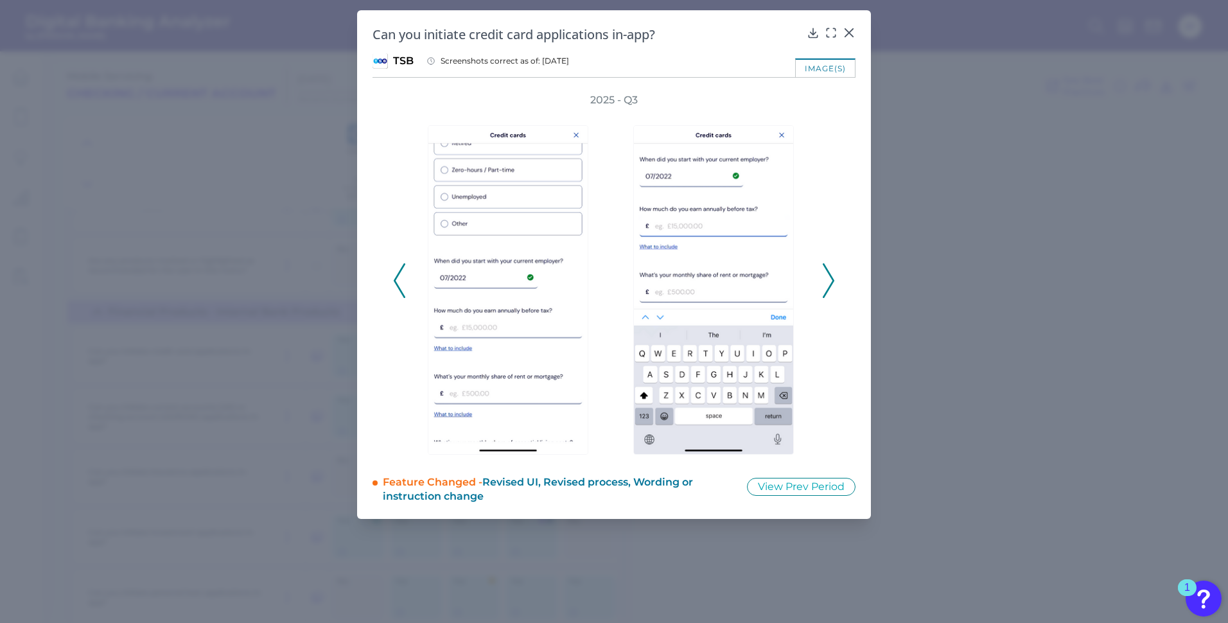
click at [826, 277] on icon at bounding box center [828, 280] width 12 height 35
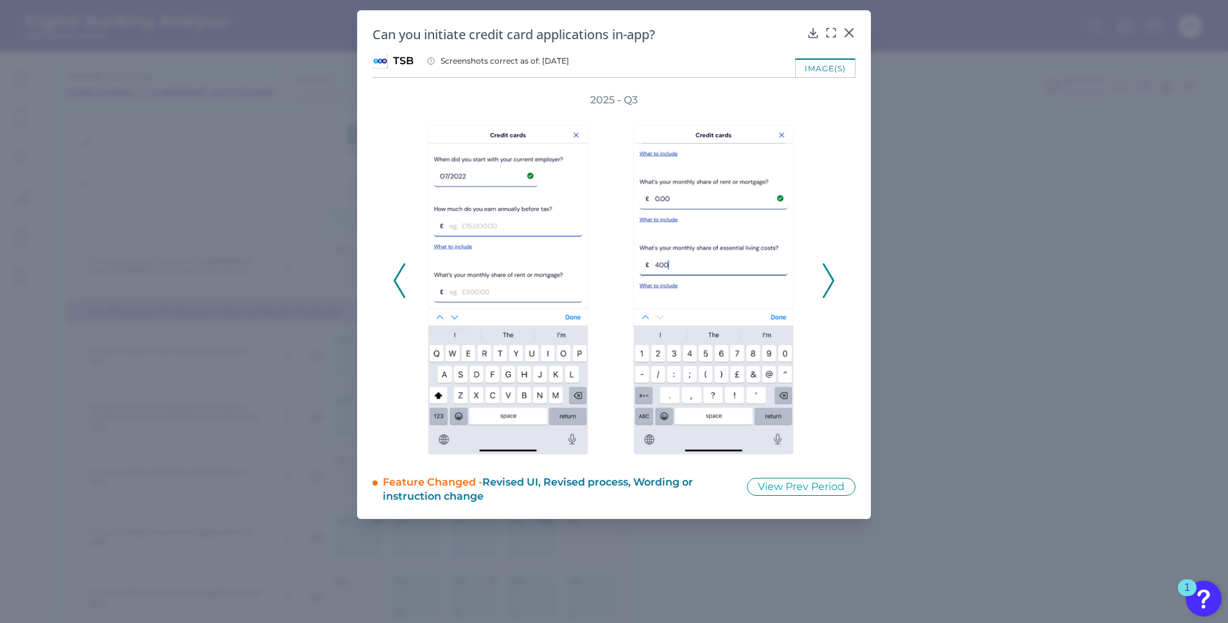
click at [826, 277] on icon at bounding box center [828, 280] width 12 height 35
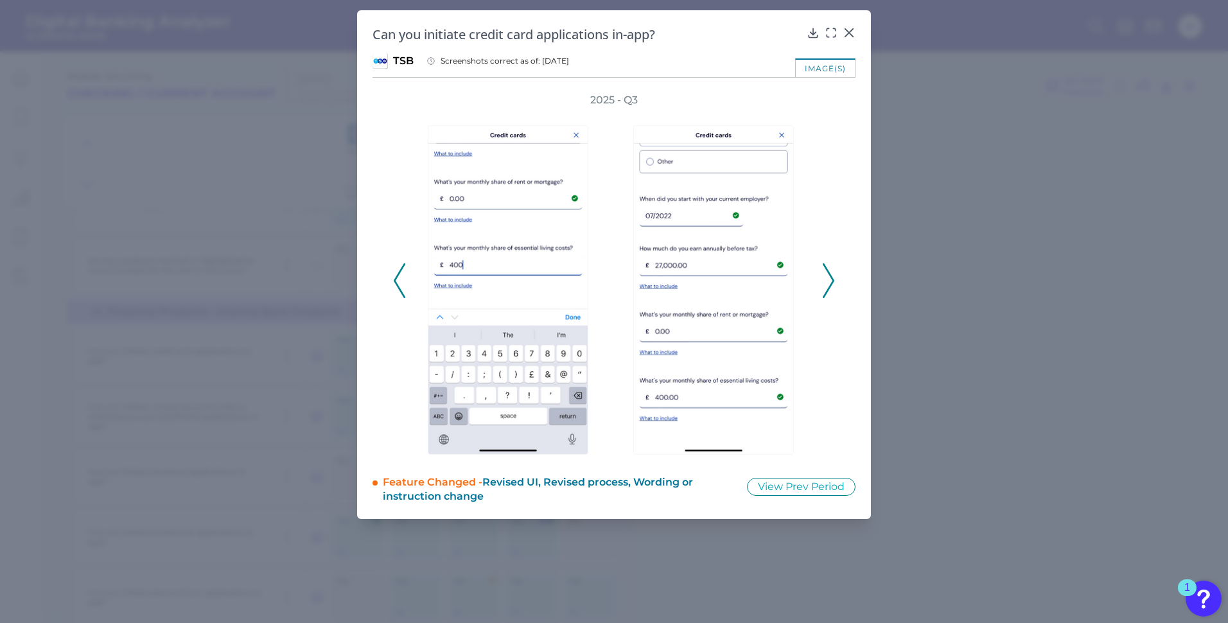
click at [826, 277] on icon at bounding box center [828, 280] width 12 height 35
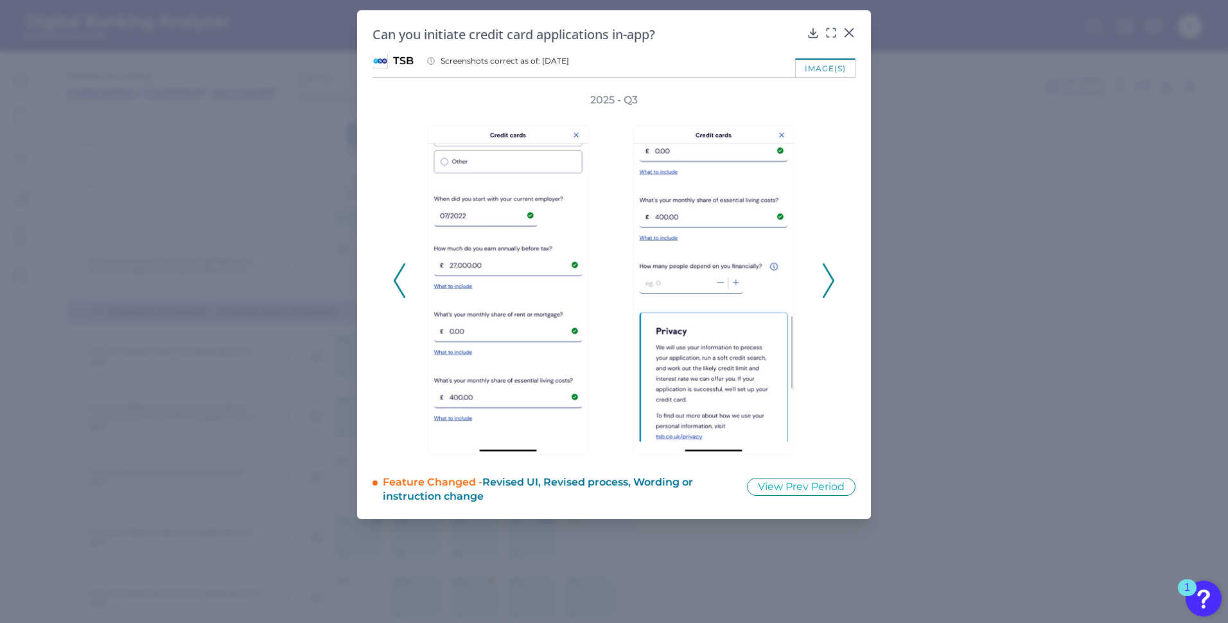
click at [826, 277] on icon at bounding box center [828, 280] width 12 height 35
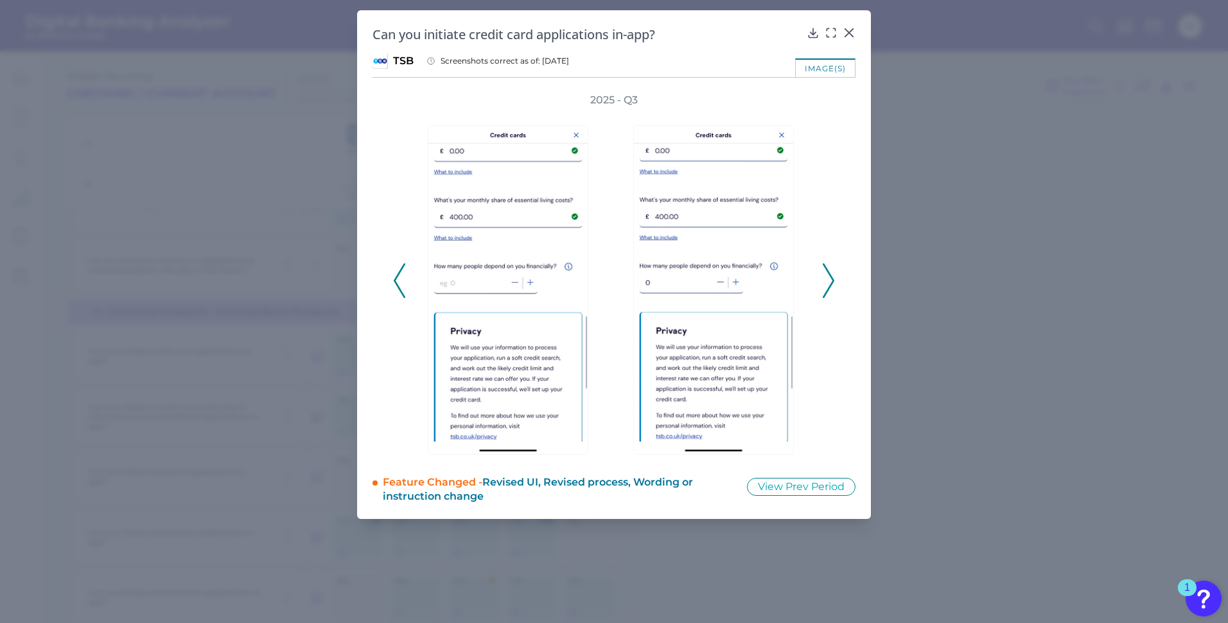
click at [820, 278] on div "2025 - Q3" at bounding box center [614, 273] width 442 height 361
click at [829, 270] on icon at bounding box center [828, 280] width 12 height 35
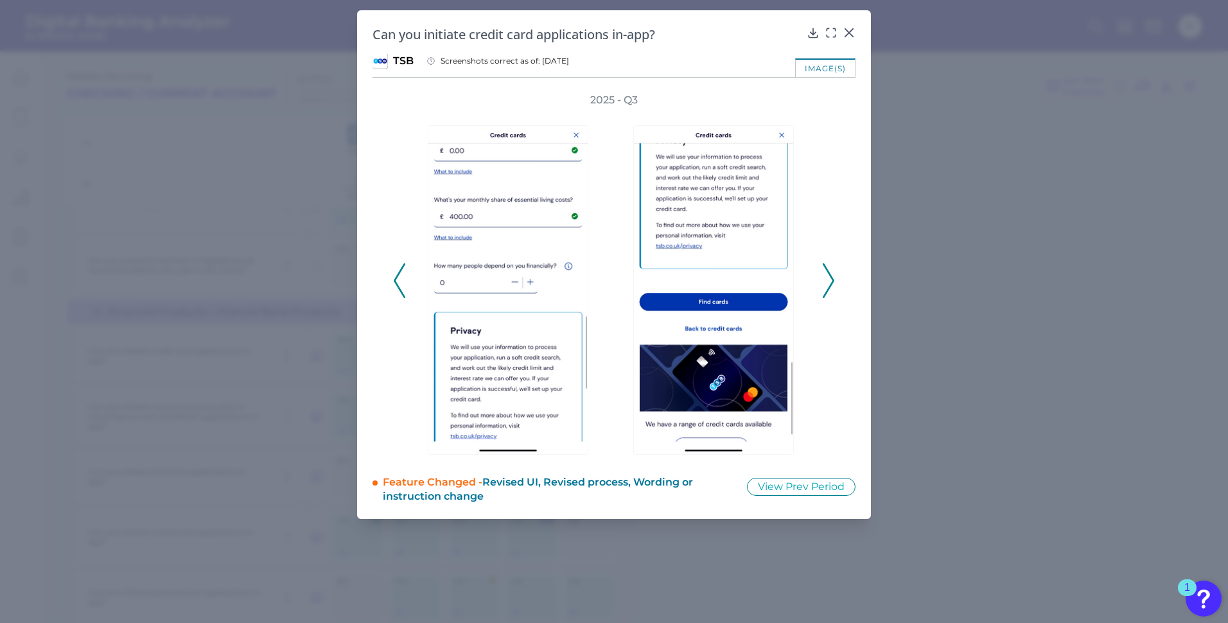
click at [829, 270] on icon at bounding box center [828, 280] width 12 height 35
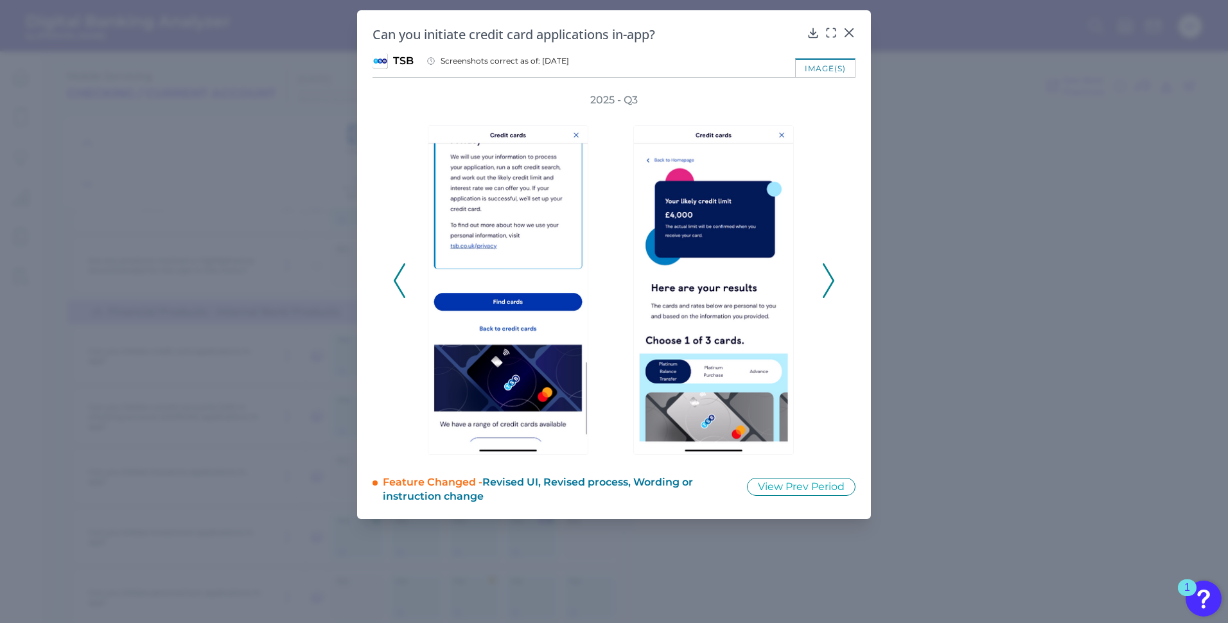
click at [826, 271] on icon at bounding box center [828, 280] width 12 height 35
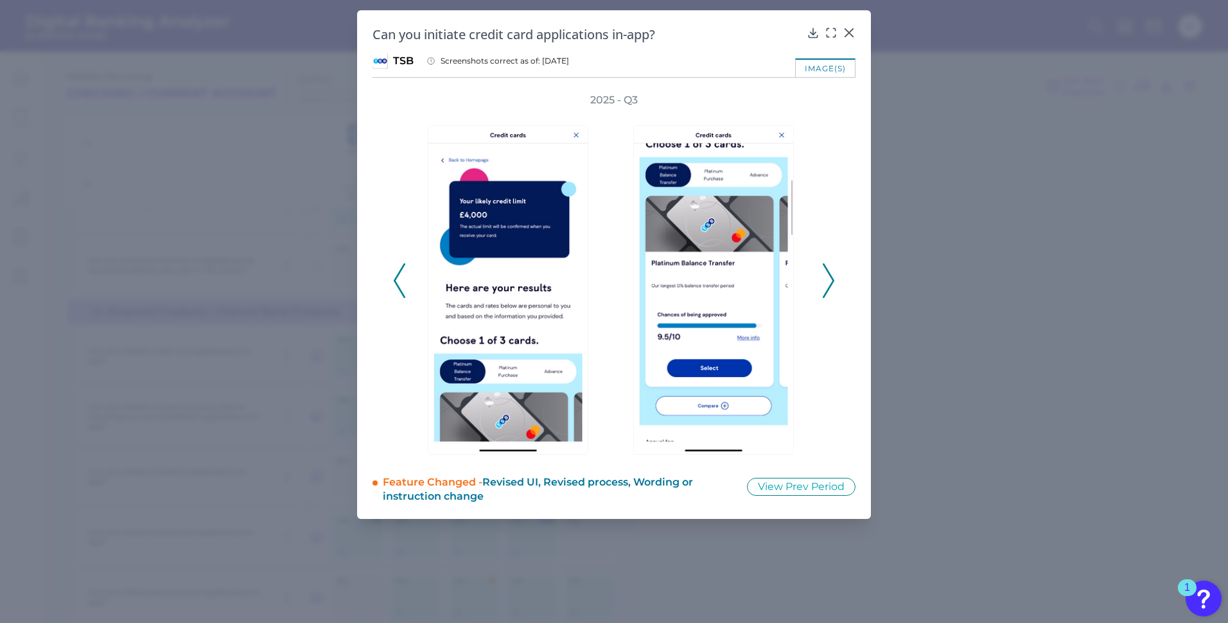
click at [826, 271] on icon at bounding box center [828, 280] width 12 height 35
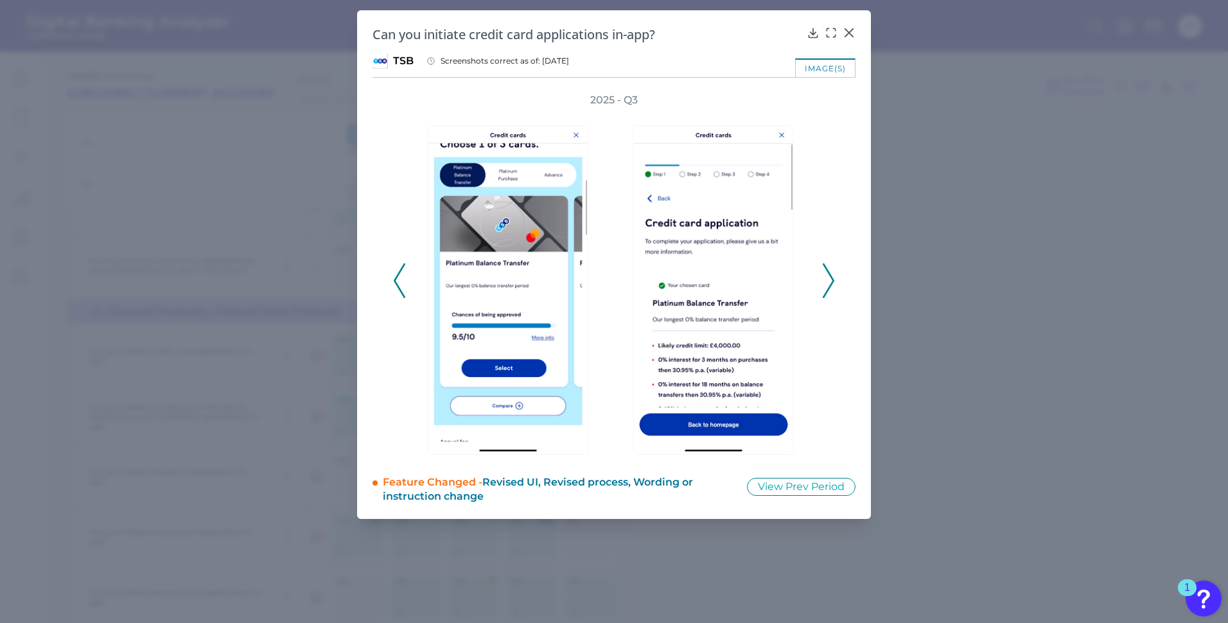
click at [826, 271] on icon at bounding box center [828, 280] width 12 height 35
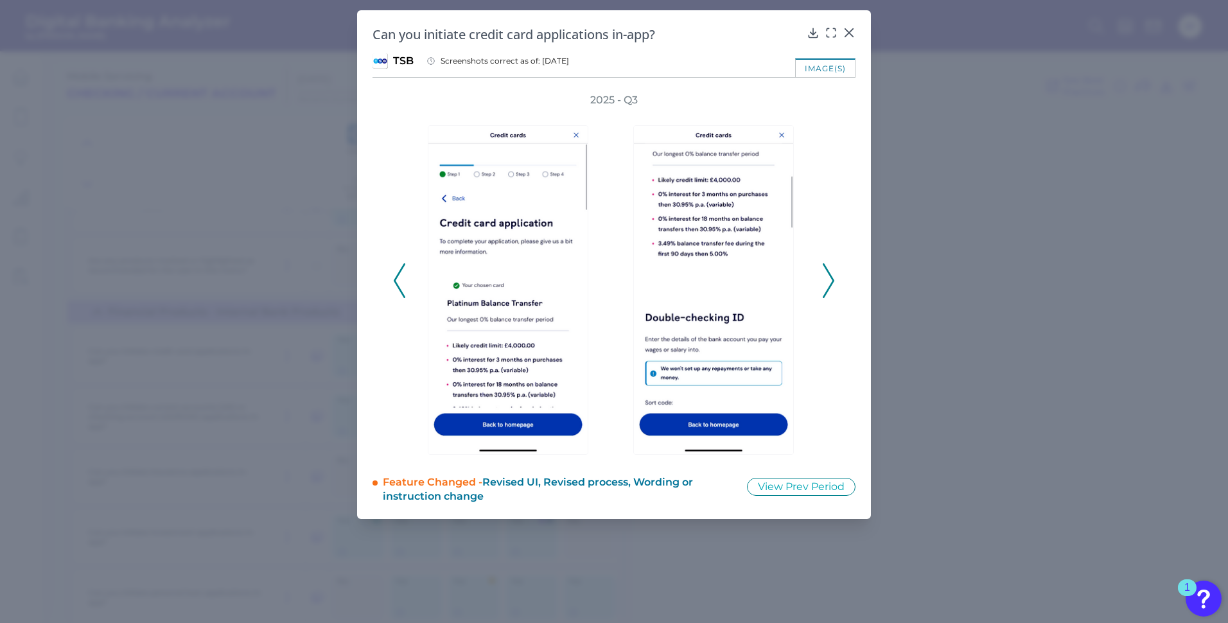
click at [822, 273] on button at bounding box center [828, 280] width 13 height 35
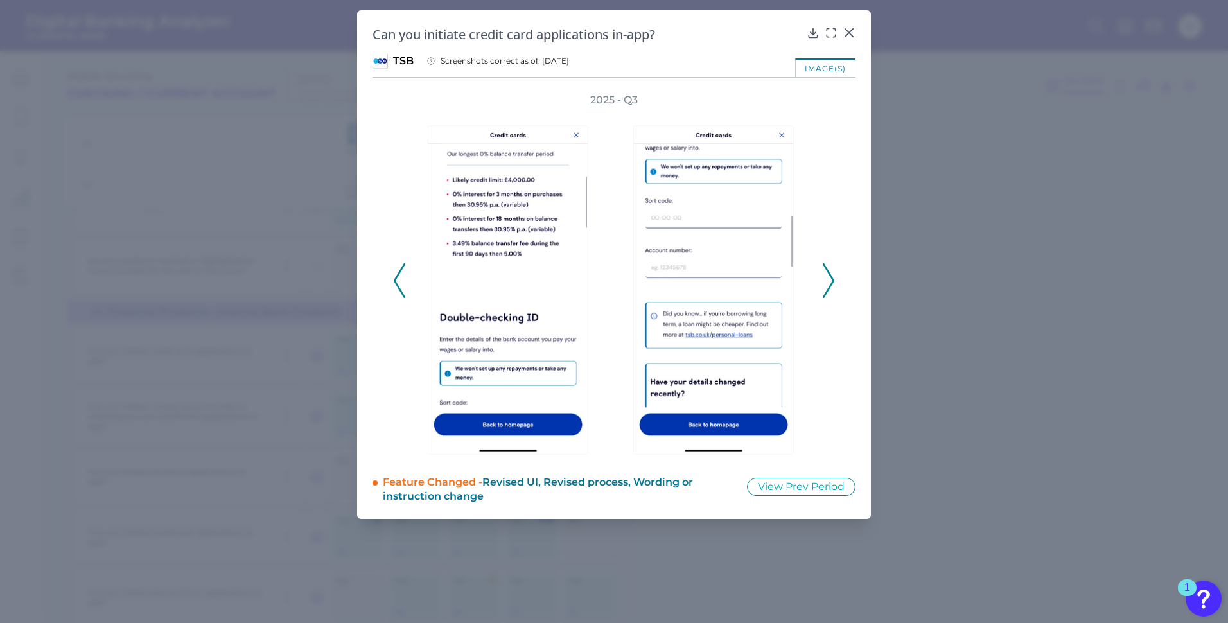
click at [822, 273] on button at bounding box center [828, 280] width 13 height 35
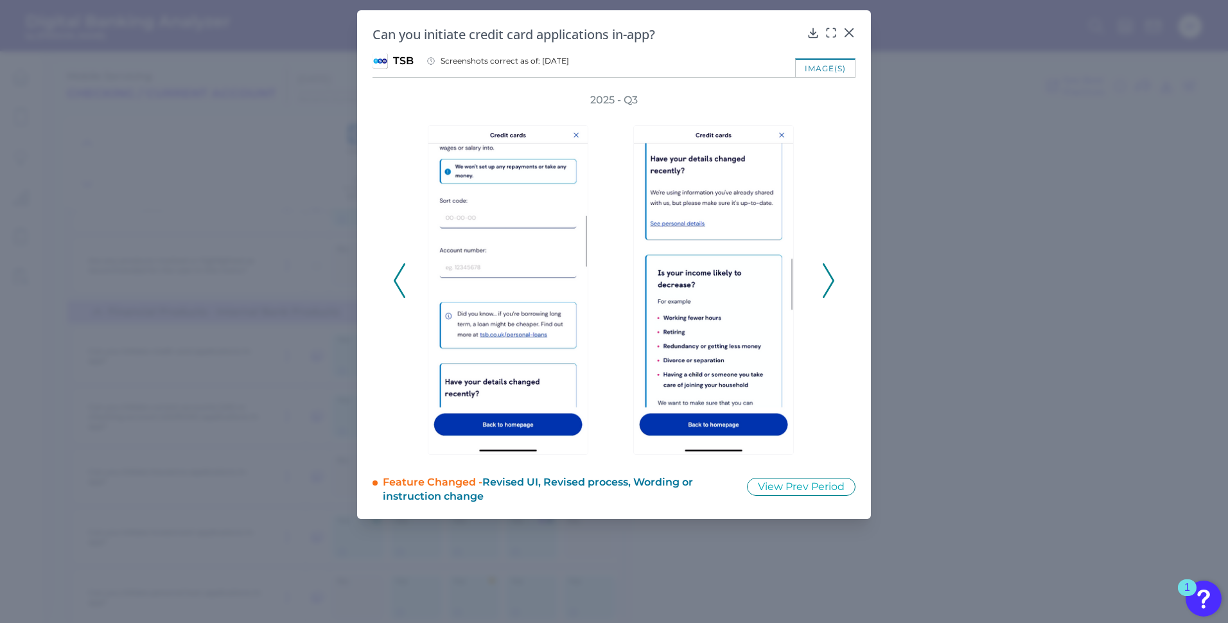
click at [832, 281] on polyline at bounding box center [828, 281] width 10 height 33
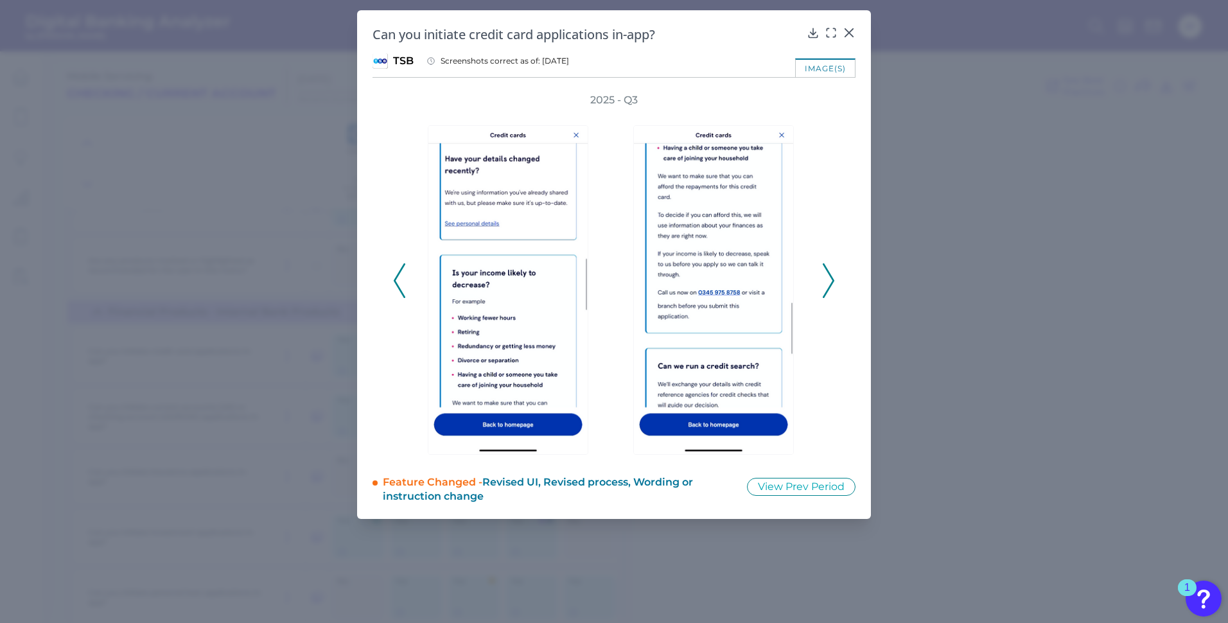
click at [832, 281] on polyline at bounding box center [828, 281] width 10 height 33
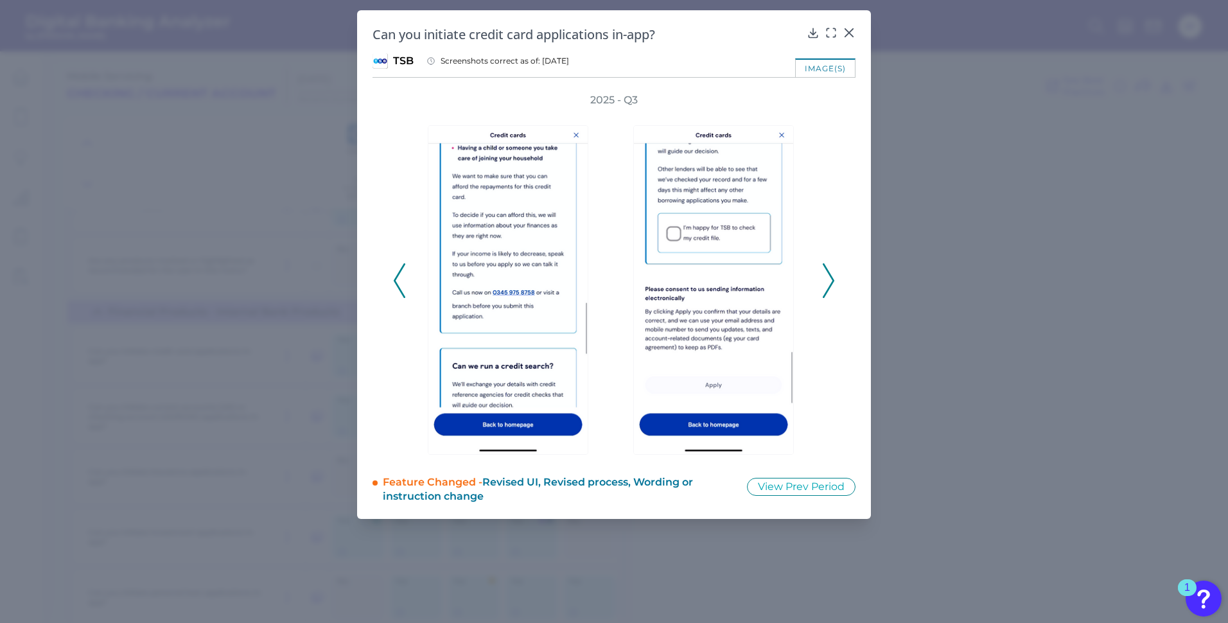
click at [832, 281] on polyline at bounding box center [828, 281] width 10 height 33
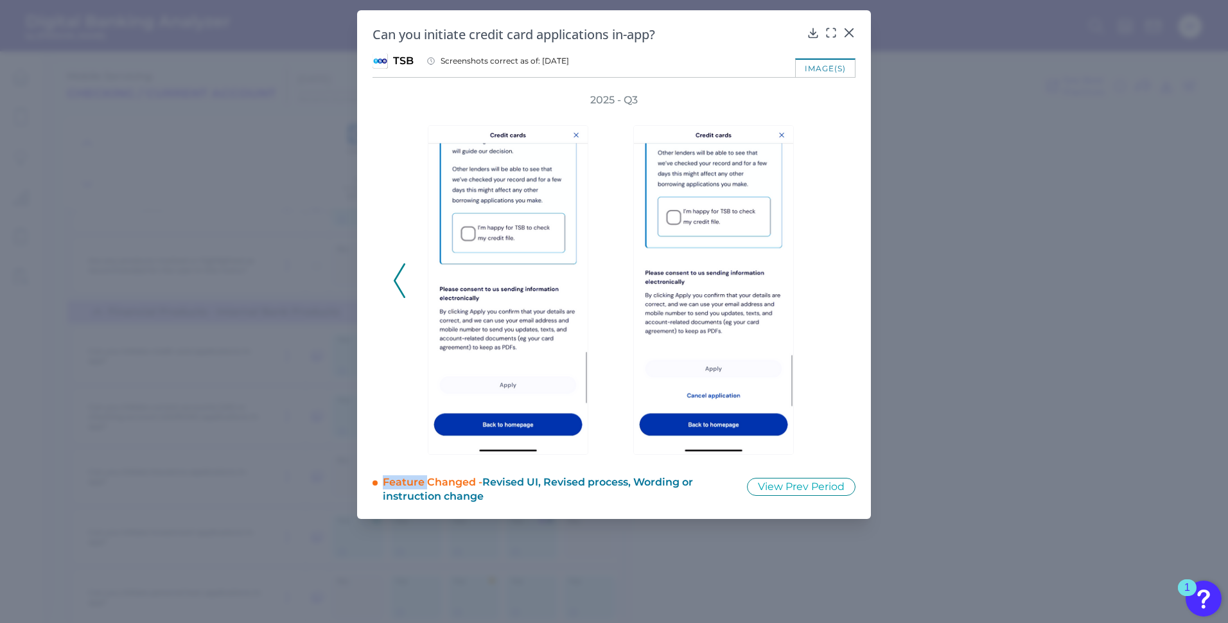
click at [832, 281] on div "2025 - Q3" at bounding box center [614, 273] width 442 height 361
click at [403, 280] on icon at bounding box center [400, 280] width 12 height 35
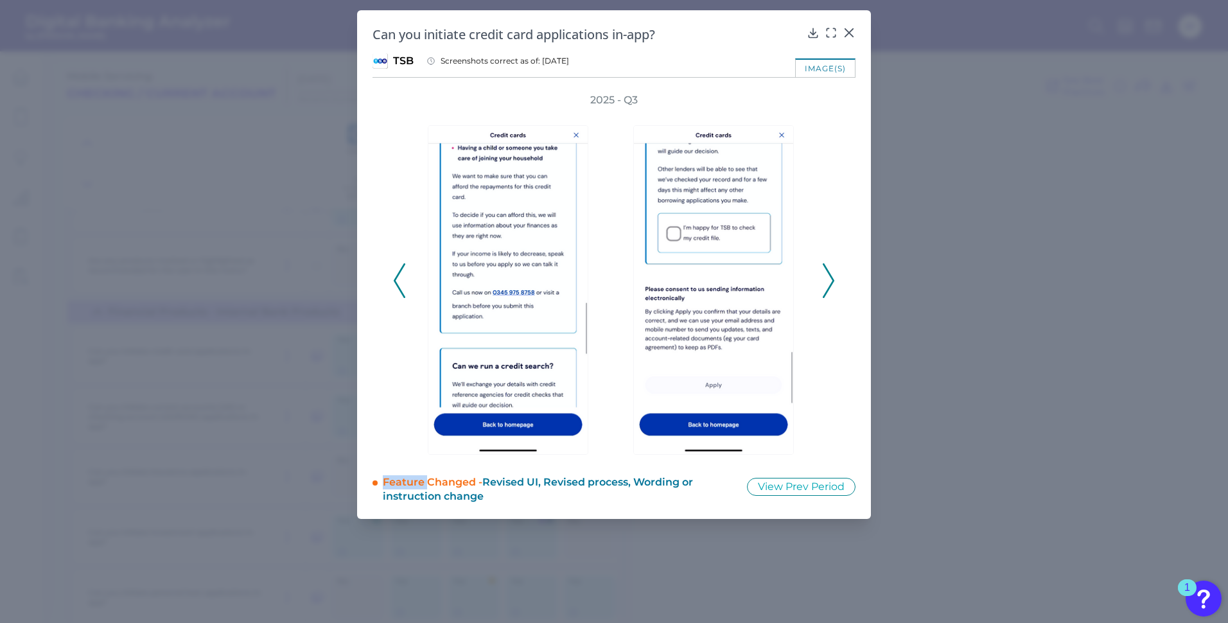
click at [403, 280] on icon at bounding box center [400, 280] width 12 height 35
drag, startPoint x: 403, startPoint y: 280, endPoint x: 392, endPoint y: 290, distance: 14.5
click at [392, 290] on div "2025 - Q3" at bounding box center [613, 273] width 483 height 361
click at [394, 288] on icon at bounding box center [400, 280] width 12 height 35
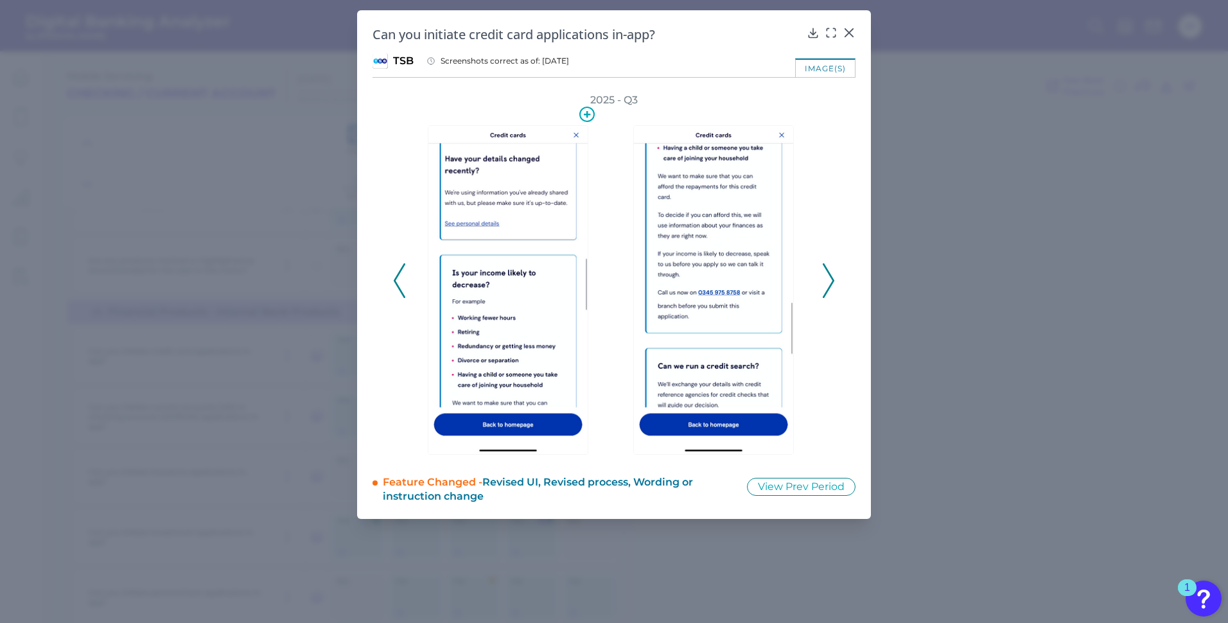
click at [501, 236] on img at bounding box center [508, 289] width 161 height 329
click at [829, 269] on icon at bounding box center [828, 280] width 12 height 35
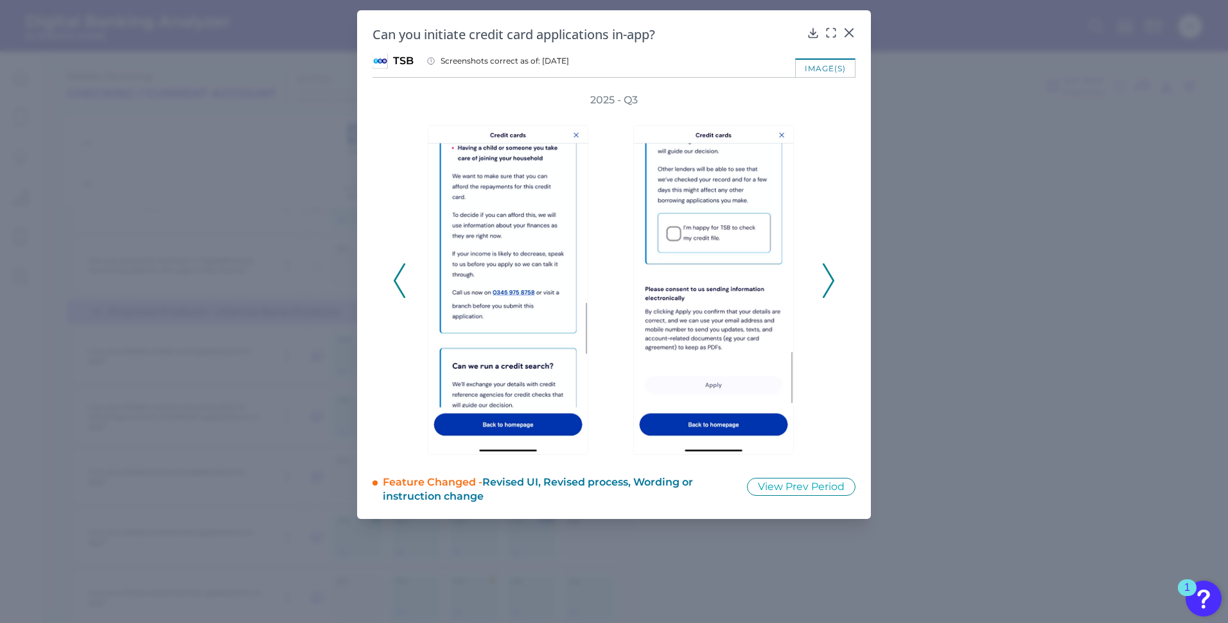
click at [829, 269] on icon at bounding box center [828, 280] width 12 height 35
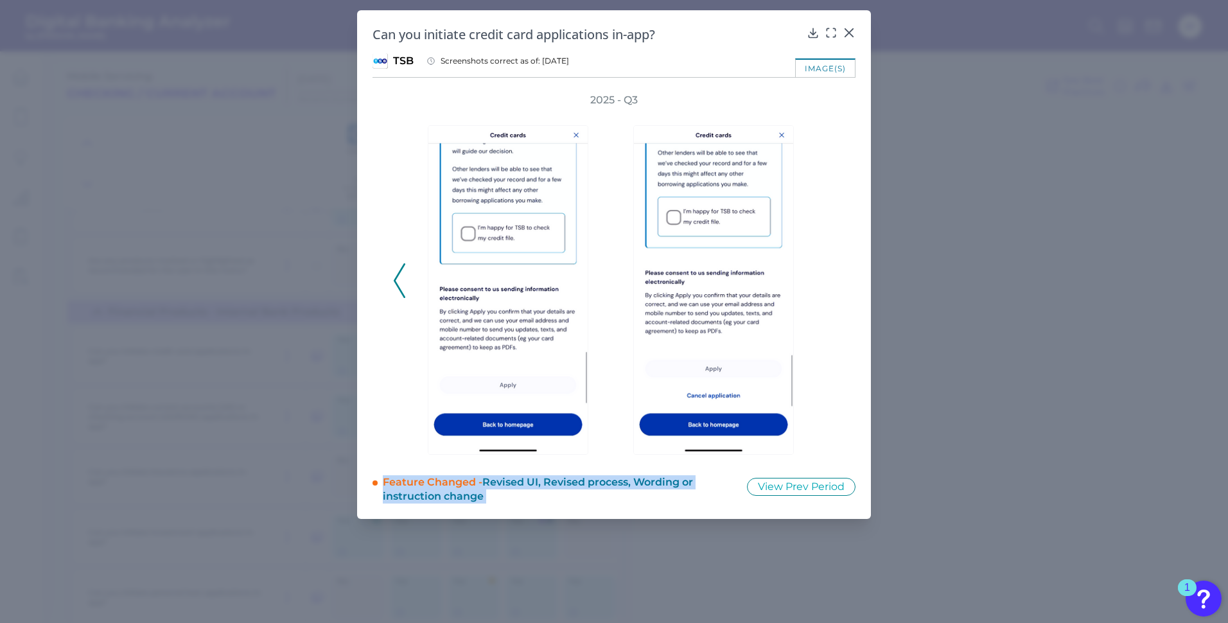
click at [829, 269] on div "2025 - Q3" at bounding box center [614, 273] width 442 height 361
drag, startPoint x: 829, startPoint y: 269, endPoint x: 954, endPoint y: 318, distance: 134.4
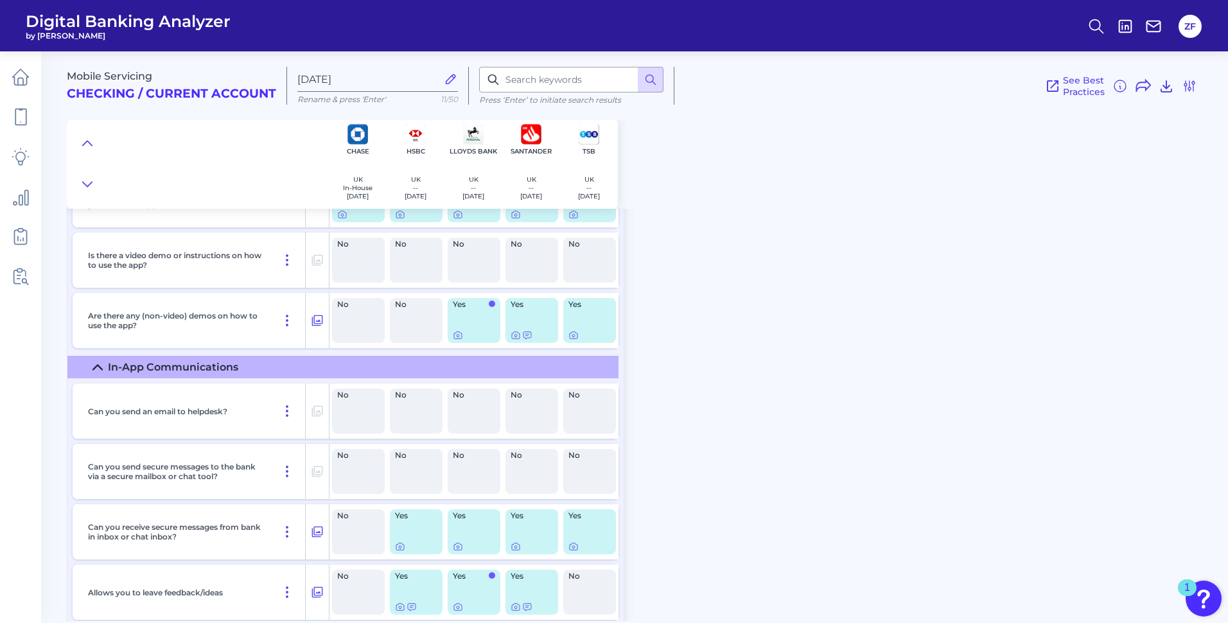
scroll to position [20115, 0]
